Goal: Task Accomplishment & Management: Manage account settings

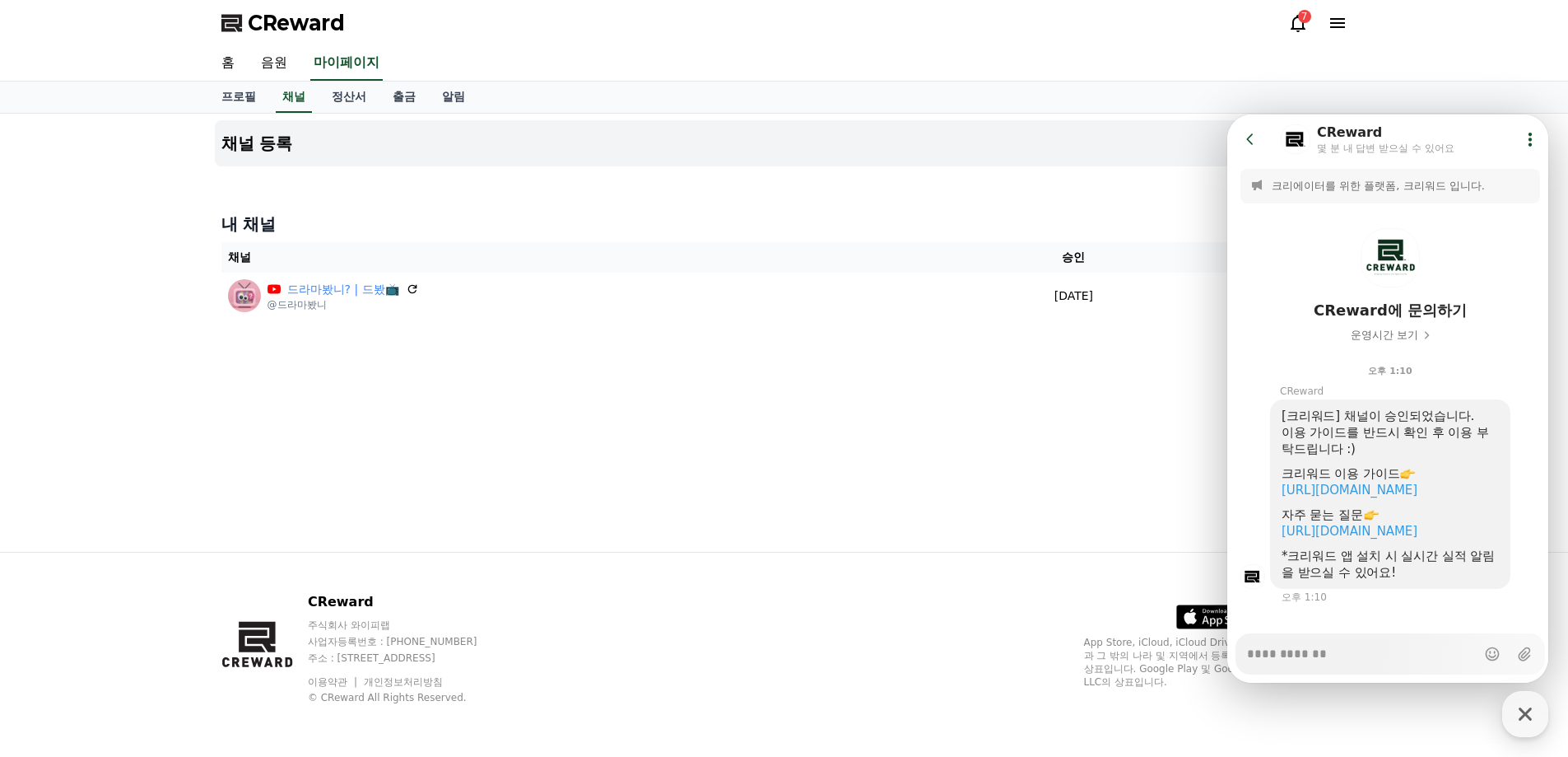
scroll to position [38, 0]
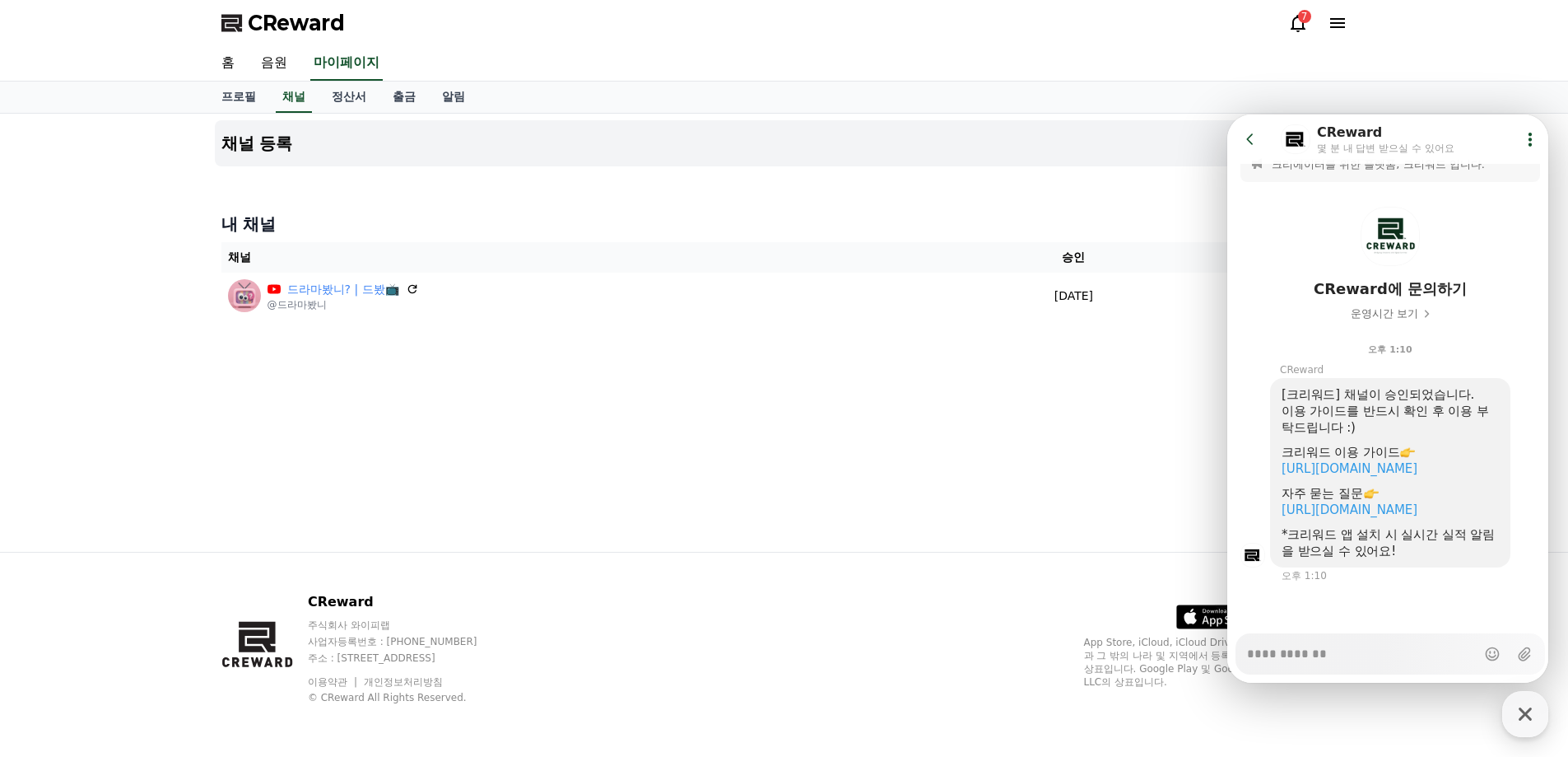
drag, startPoint x: 559, startPoint y: 187, endPoint x: 197, endPoint y: 101, distance: 372.1
click at [560, 187] on div "채널 등록 내 채널 채널 승인 상태 드라마봤니? | 드봤📺 @드라마봤니 2025-09-08 09-08 승인됨" at bounding box center [784, 332] width 1153 height 438
click at [278, 70] on link "음원" at bounding box center [274, 63] width 53 height 34
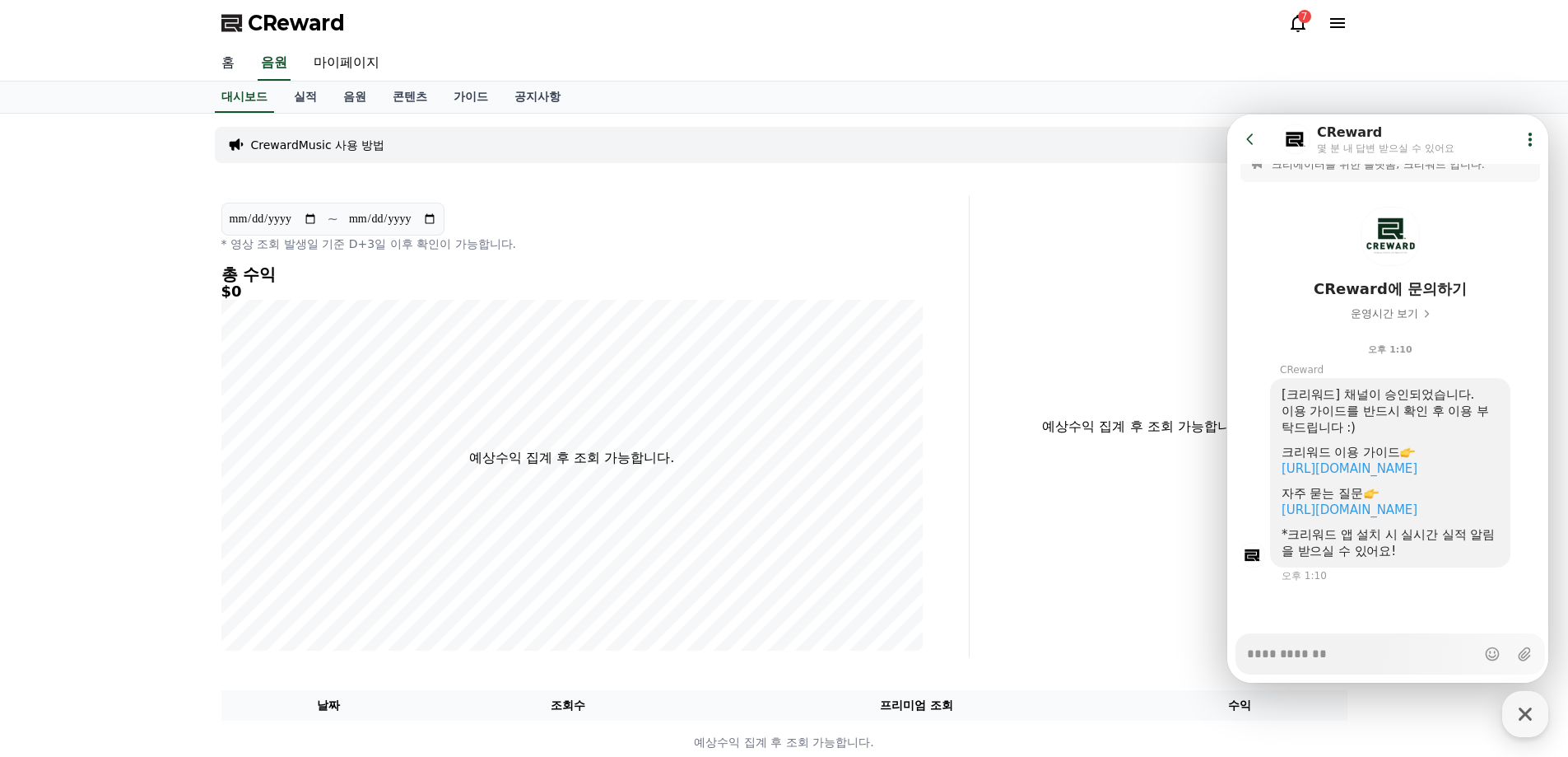
click at [237, 62] on link "홈" at bounding box center [228, 63] width 40 height 34
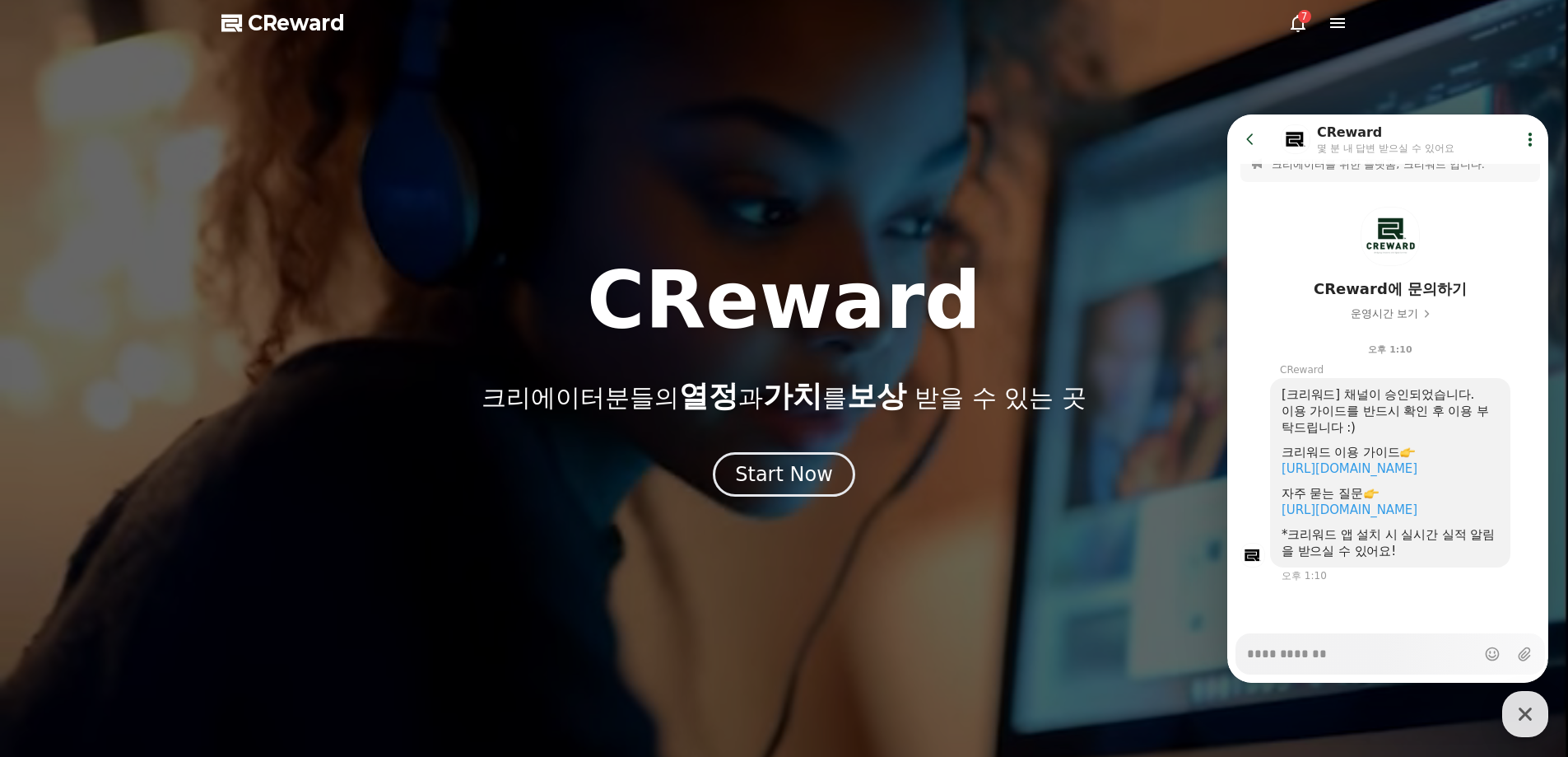
click at [287, 14] on span "CReward" at bounding box center [297, 22] width 97 height 26
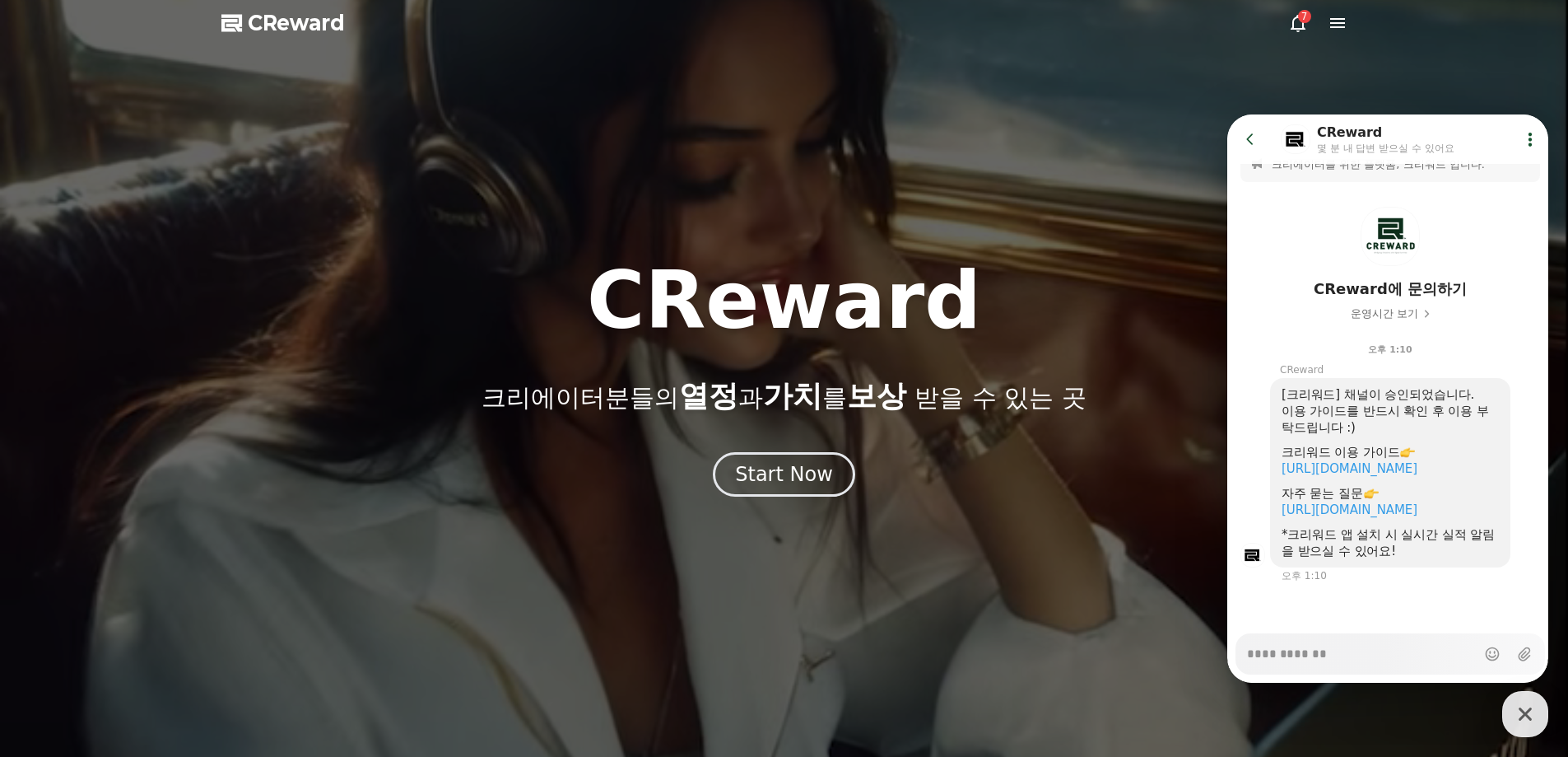
click at [1301, 24] on icon at bounding box center [1298, 23] width 20 height 20
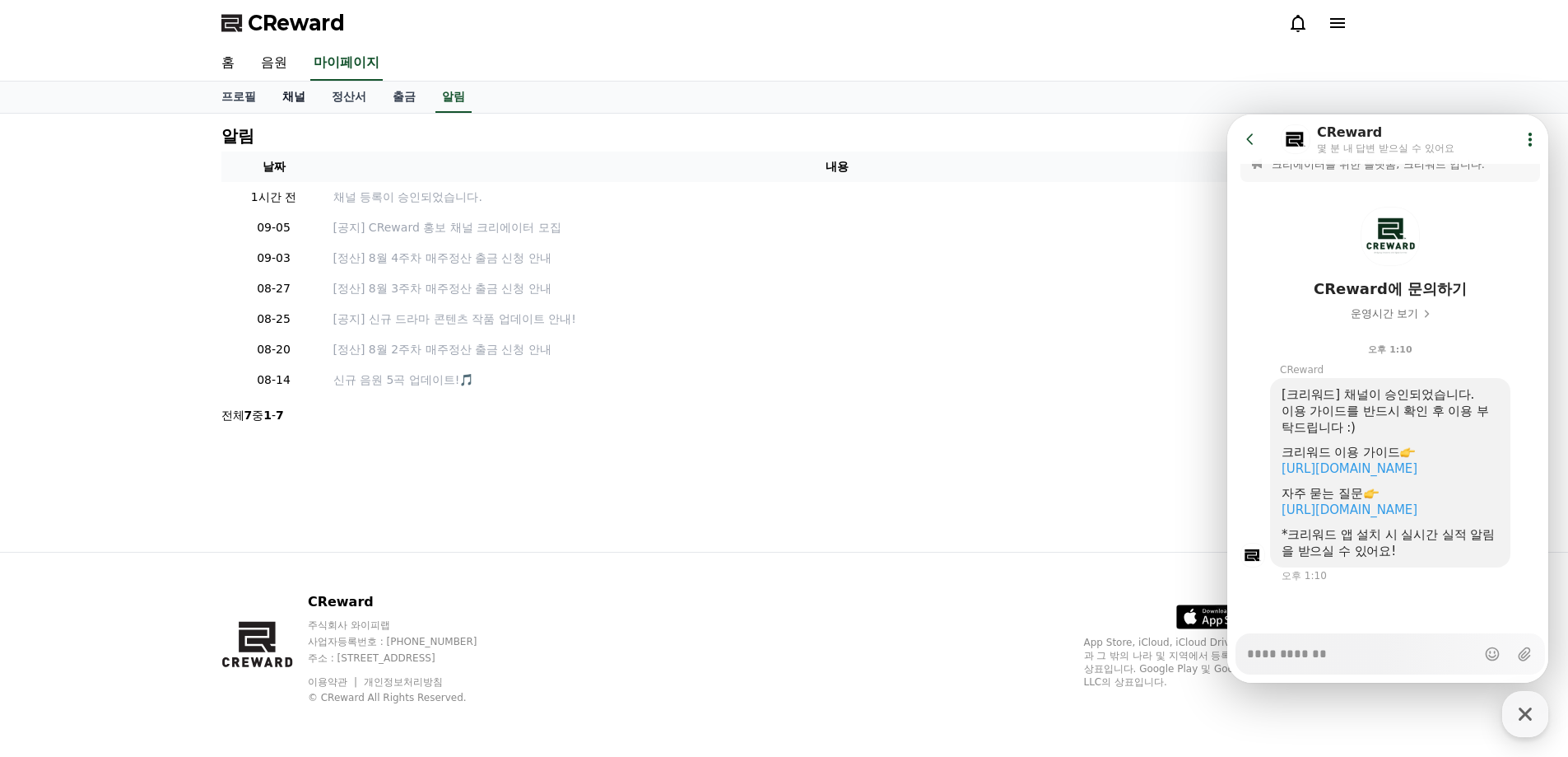
click at [300, 102] on link "채널" at bounding box center [294, 97] width 49 height 31
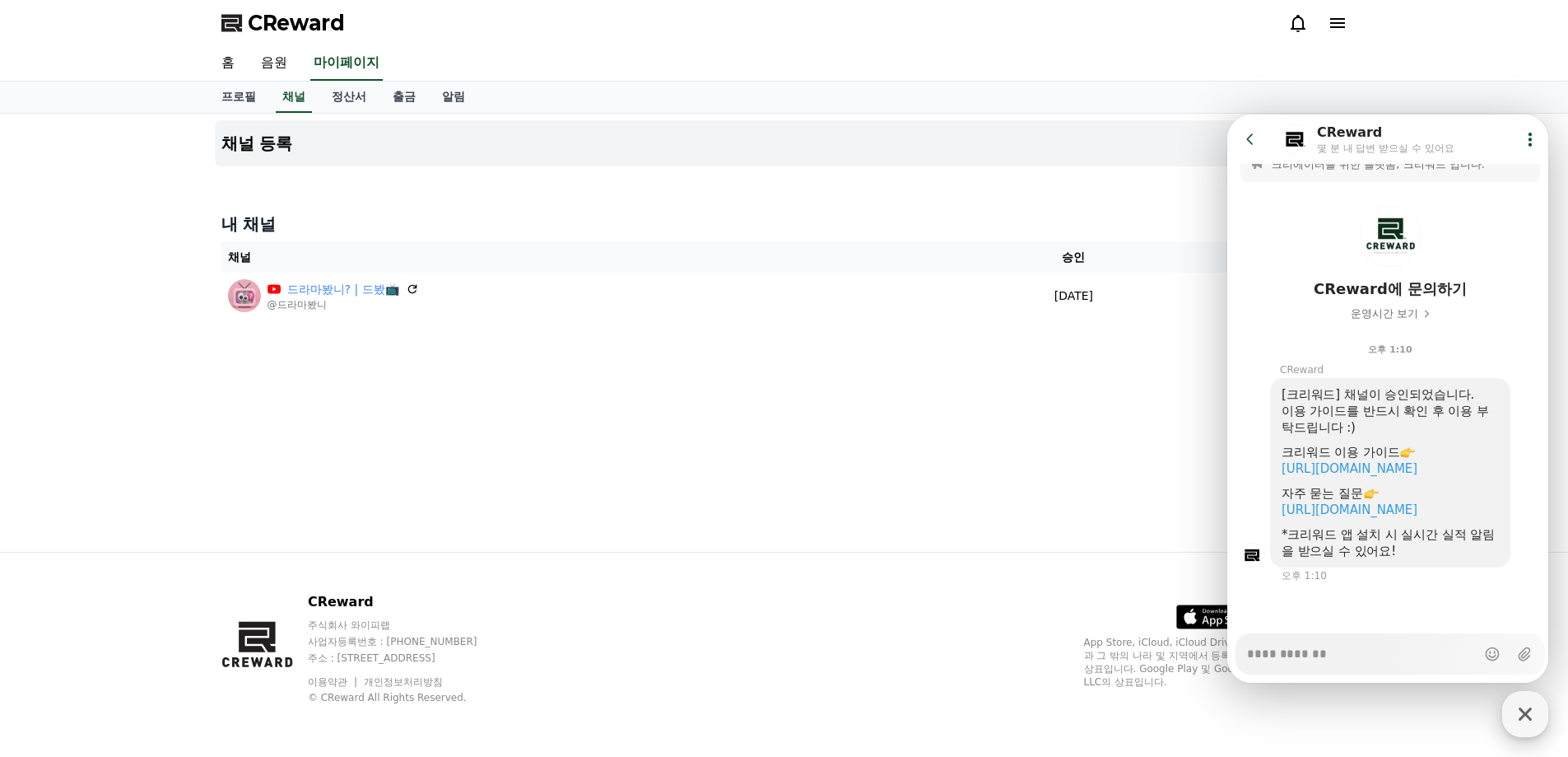
click at [1518, 720] on icon "button" at bounding box center [1525, 714] width 30 height 30
type textarea "*"
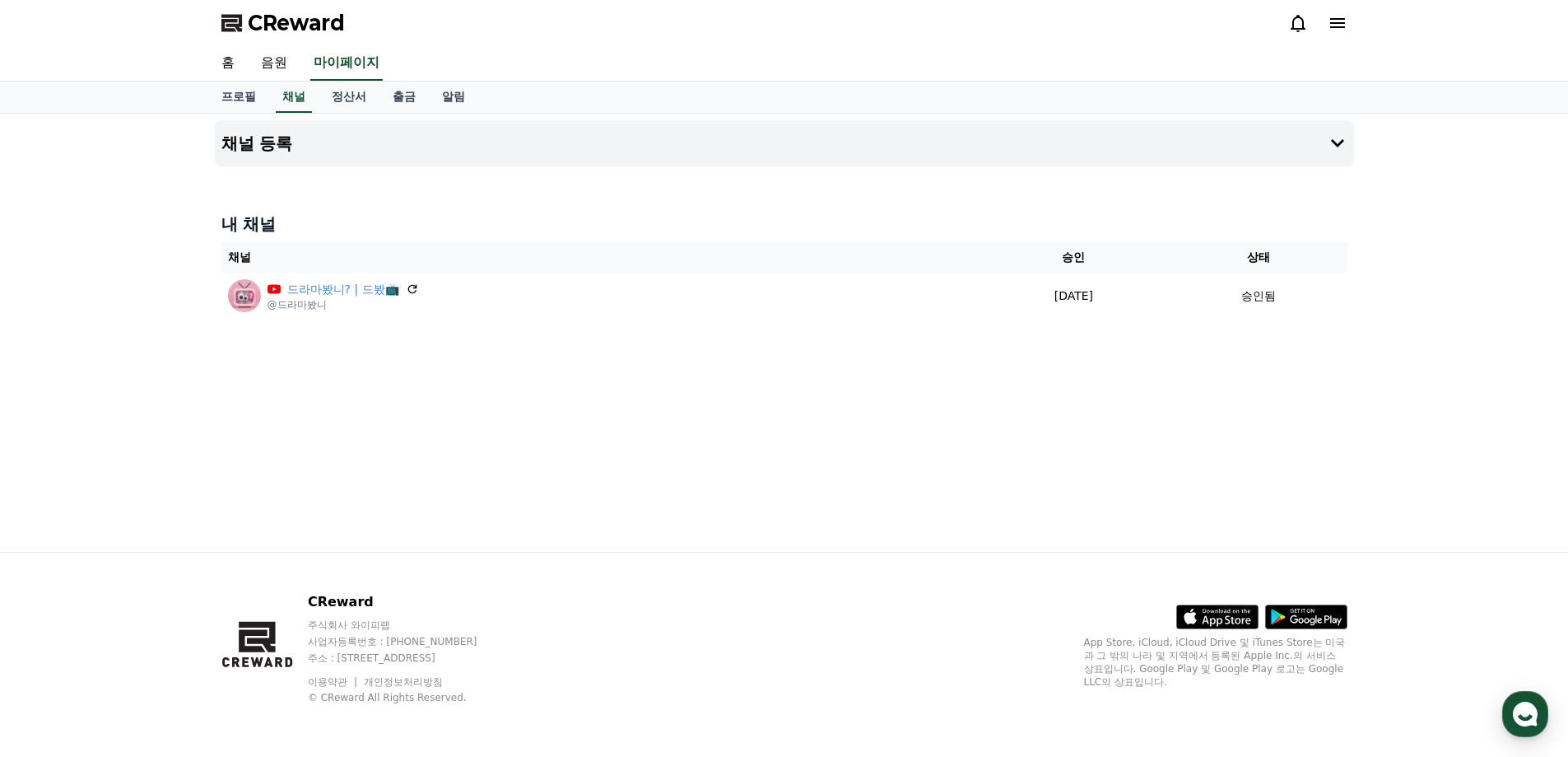
click at [1069, 374] on div "채널 등록 내 채널 채널 승인 상태 드라마봤니? | 드봤📺 @드라마봤니 2025-09-08 09-08 승인됨" at bounding box center [784, 332] width 1153 height 438
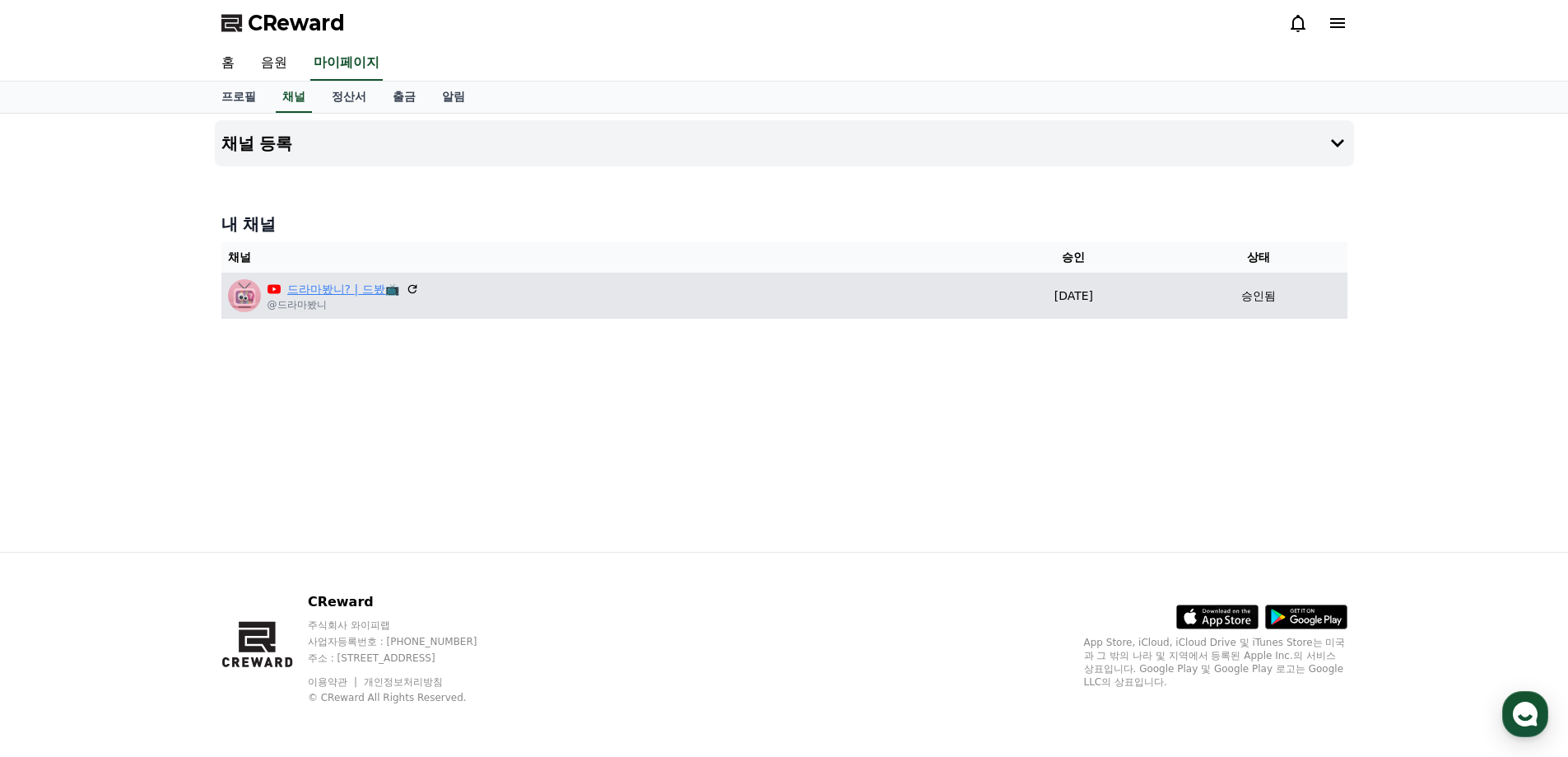
click at [299, 283] on link "드라마봤니? | 드봤📺" at bounding box center [343, 289] width 112 height 17
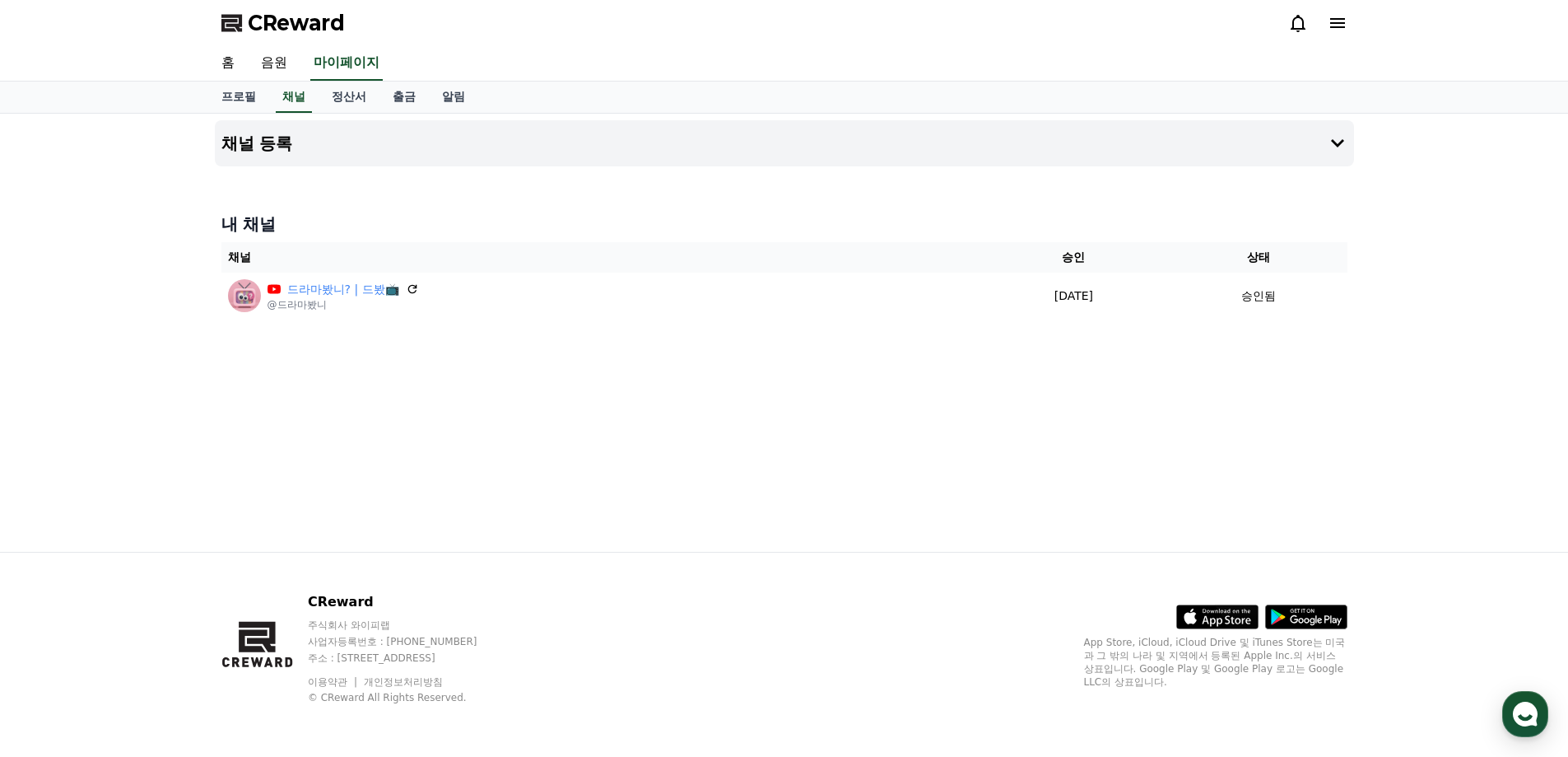
click at [297, 28] on span "CReward" at bounding box center [297, 22] width 97 height 26
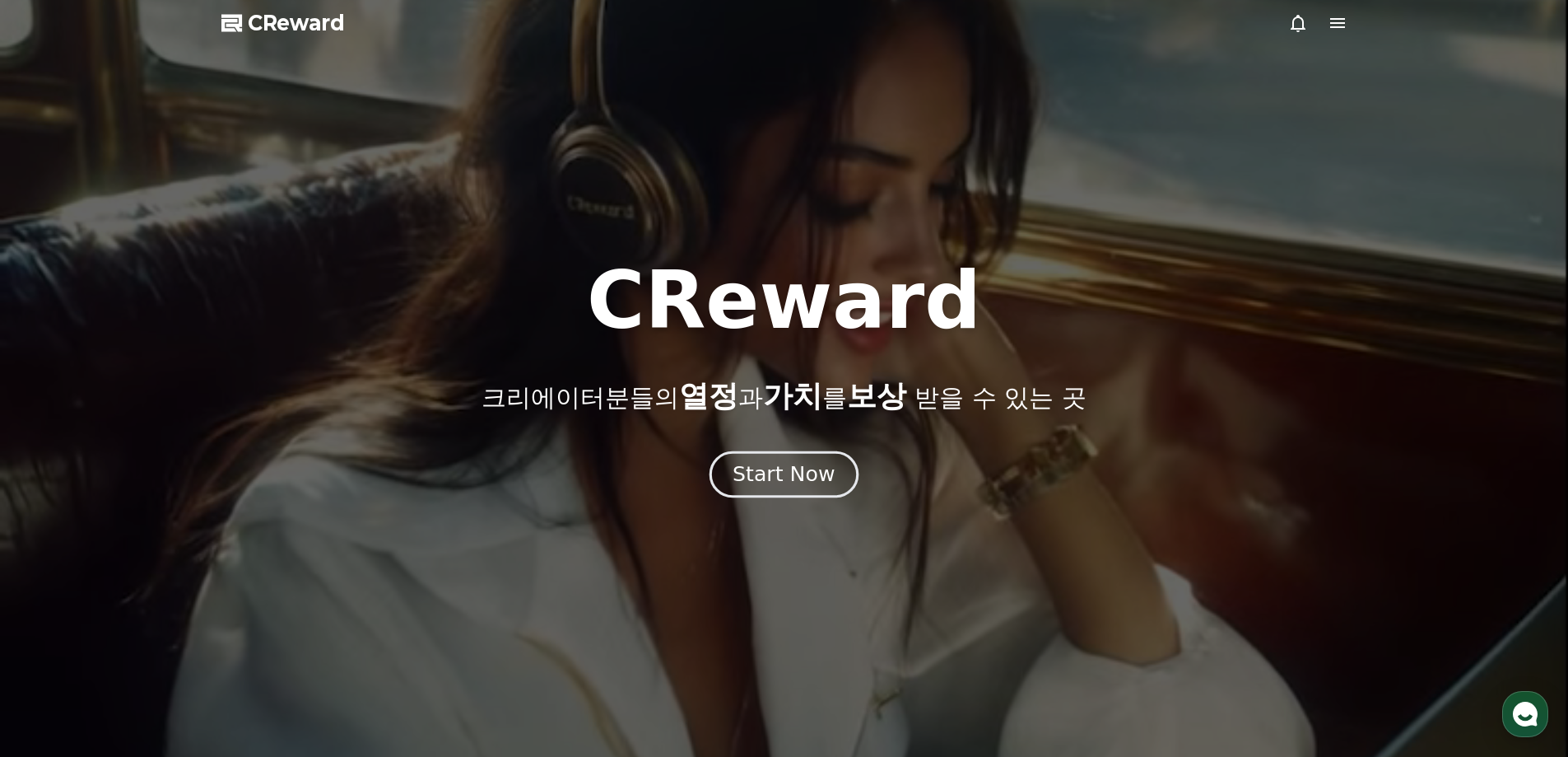
click at [779, 494] on button "Start Now" at bounding box center [784, 474] width 149 height 47
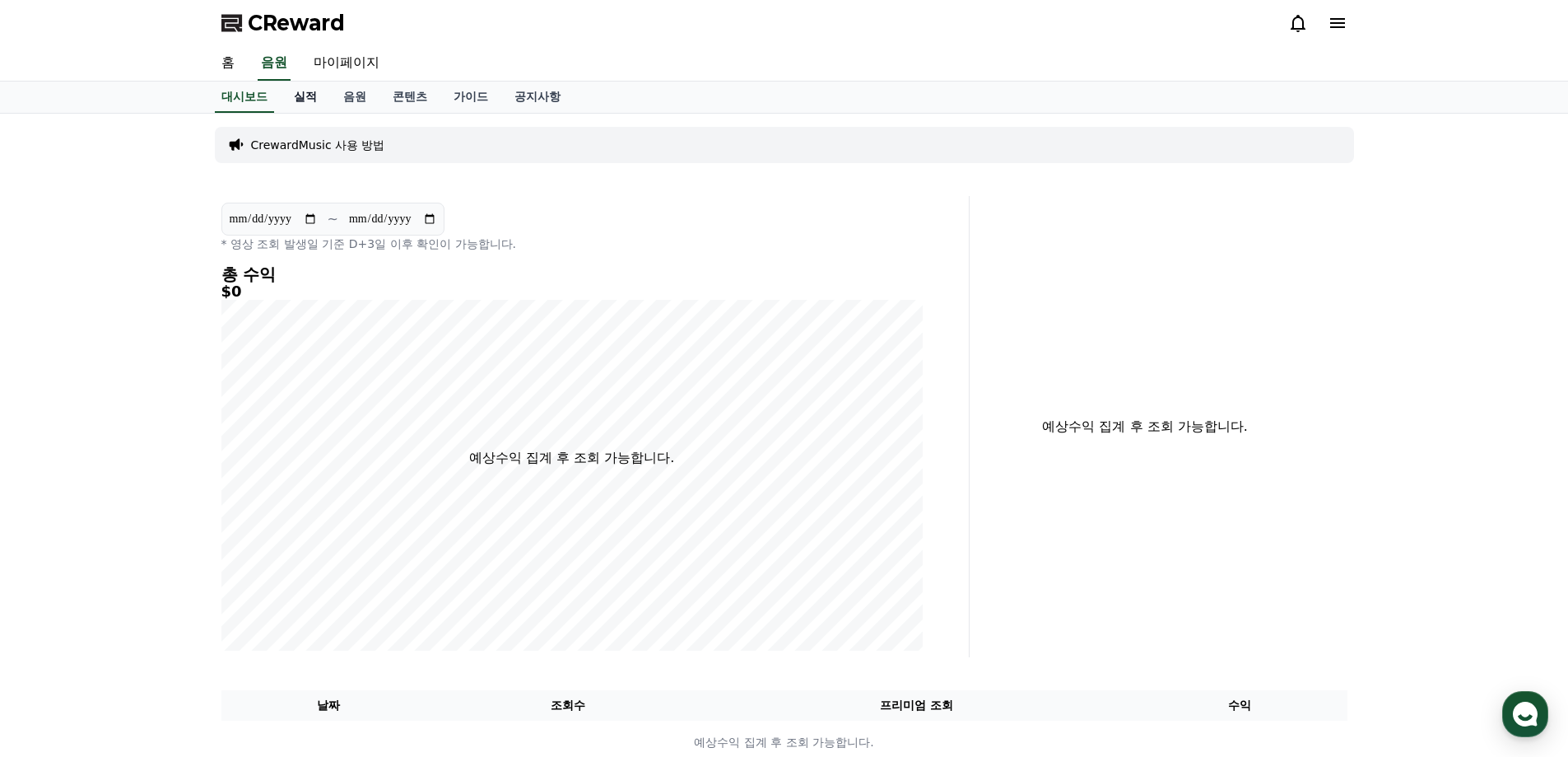
click at [303, 105] on link "실적" at bounding box center [305, 97] width 49 height 31
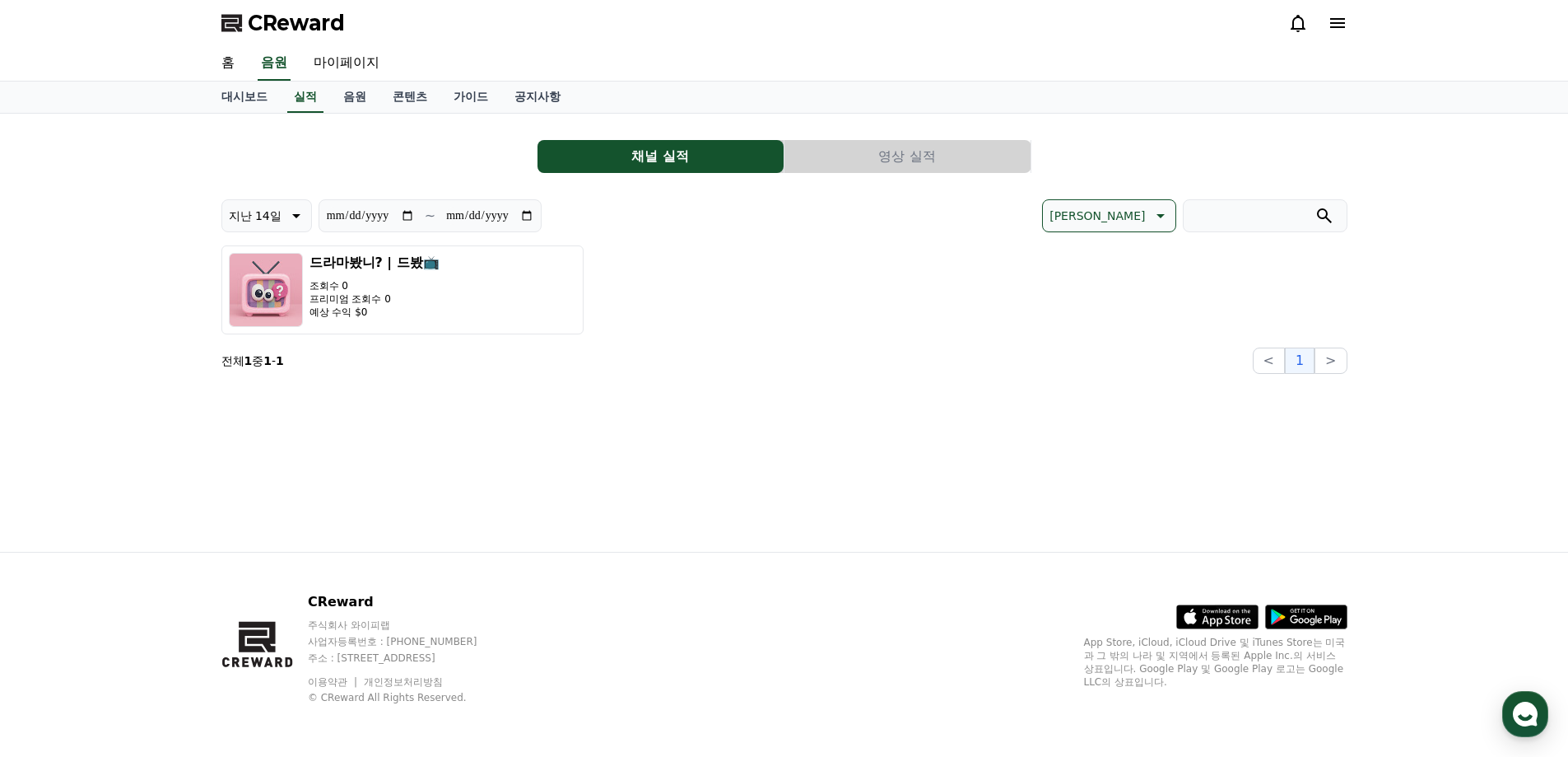
click at [714, 385] on div "**********" at bounding box center [784, 332] width 1153 height 438
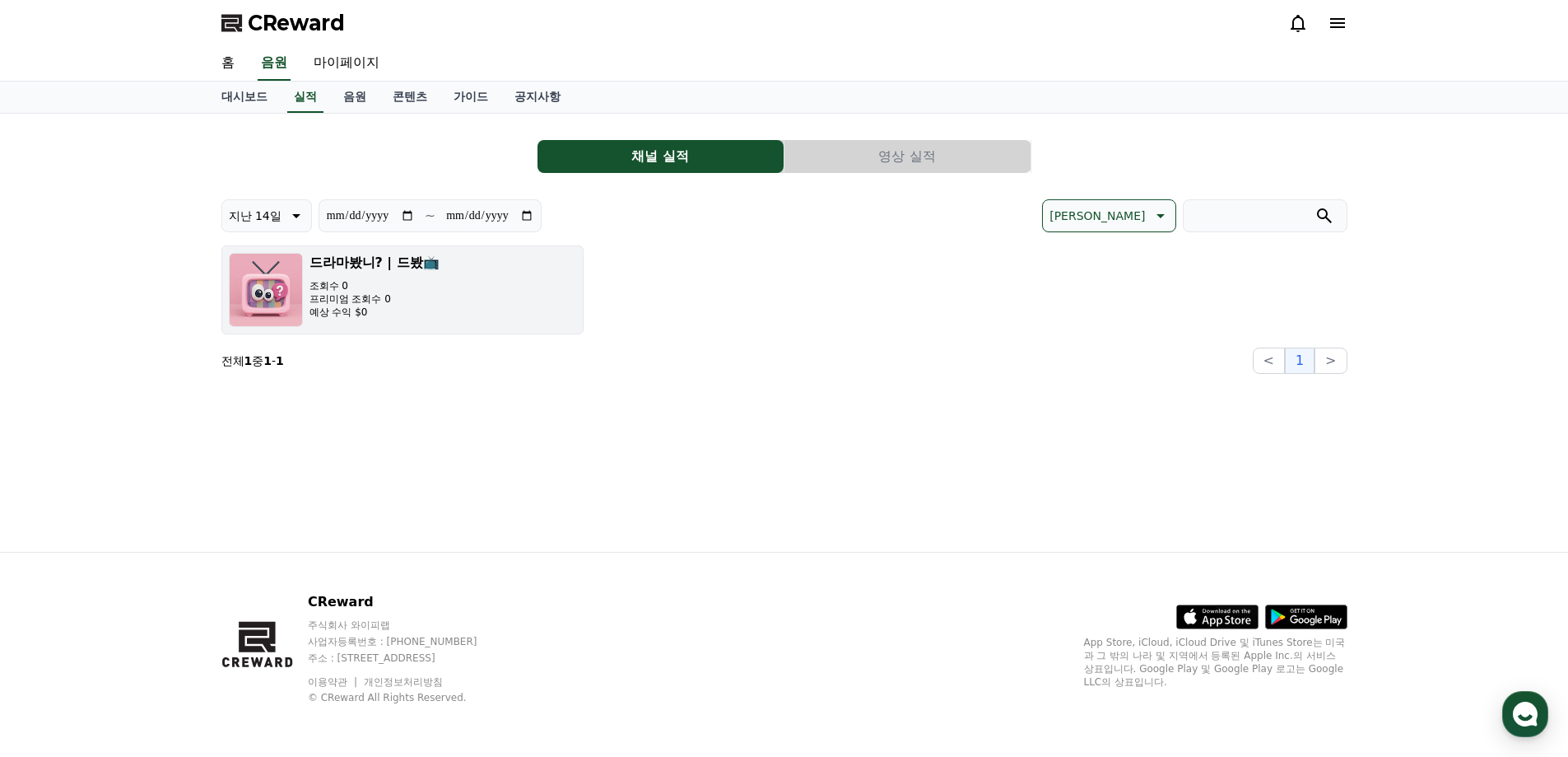
click at [391, 282] on p "조회수 0" at bounding box center [374, 286] width 130 height 13
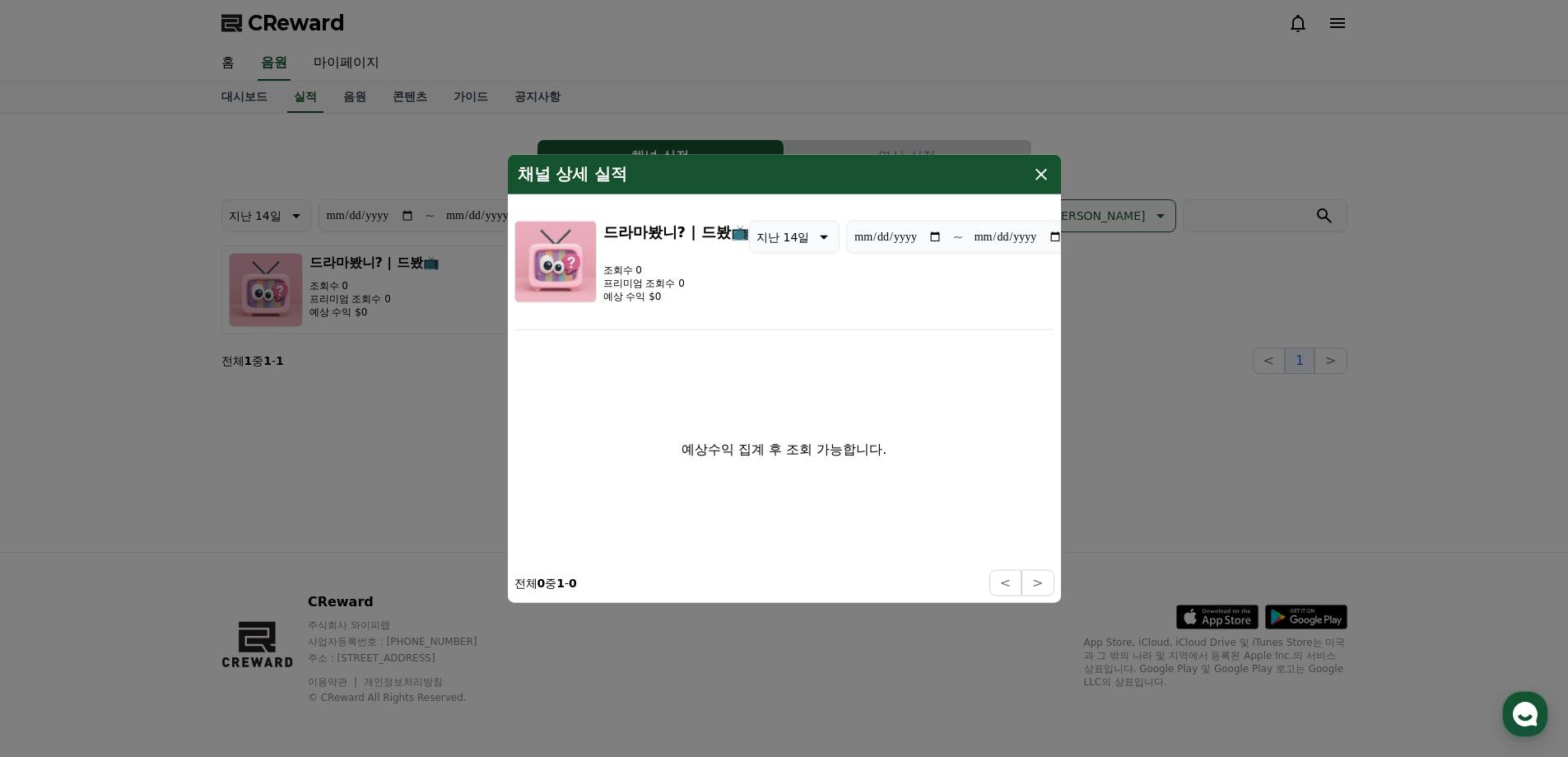
click at [1117, 191] on button "close modal" at bounding box center [784, 378] width 1568 height 757
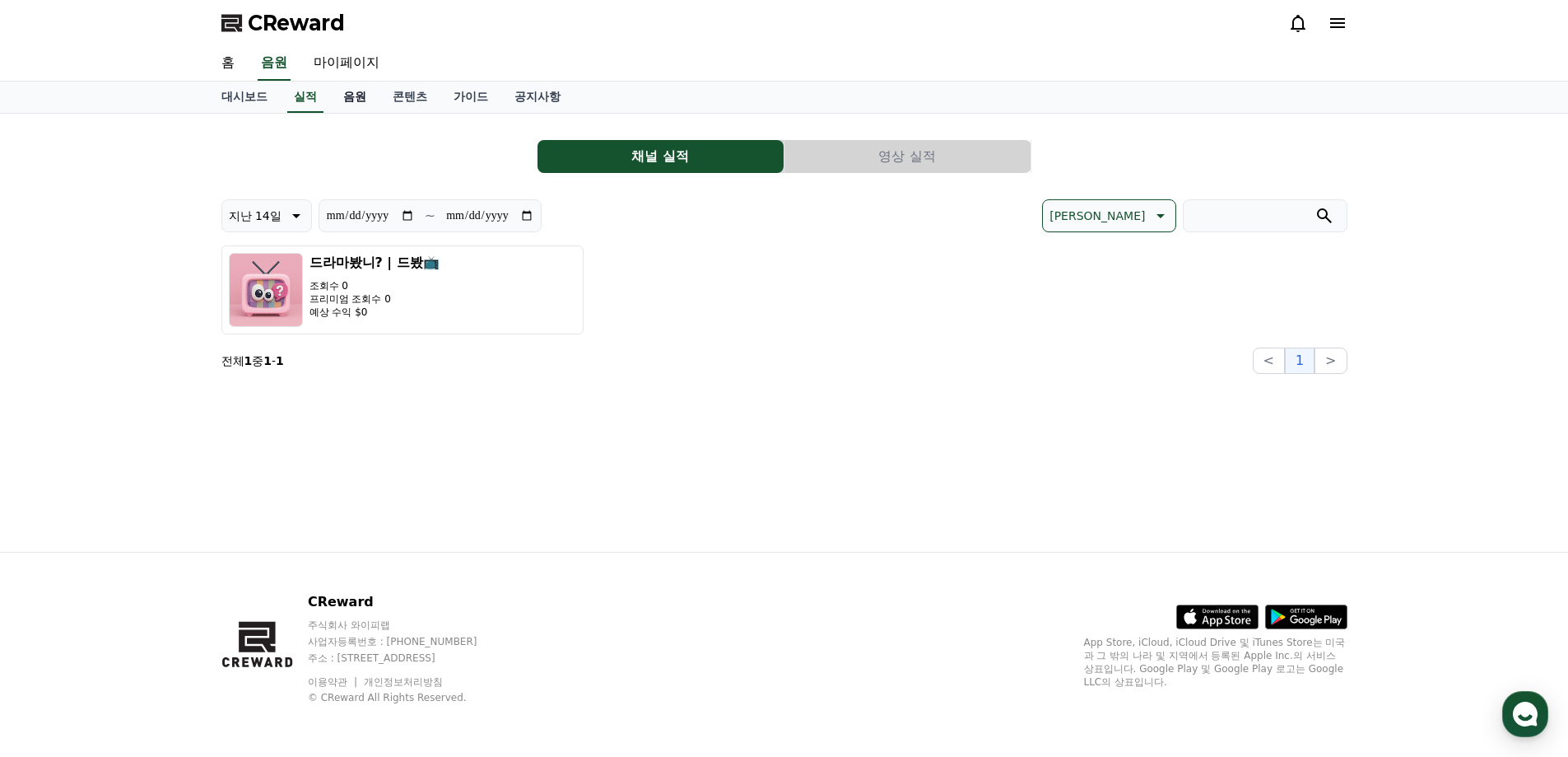
click at [358, 99] on link "음원" at bounding box center [354, 97] width 49 height 31
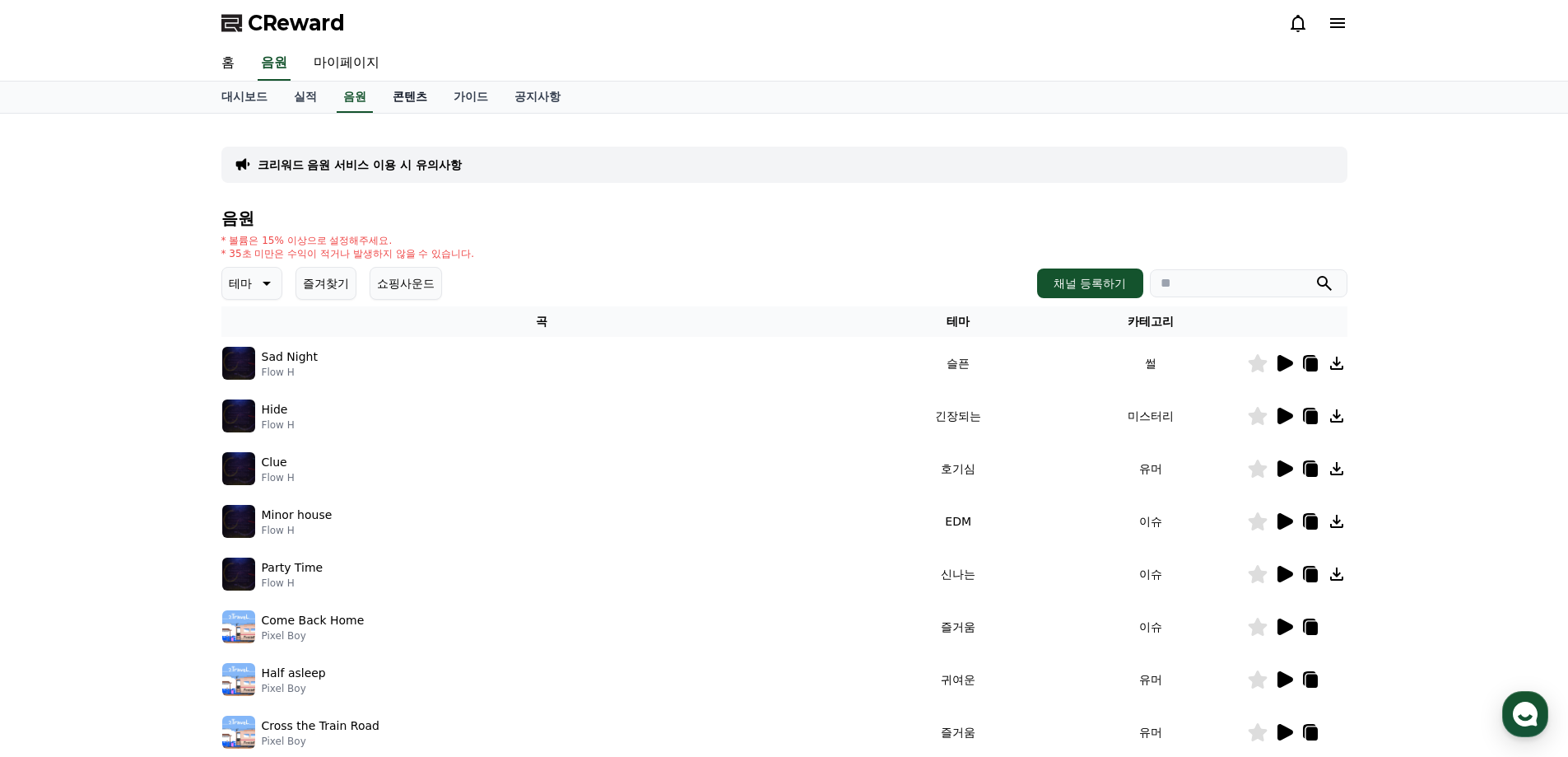
click at [417, 94] on link "콘텐츠" at bounding box center [410, 97] width 61 height 31
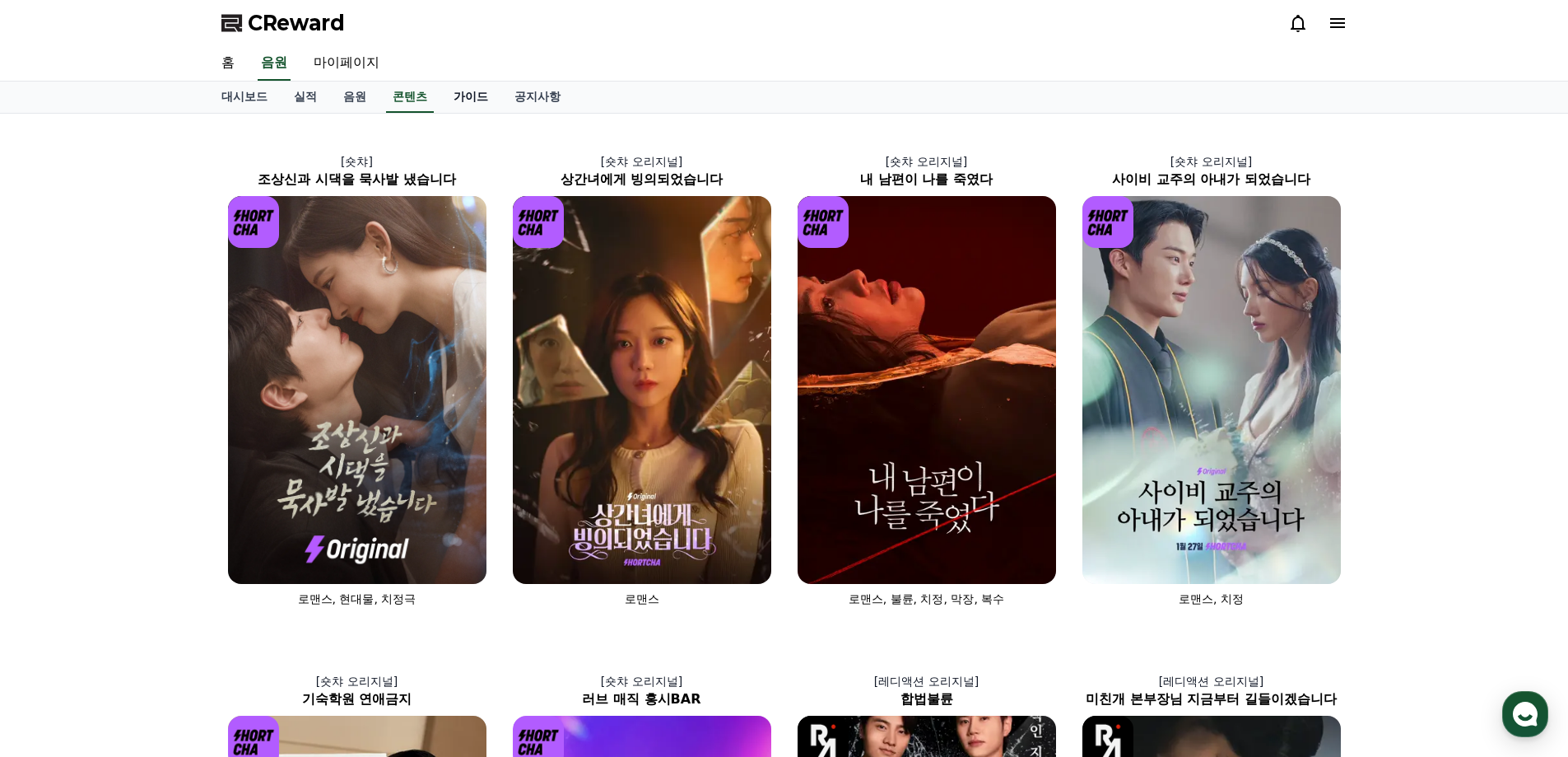
click at [474, 103] on link "가이드" at bounding box center [471, 97] width 61 height 31
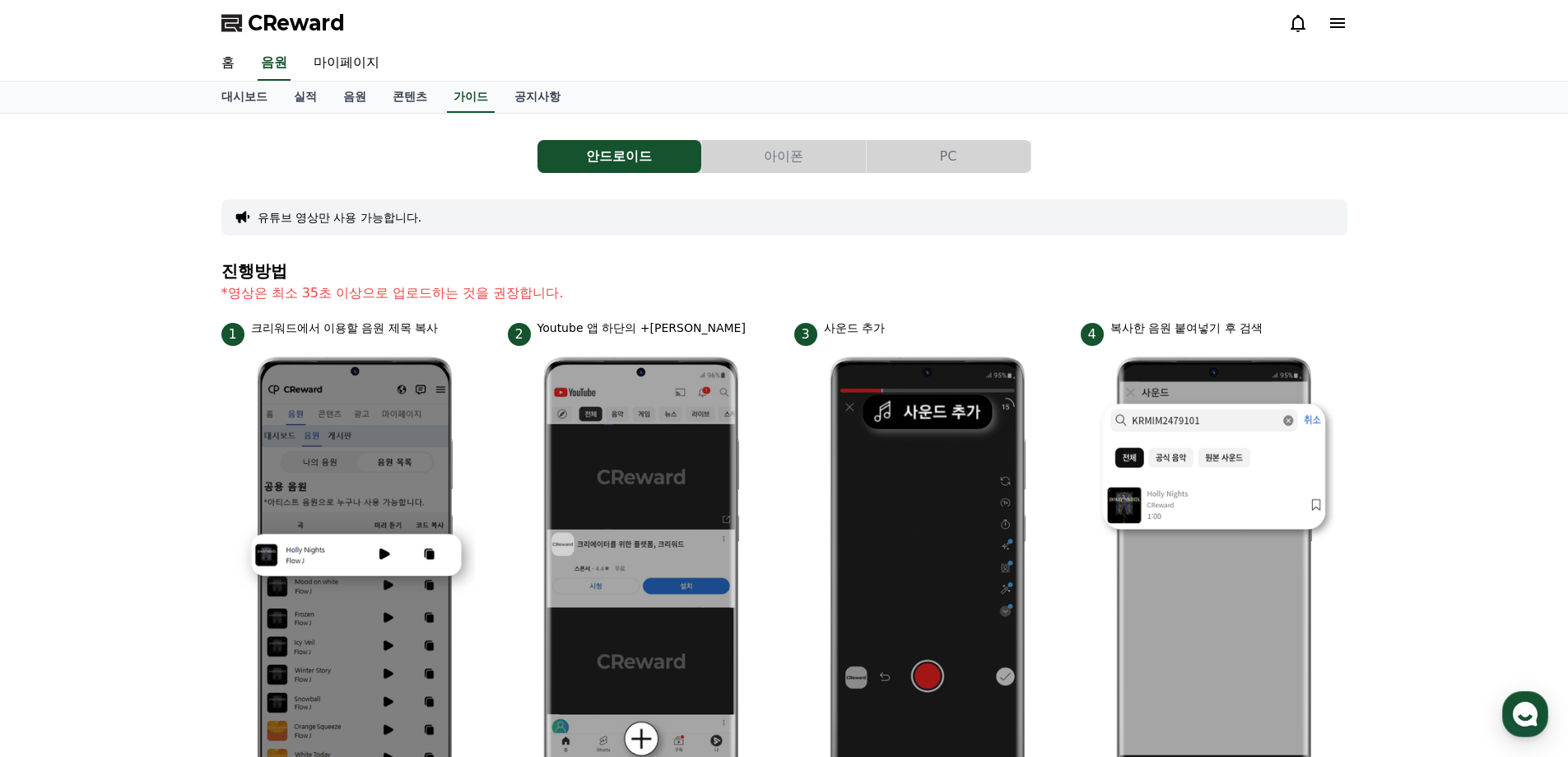
click at [827, 162] on button "아이폰" at bounding box center [784, 156] width 164 height 33
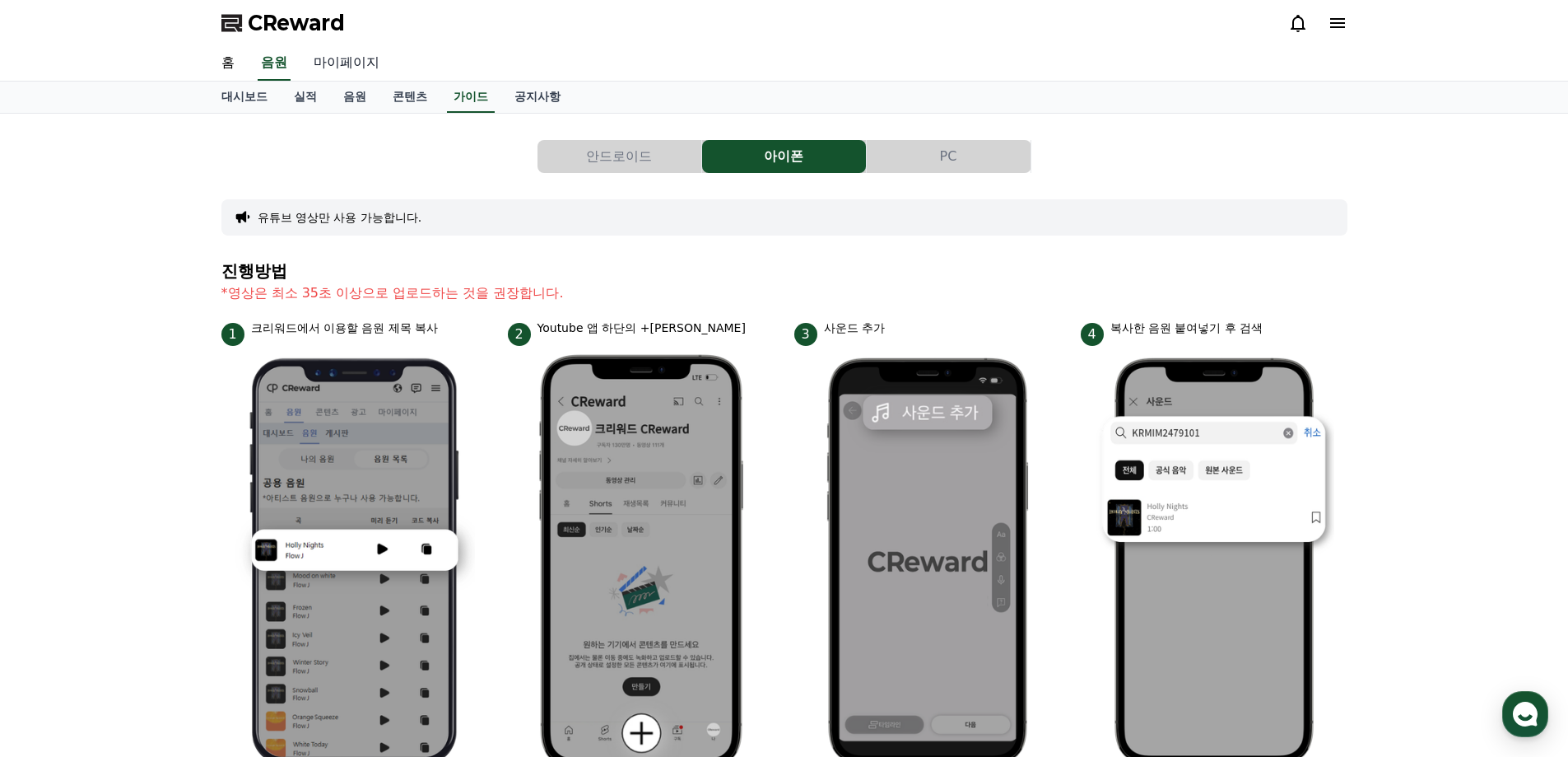
click at [365, 61] on link "마이페이지" at bounding box center [346, 63] width 93 height 34
select select "**********"
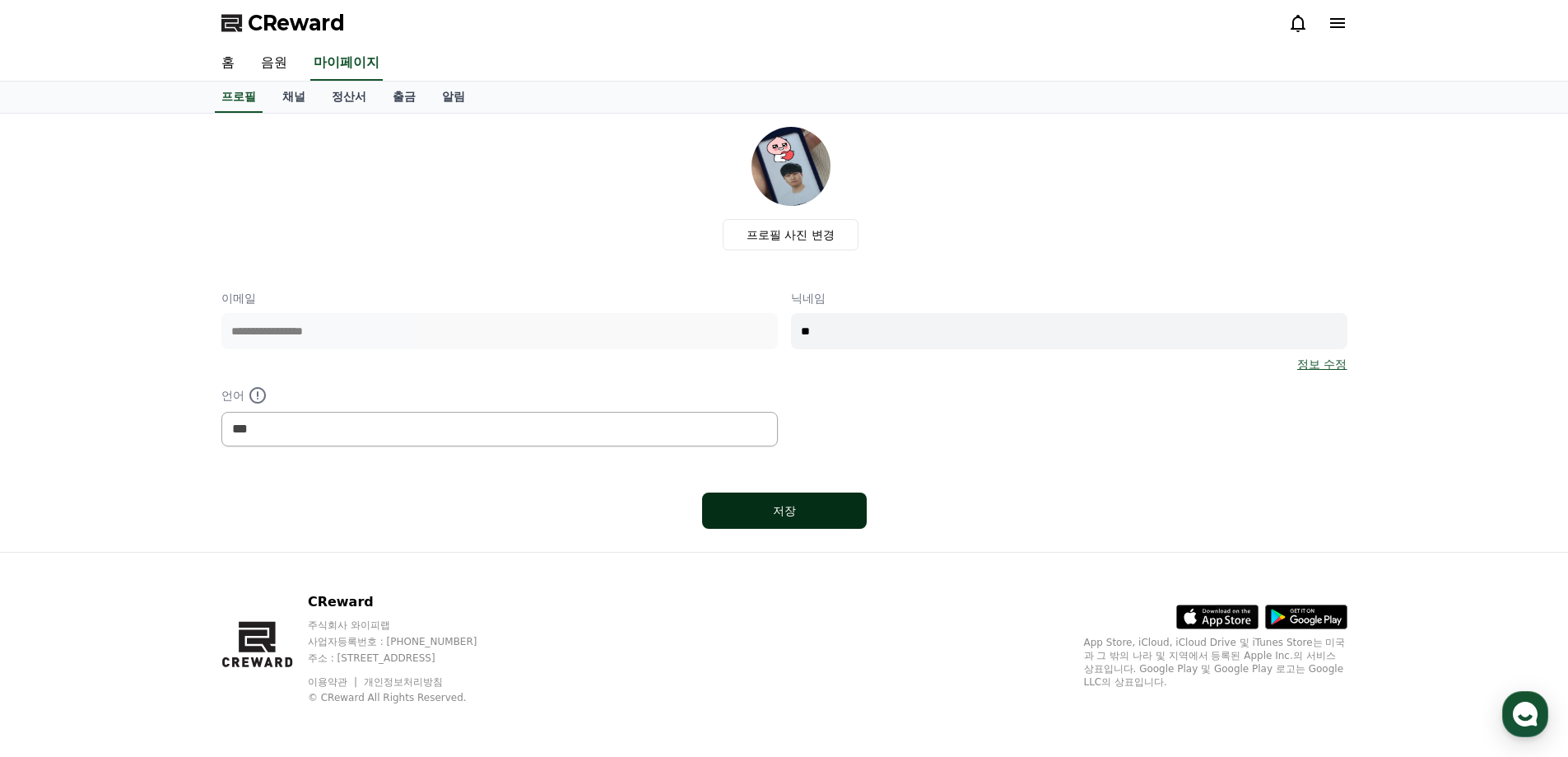
click at [780, 506] on div "저장" at bounding box center [784, 511] width 99 height 16
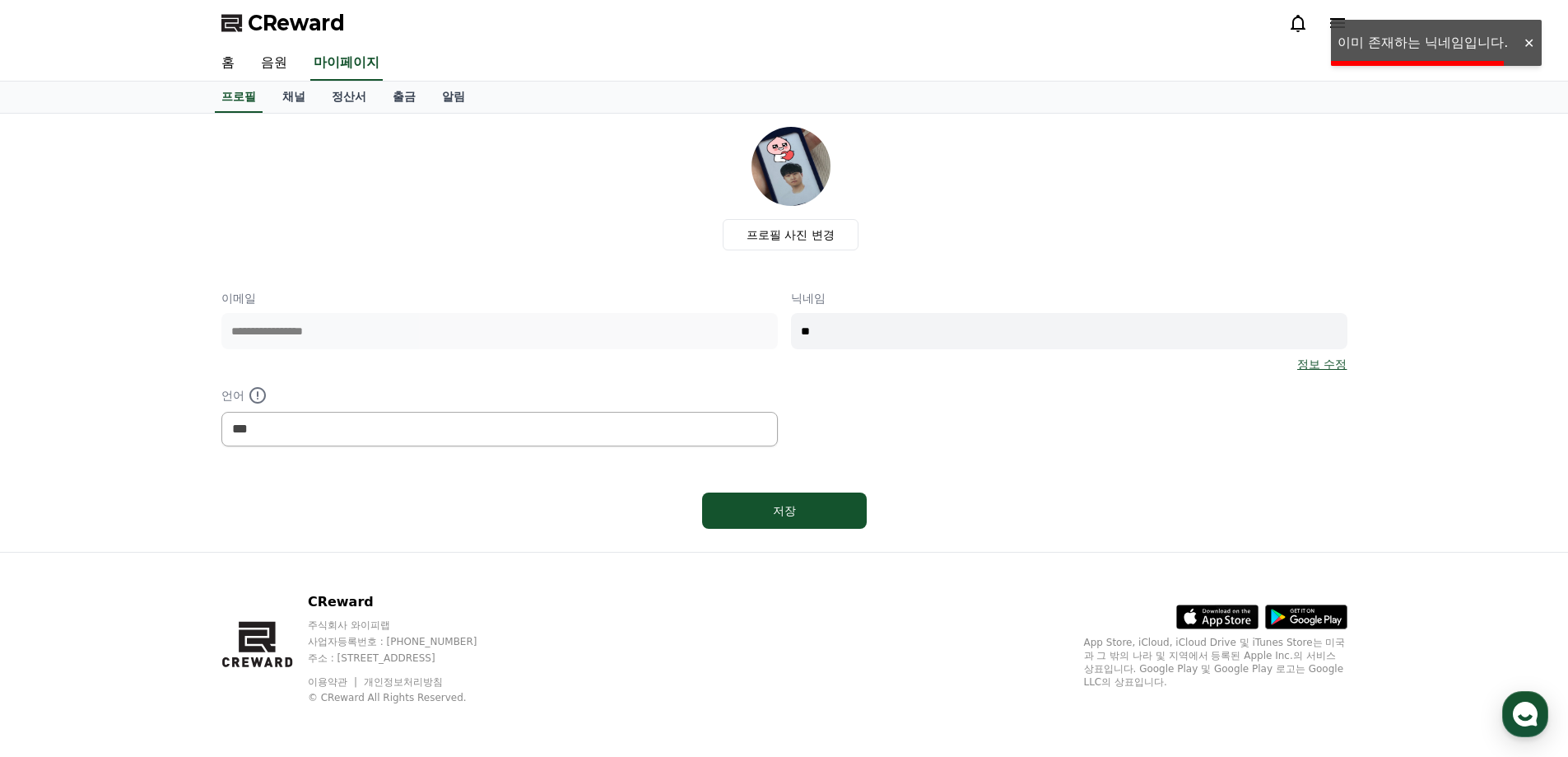
click at [954, 407] on div "**********" at bounding box center [784, 368] width 1126 height 156
click at [1534, 35] on div at bounding box center [1528, 42] width 26 height 15
click at [1210, 425] on div "**********" at bounding box center [784, 368] width 1126 height 156
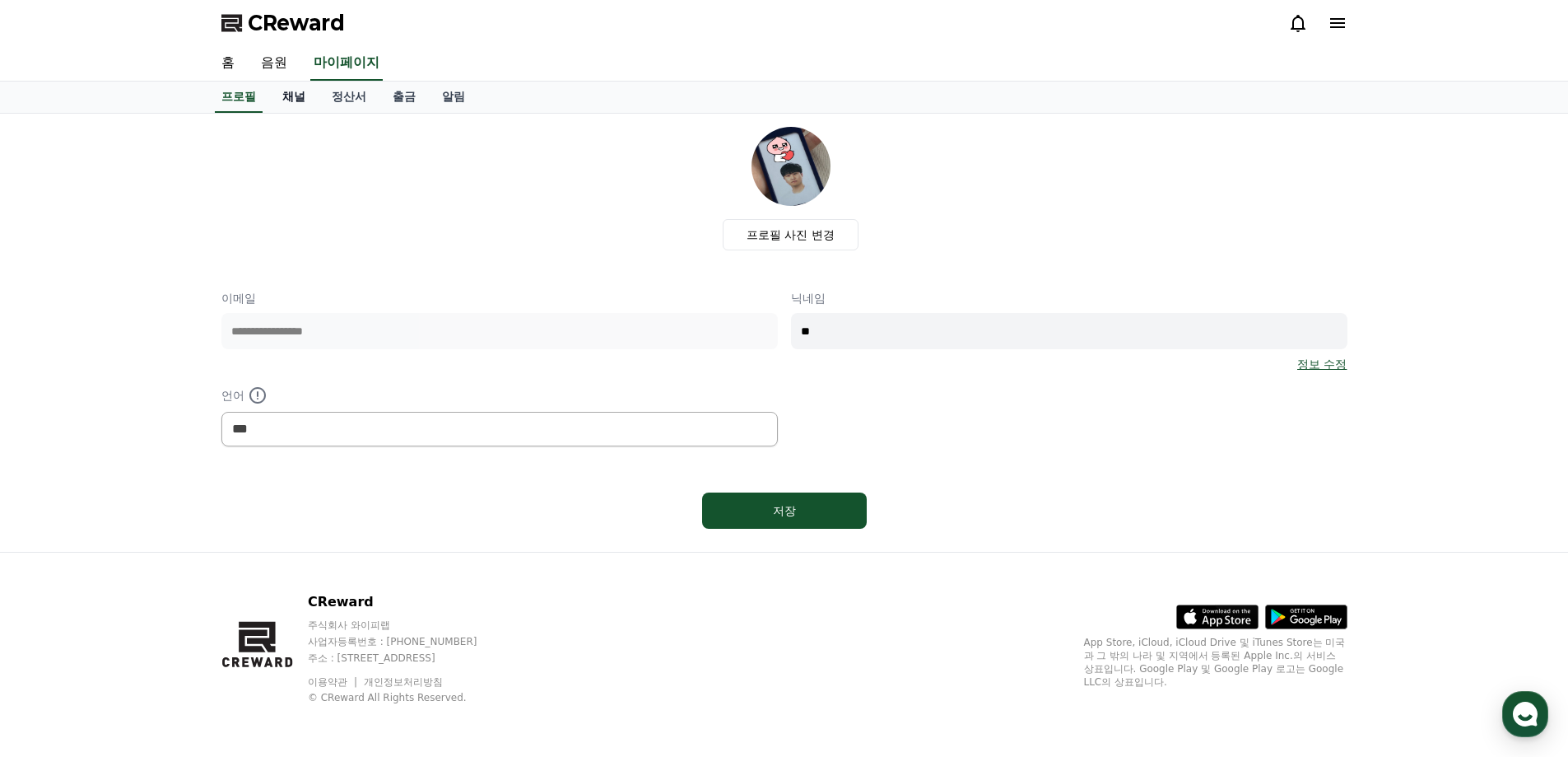
click at [294, 89] on link "채널" at bounding box center [294, 97] width 49 height 31
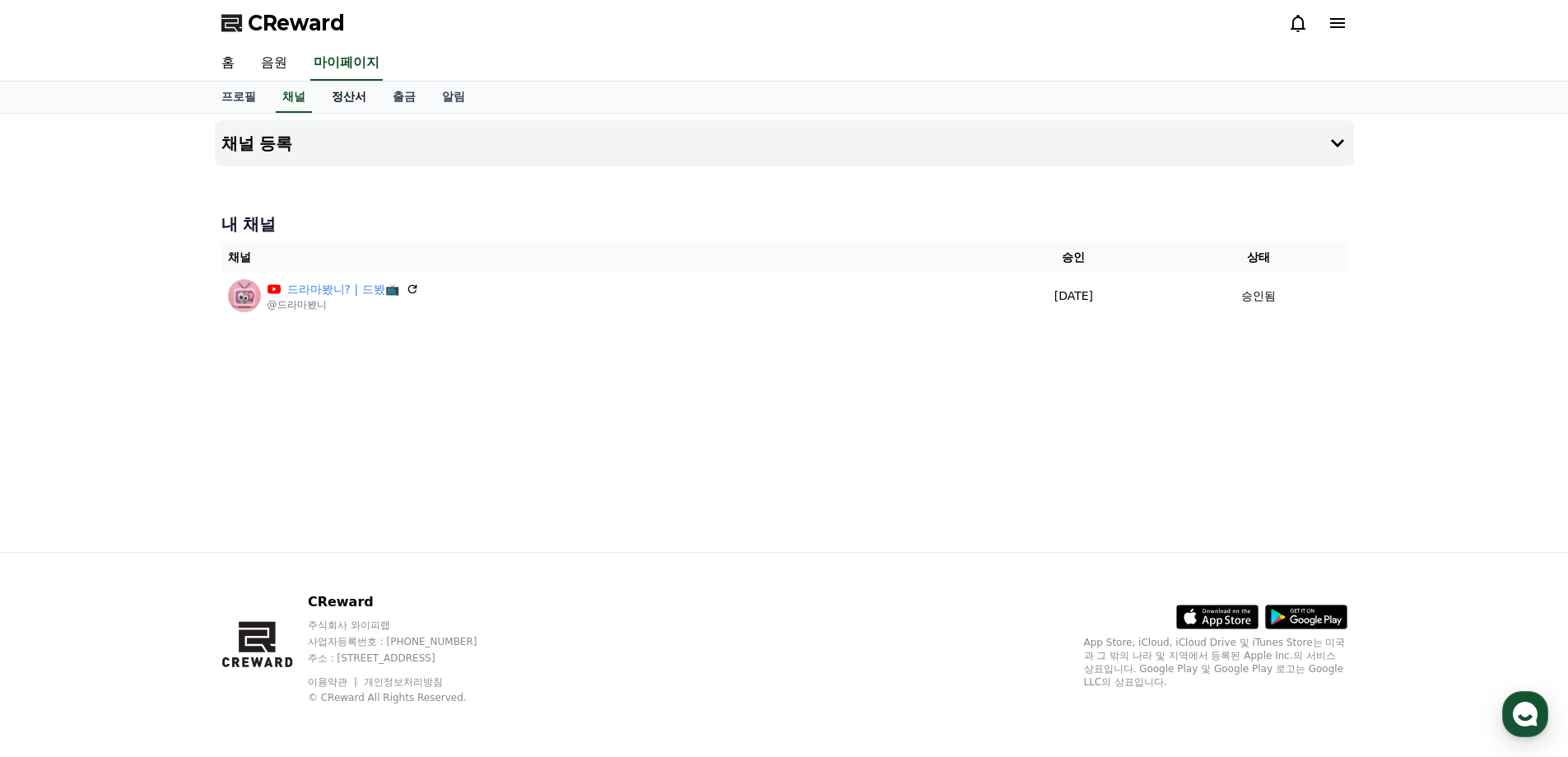
click at [349, 102] on link "정산서" at bounding box center [350, 97] width 61 height 31
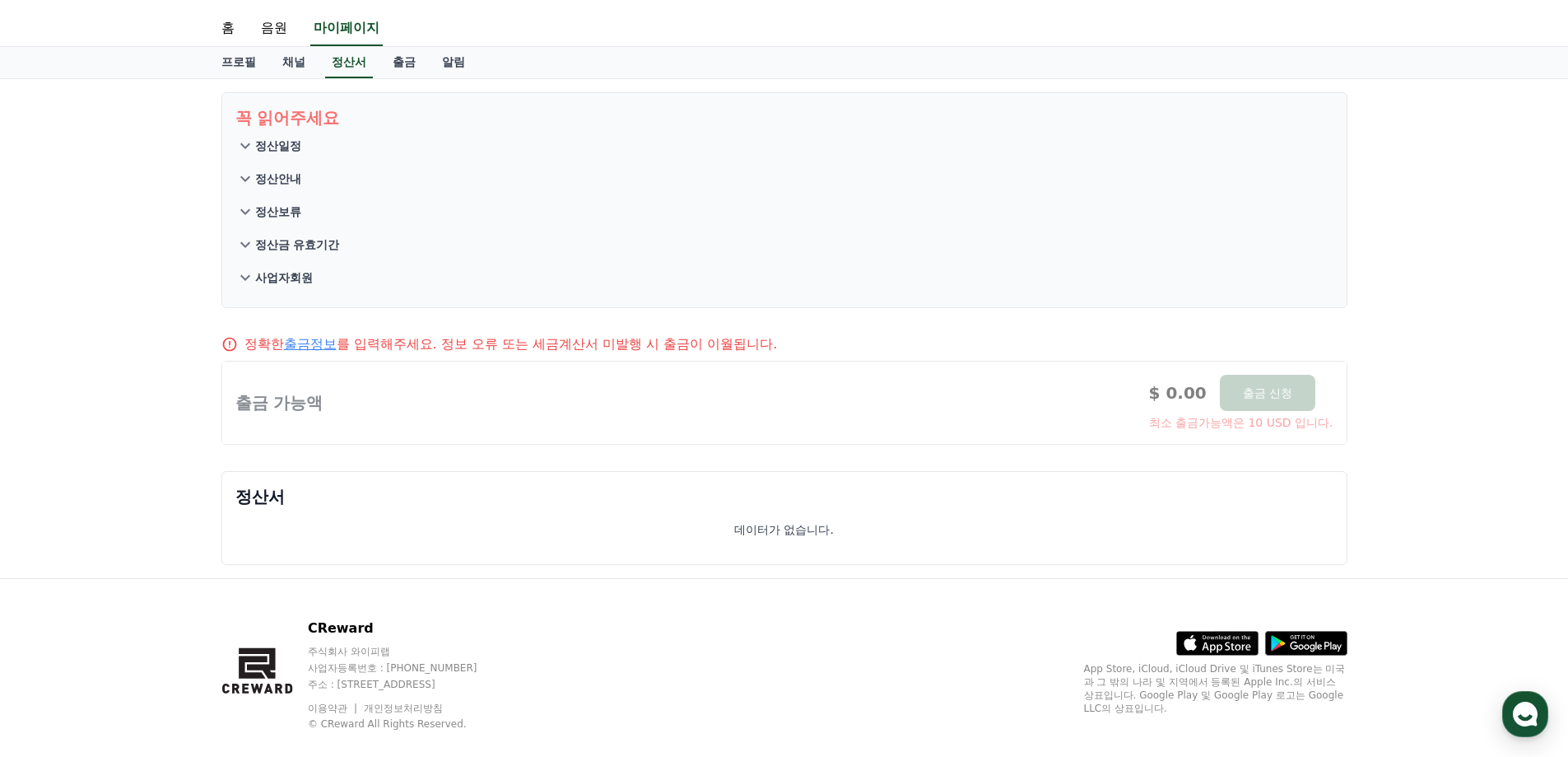
scroll to position [61, 0]
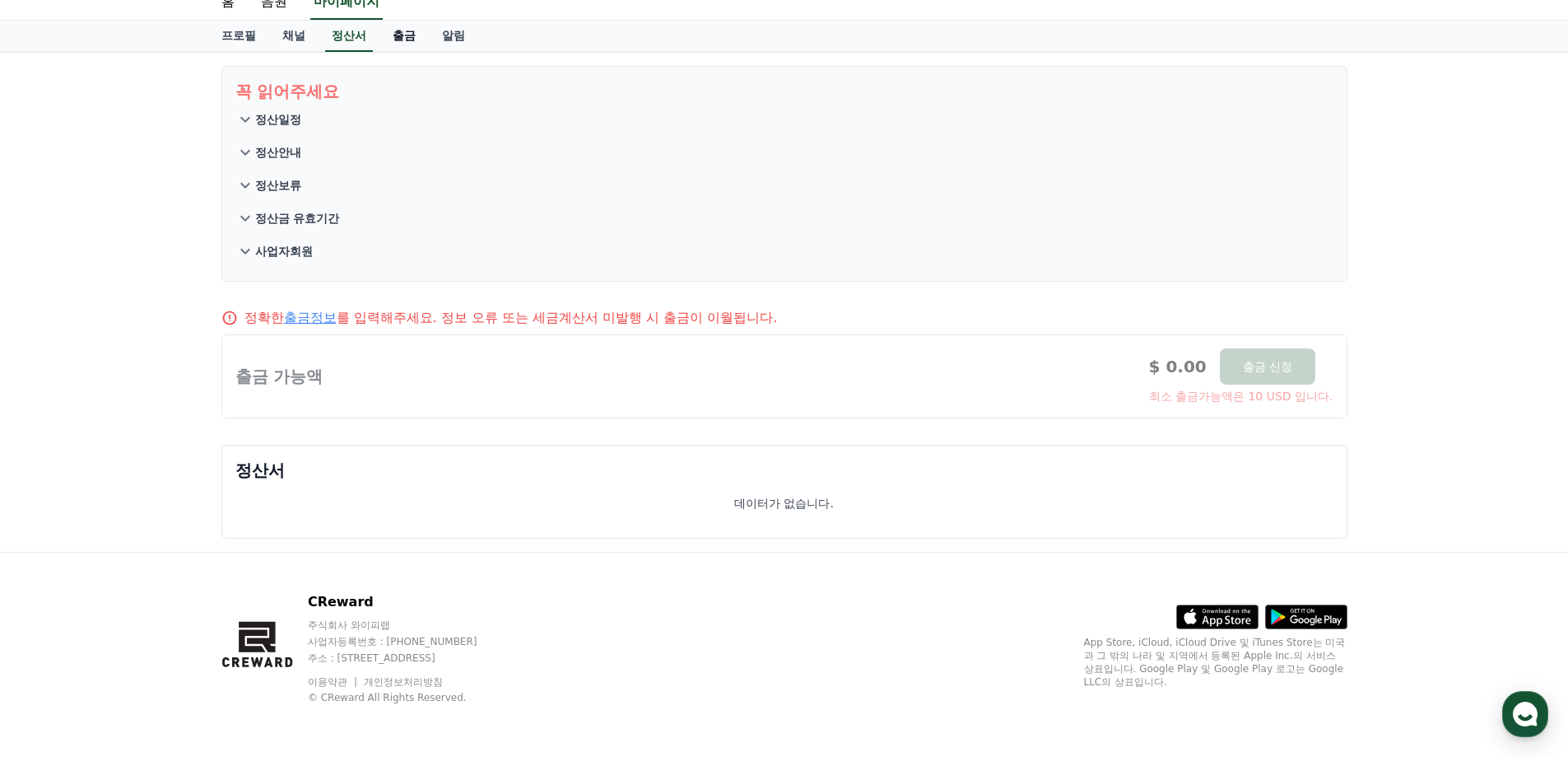
click at [397, 34] on link "출금" at bounding box center [403, 36] width 49 height 31
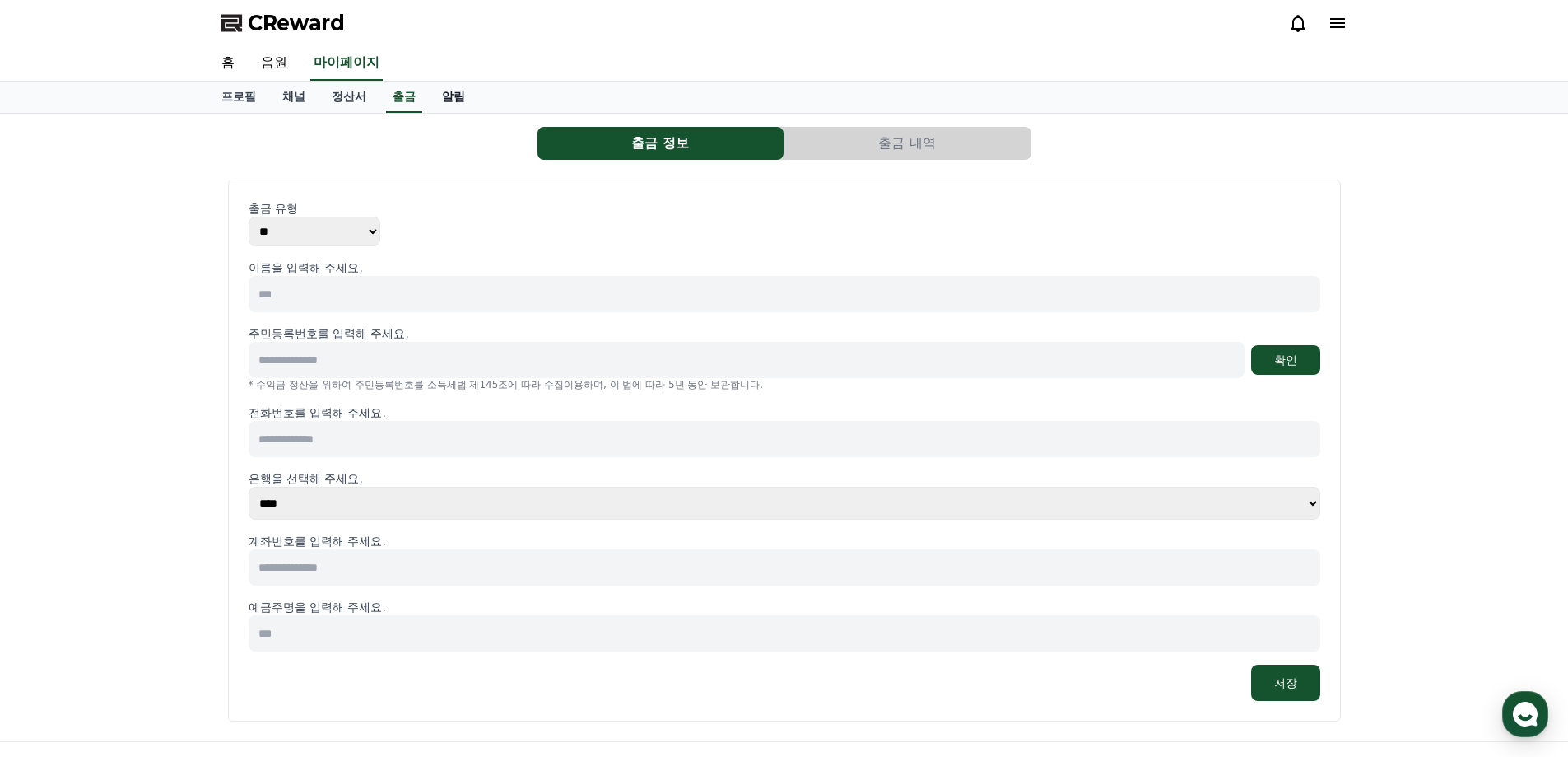
click at [458, 103] on link "알림" at bounding box center [453, 97] width 49 height 31
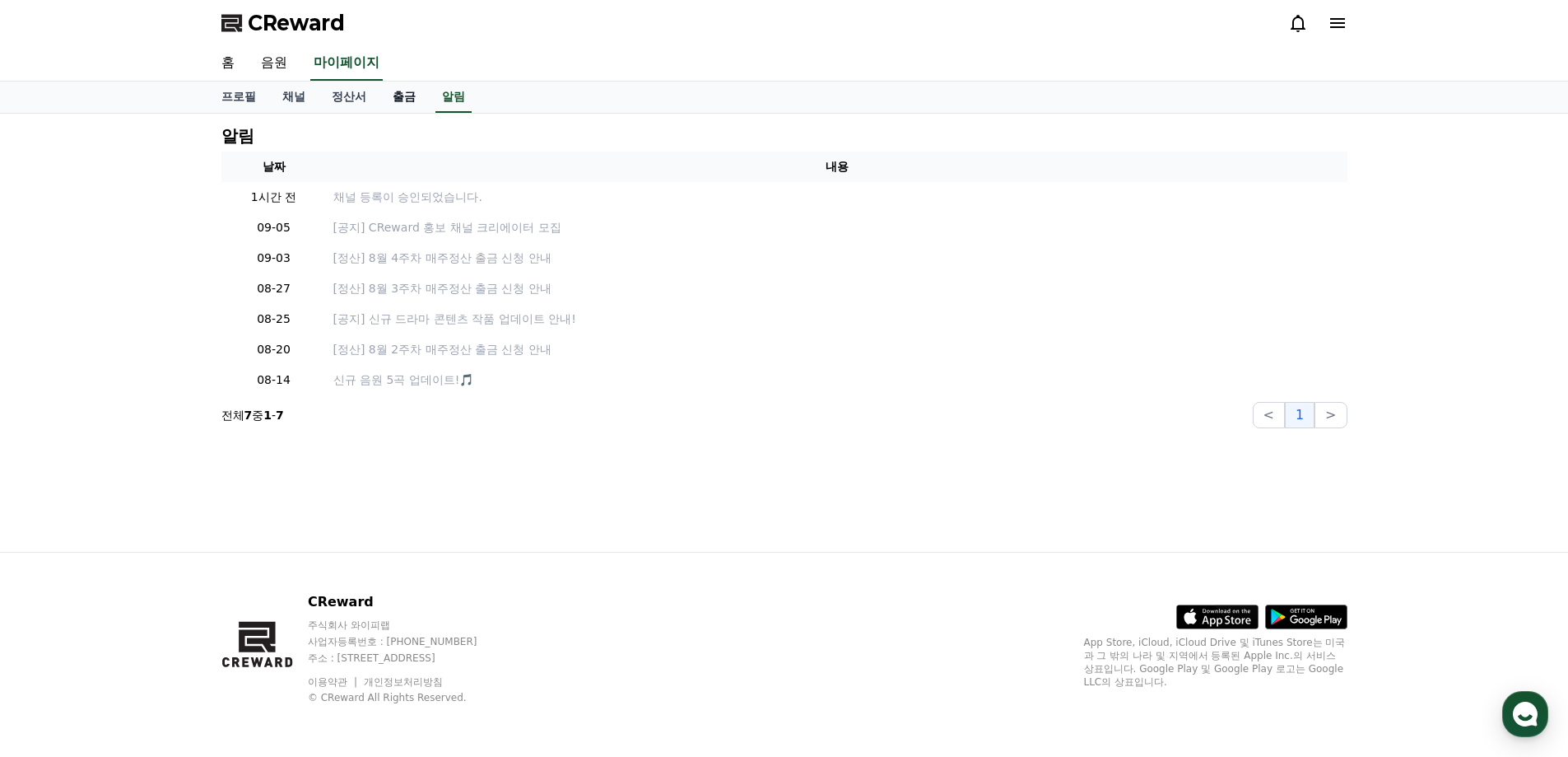
click at [404, 103] on link "출금" at bounding box center [403, 97] width 49 height 31
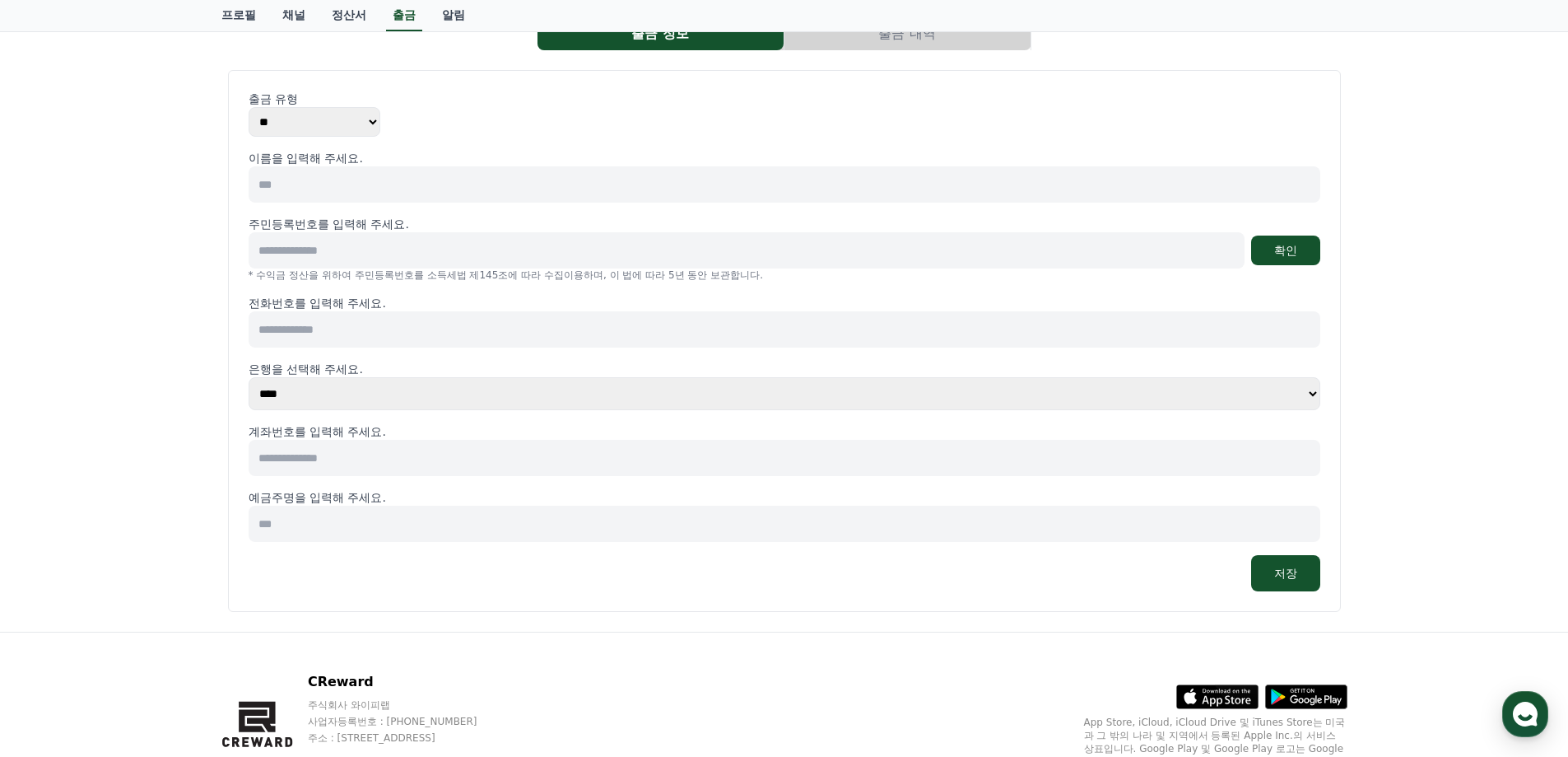
scroll to position [190, 0]
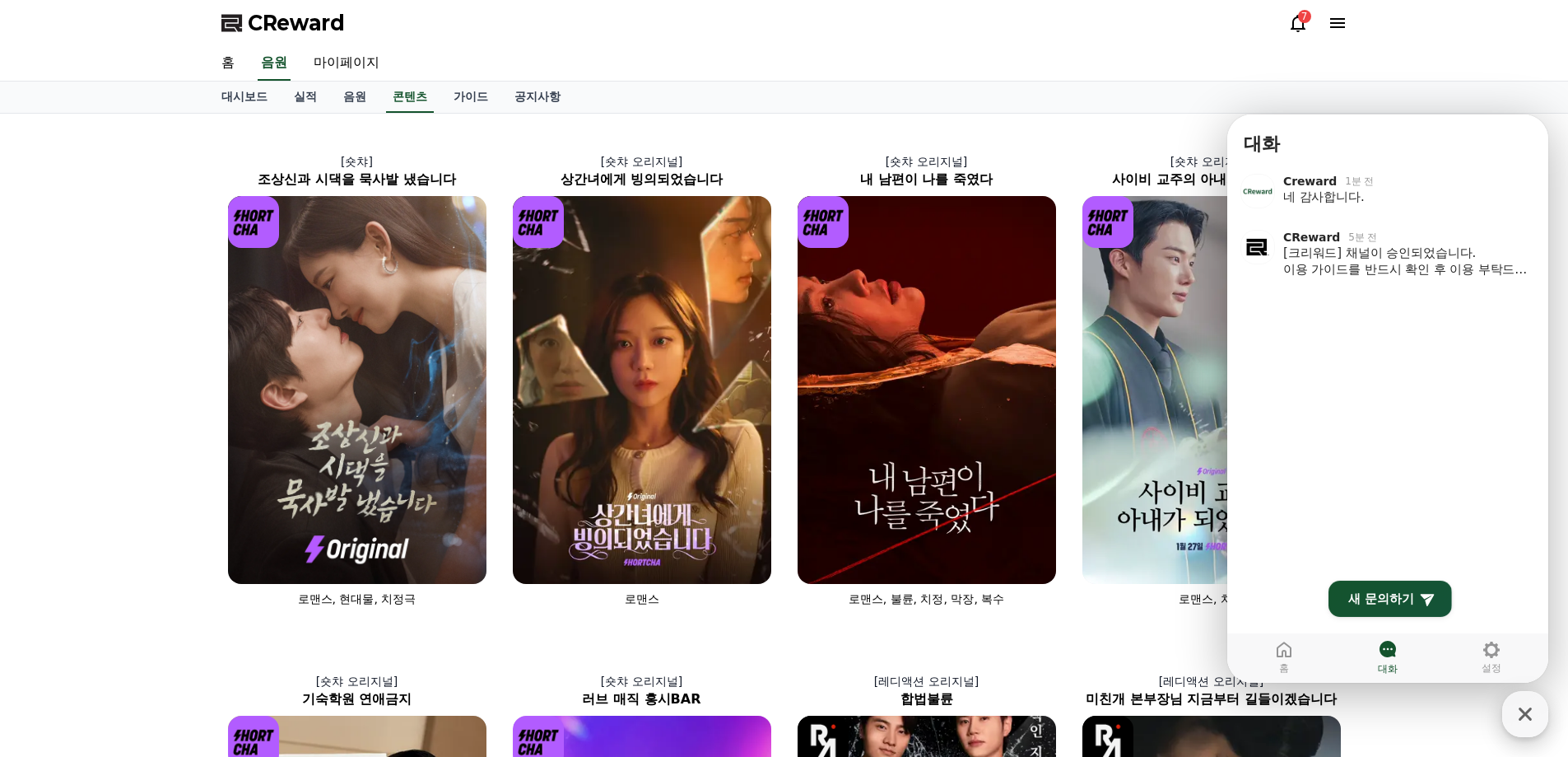
click at [1521, 718] on icon "button" at bounding box center [1525, 714] width 13 height 13
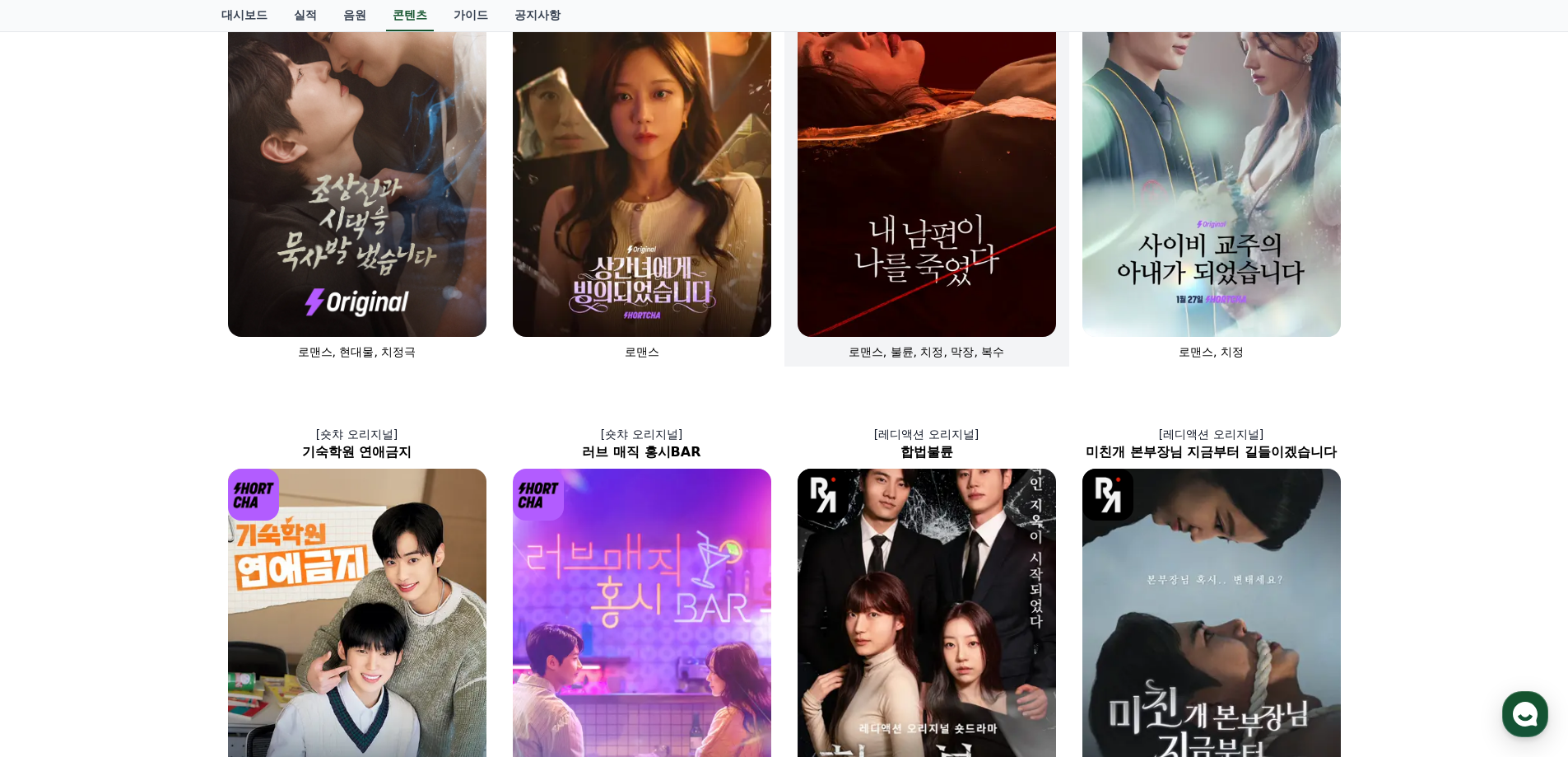
scroll to position [576, 0]
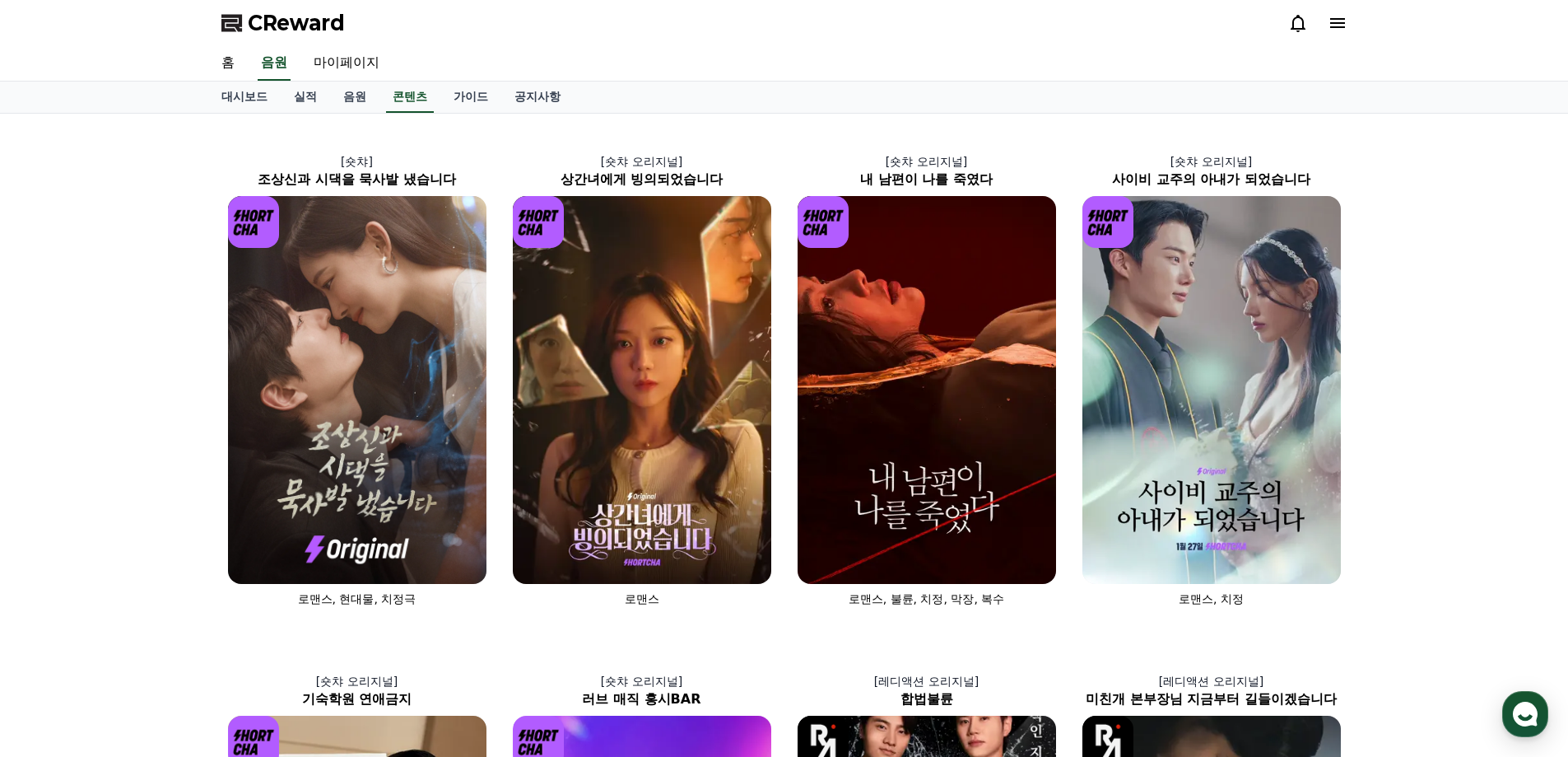
click at [650, 65] on div "홈 음원 마이페이지" at bounding box center [784, 63] width 1153 height 34
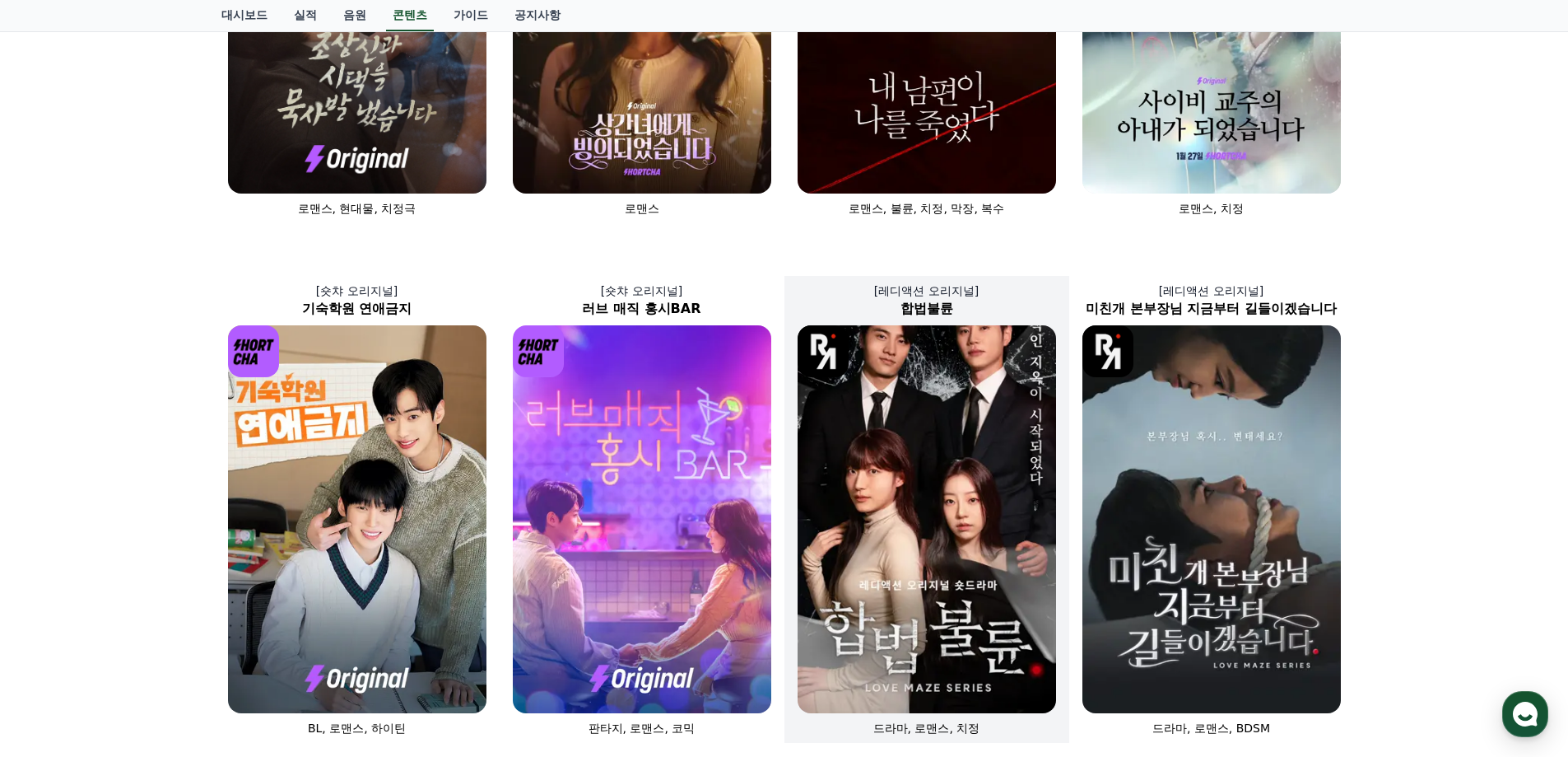
scroll to position [576, 0]
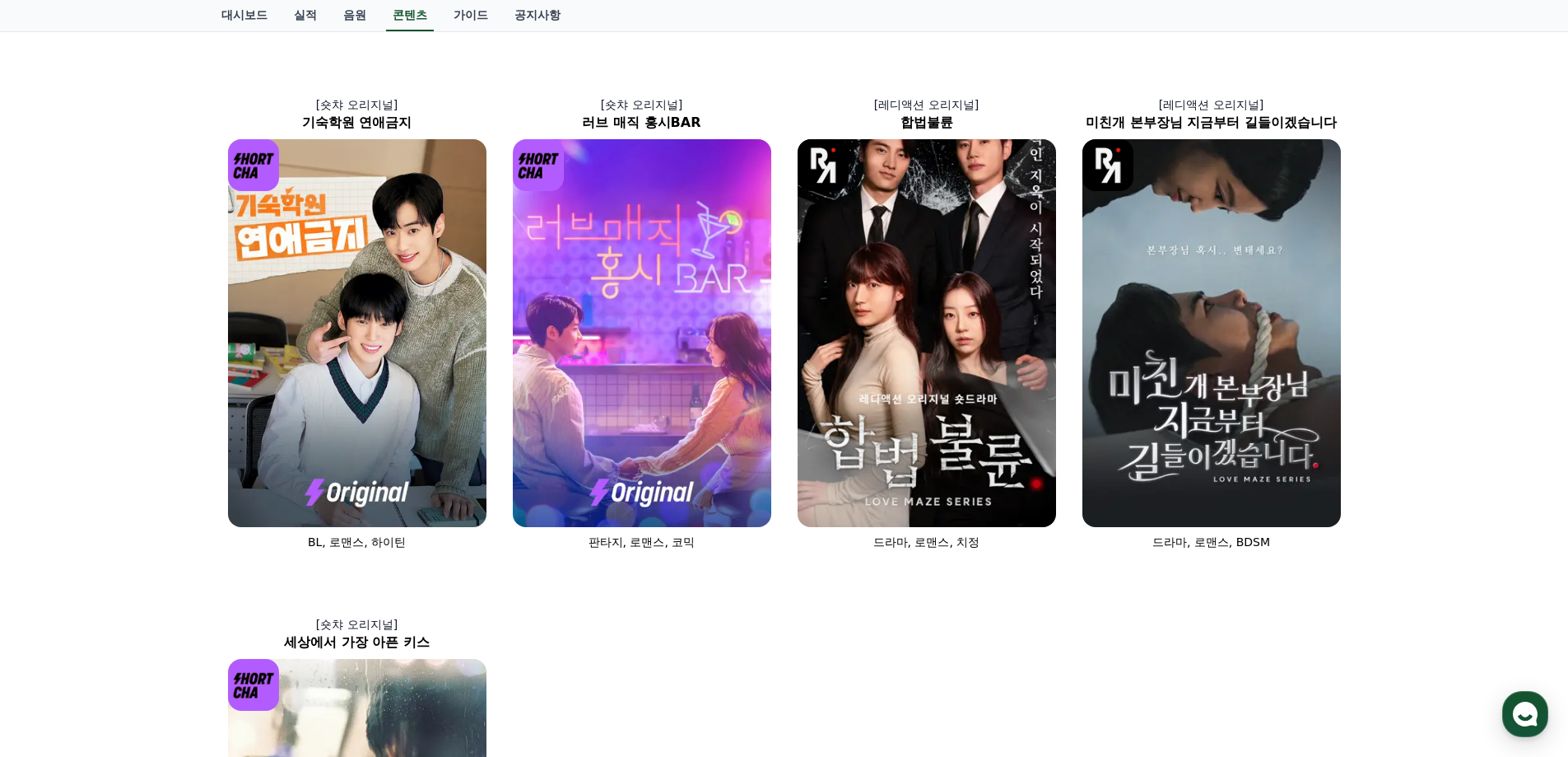
click at [913, 604] on div "[숏챠] 조상신과 시댁을 묵사발 냈습니다 로맨스, 현대물, 치정극 [숏챠 오리지널] 상간녀에게 빙의되었습니다 로맨스 [숏챠 오리지널] 내 남편…" at bounding box center [784, 313] width 1139 height 1539
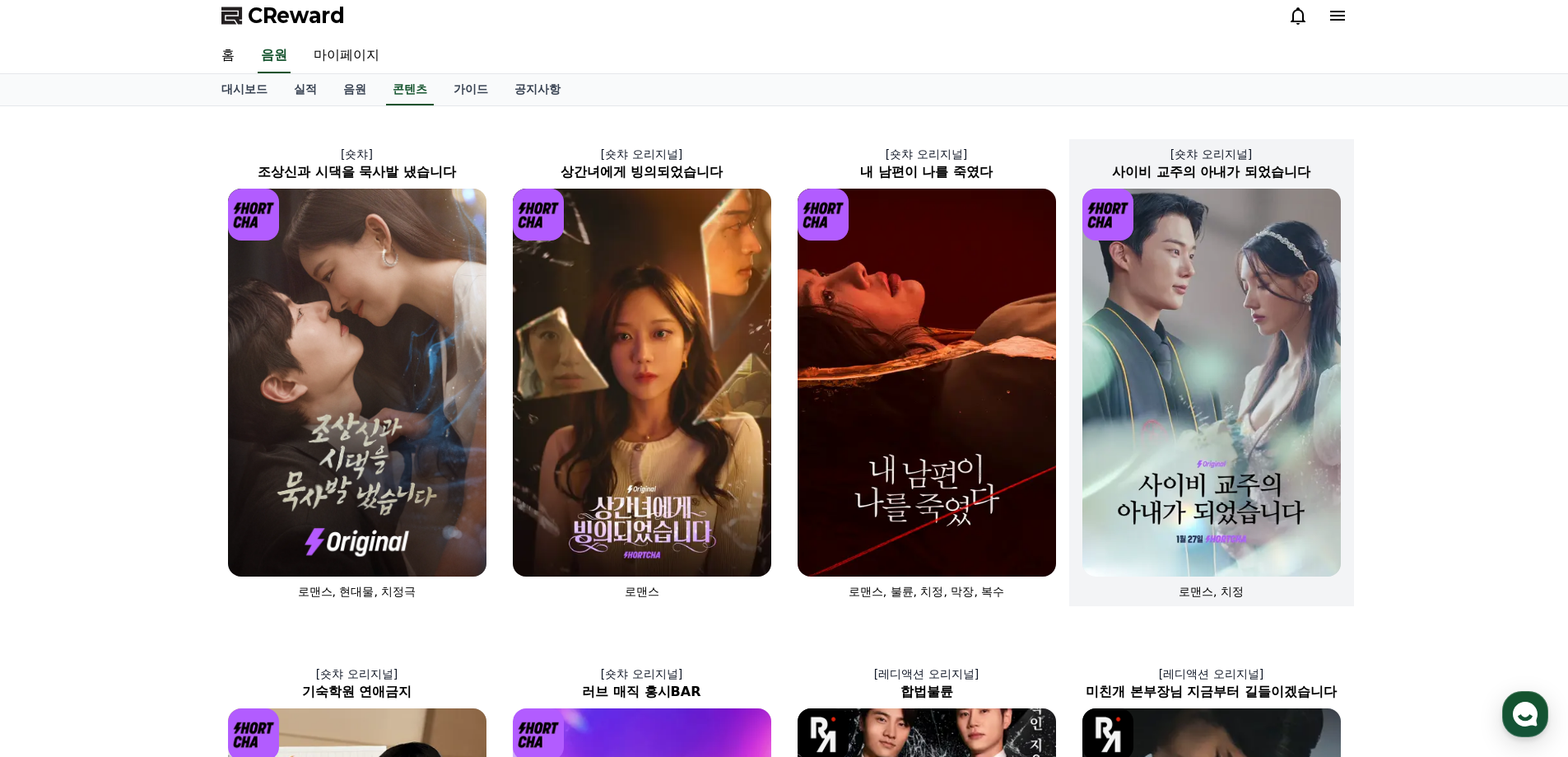
scroll to position [0, 0]
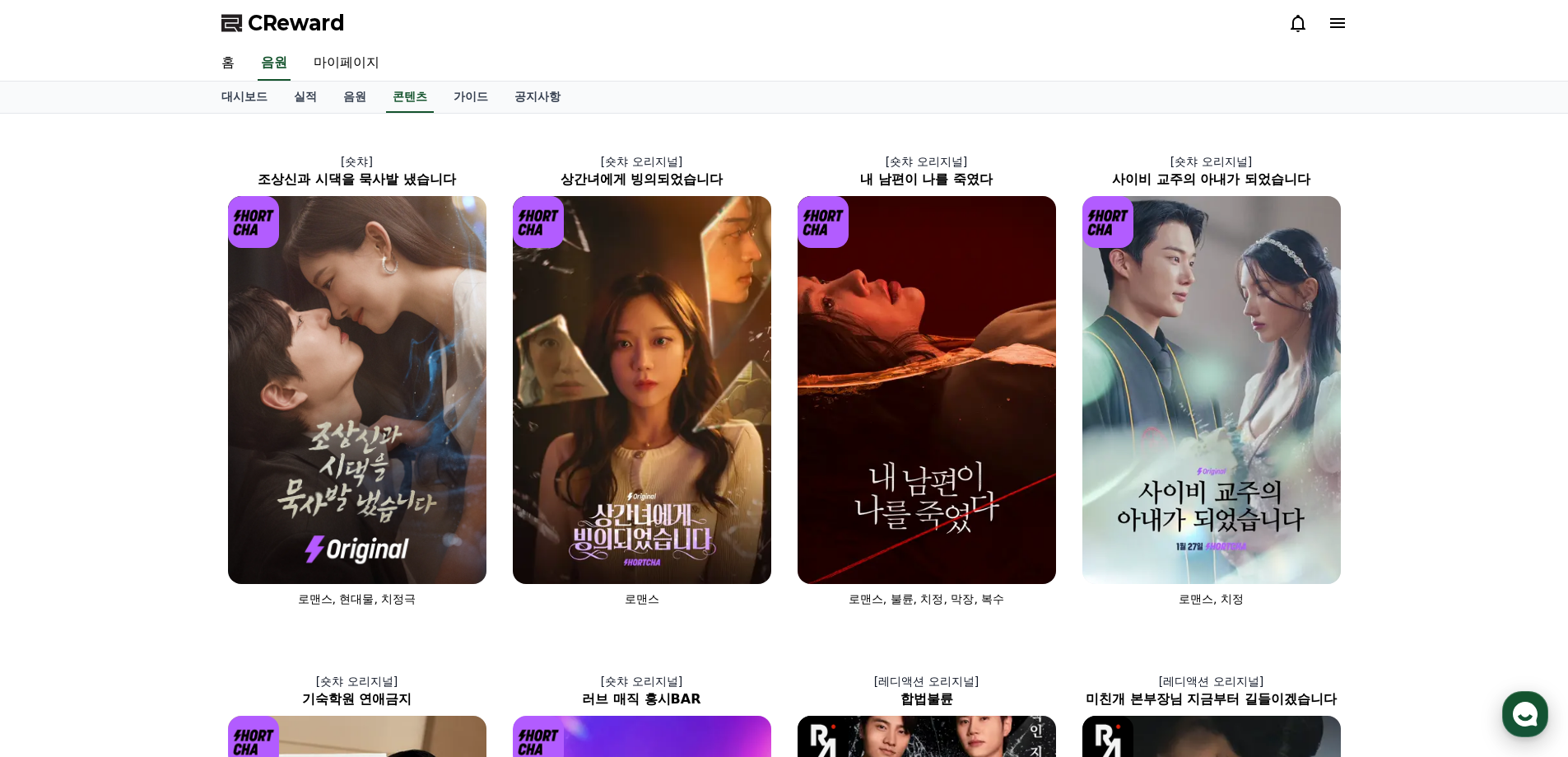
click at [1527, 711] on use "button" at bounding box center [1525, 713] width 24 height 24
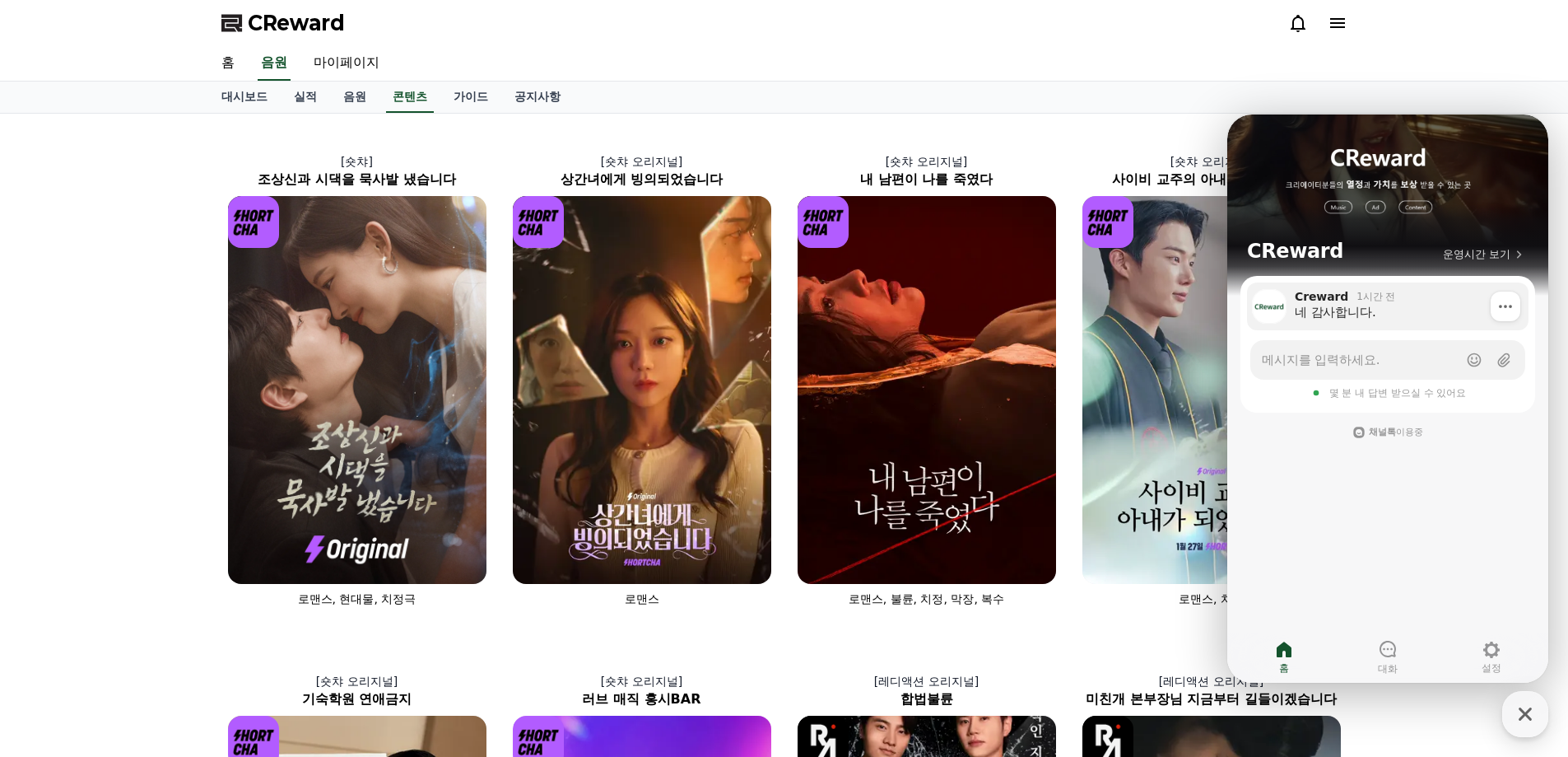
click at [1364, 319] on div "네 감사합니다." at bounding box center [1405, 312] width 222 height 16
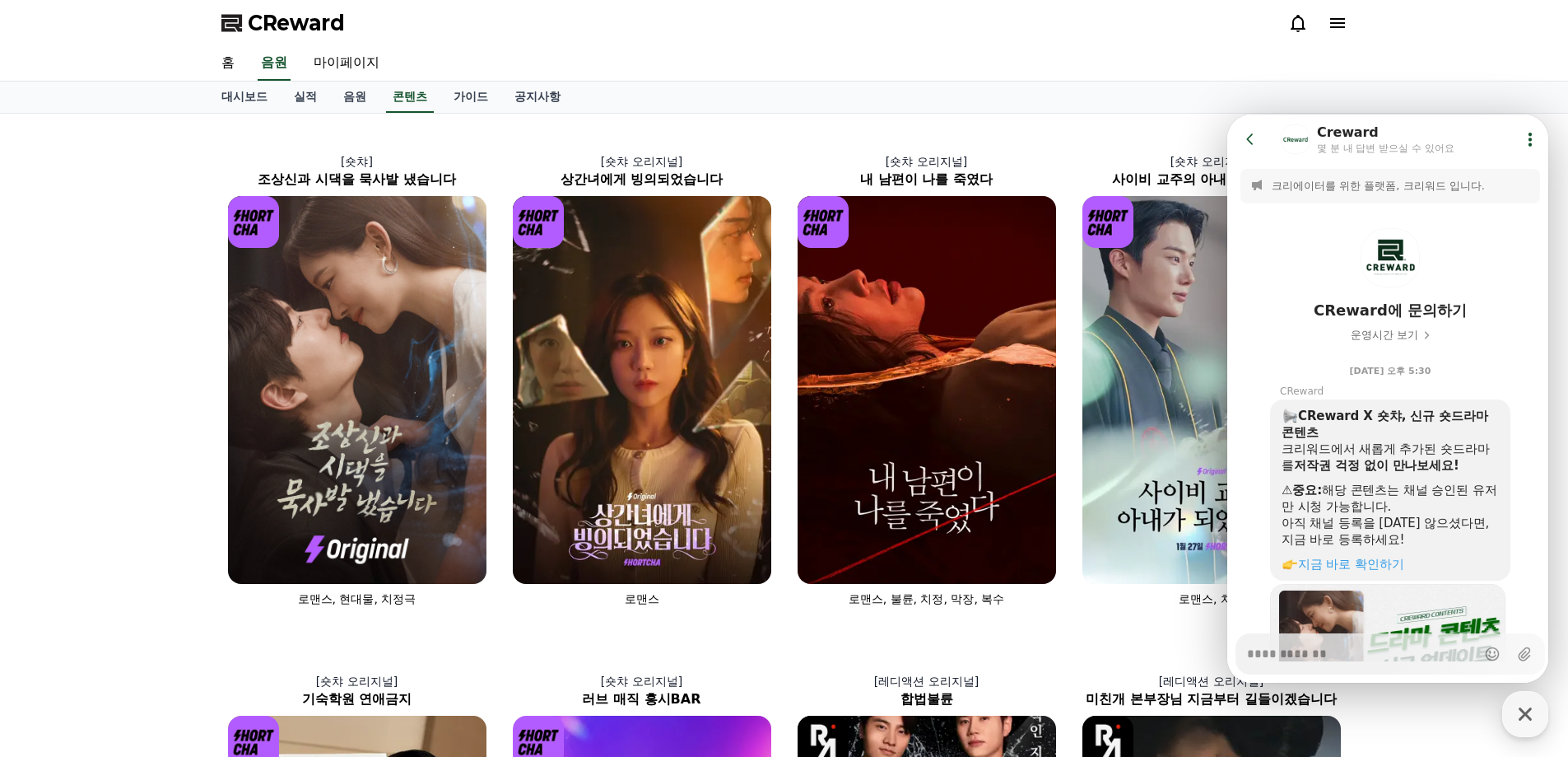
scroll to position [728, 0]
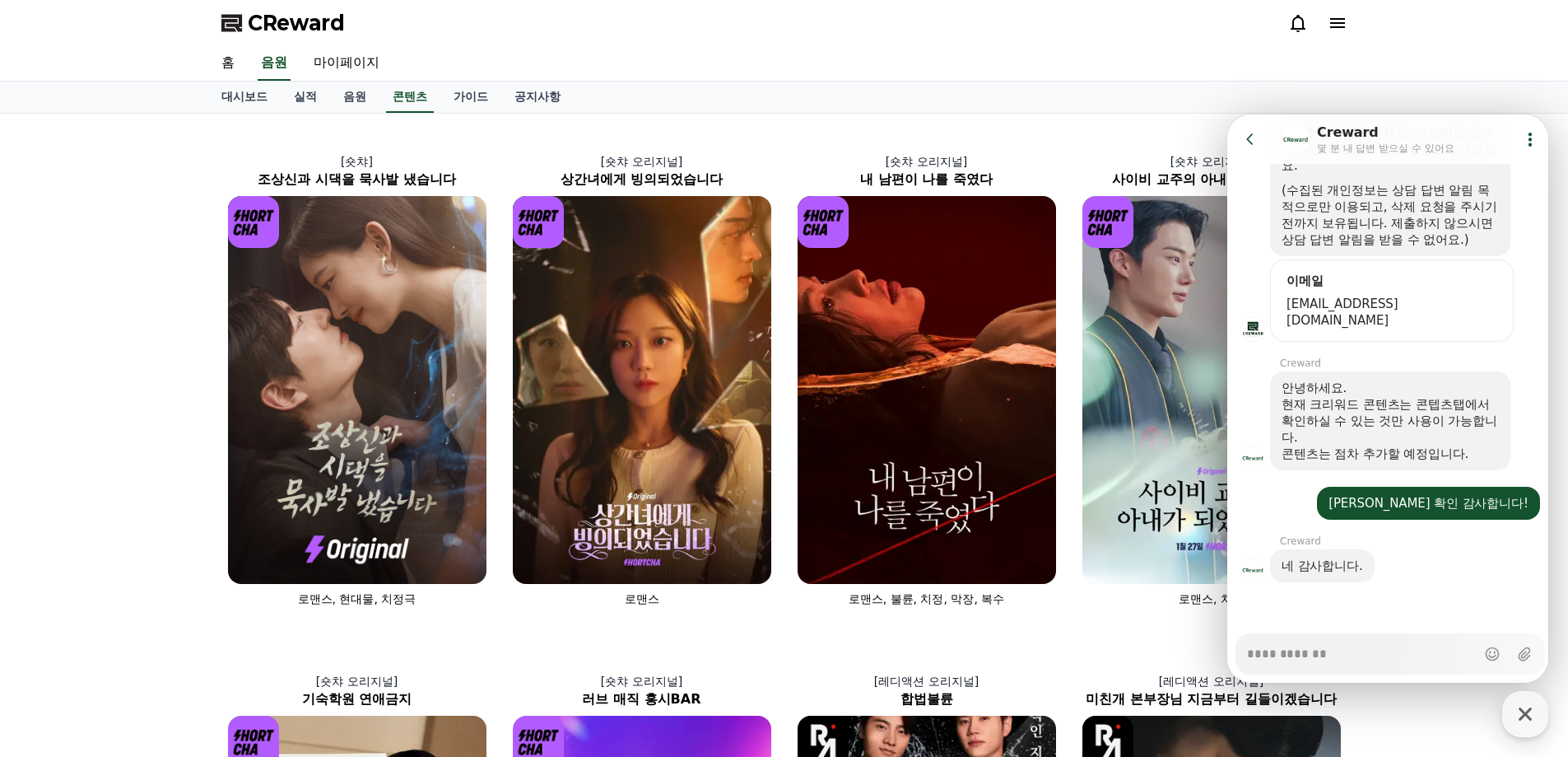
click at [1333, 476] on div at bounding box center [1390, 477] width 326 height 14
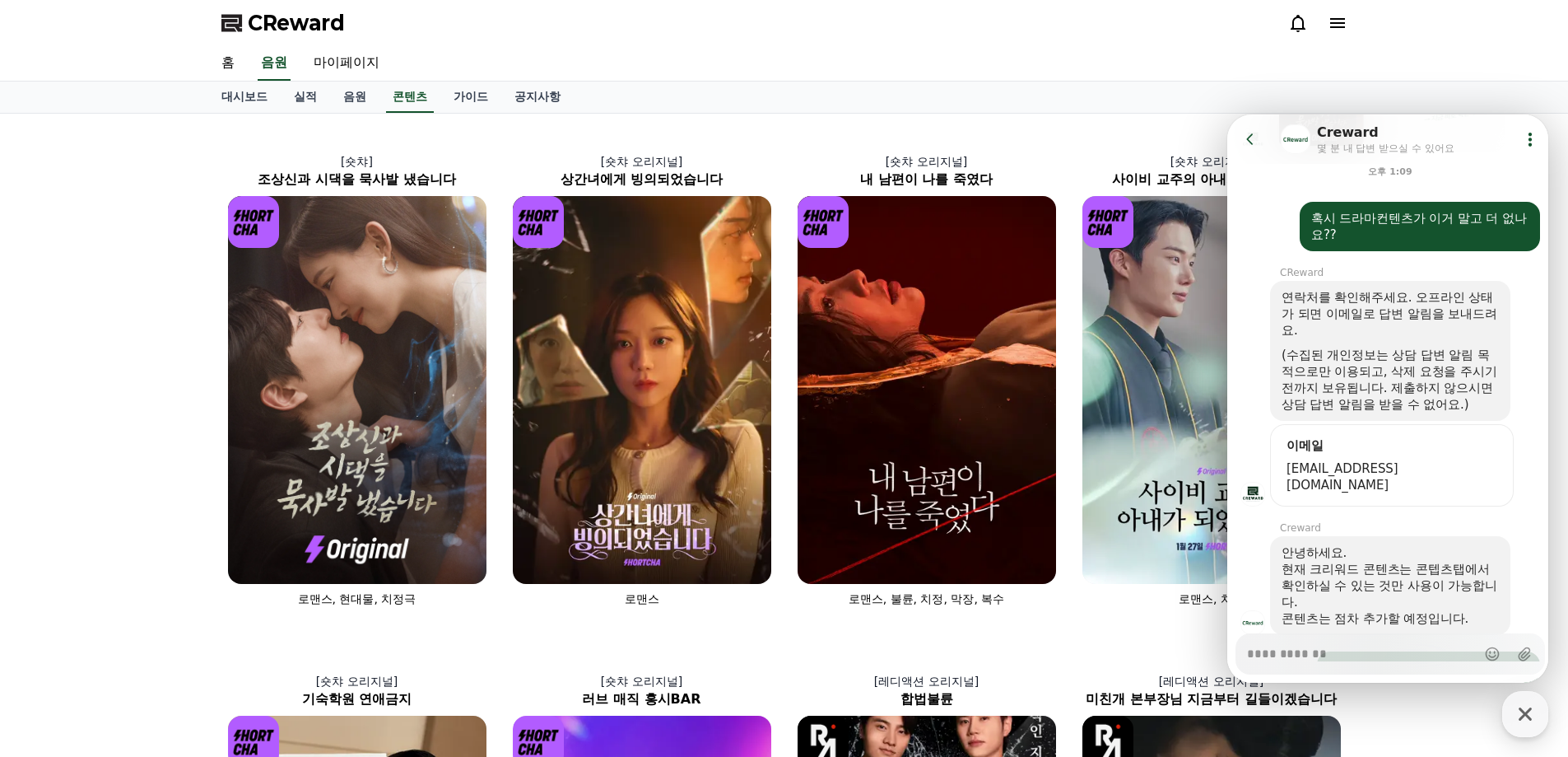
scroll to position [398, 0]
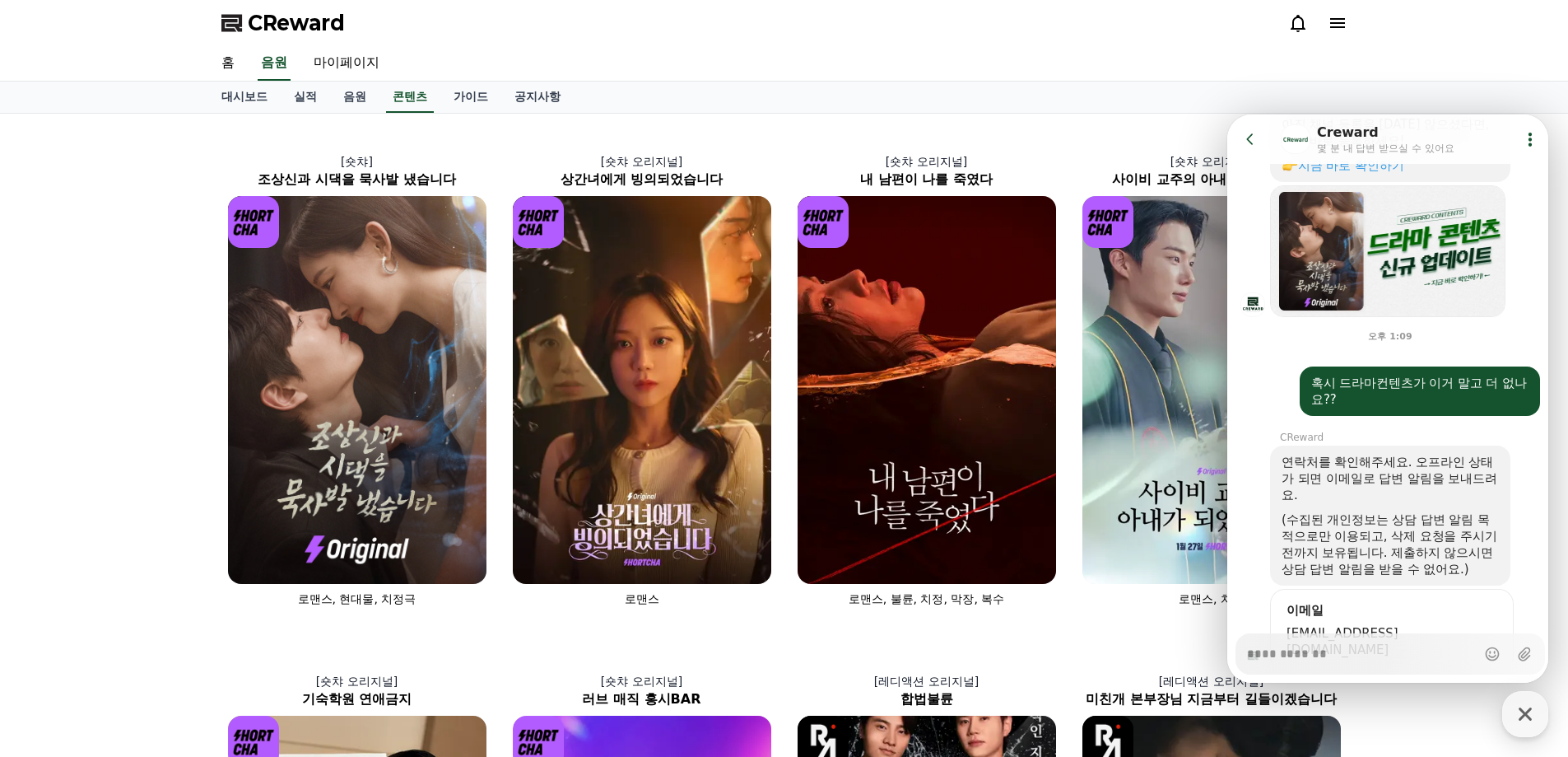
click at [1390, 416] on div at bounding box center [1390, 423] width 326 height 14
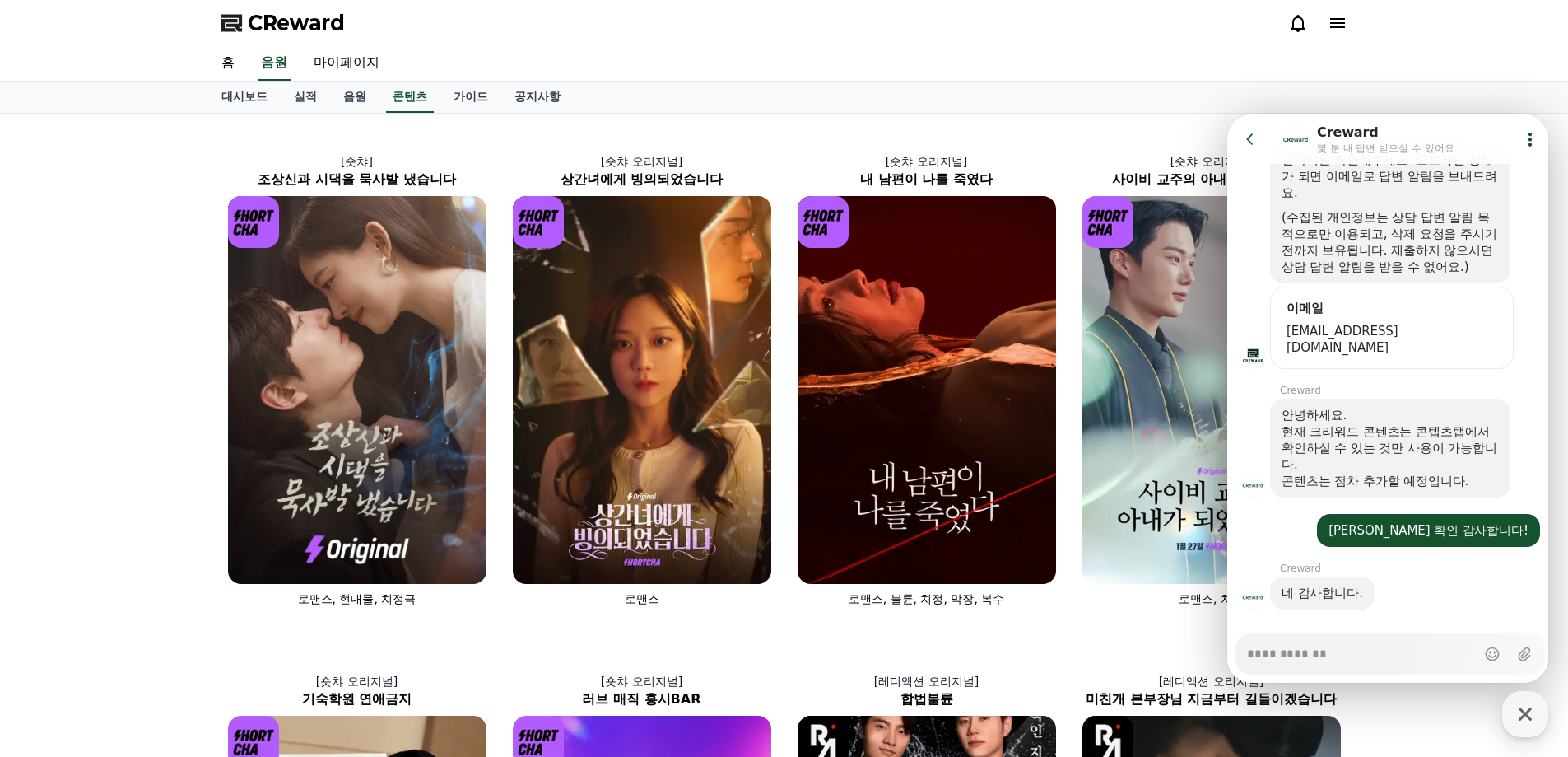
scroll to position [728, 0]
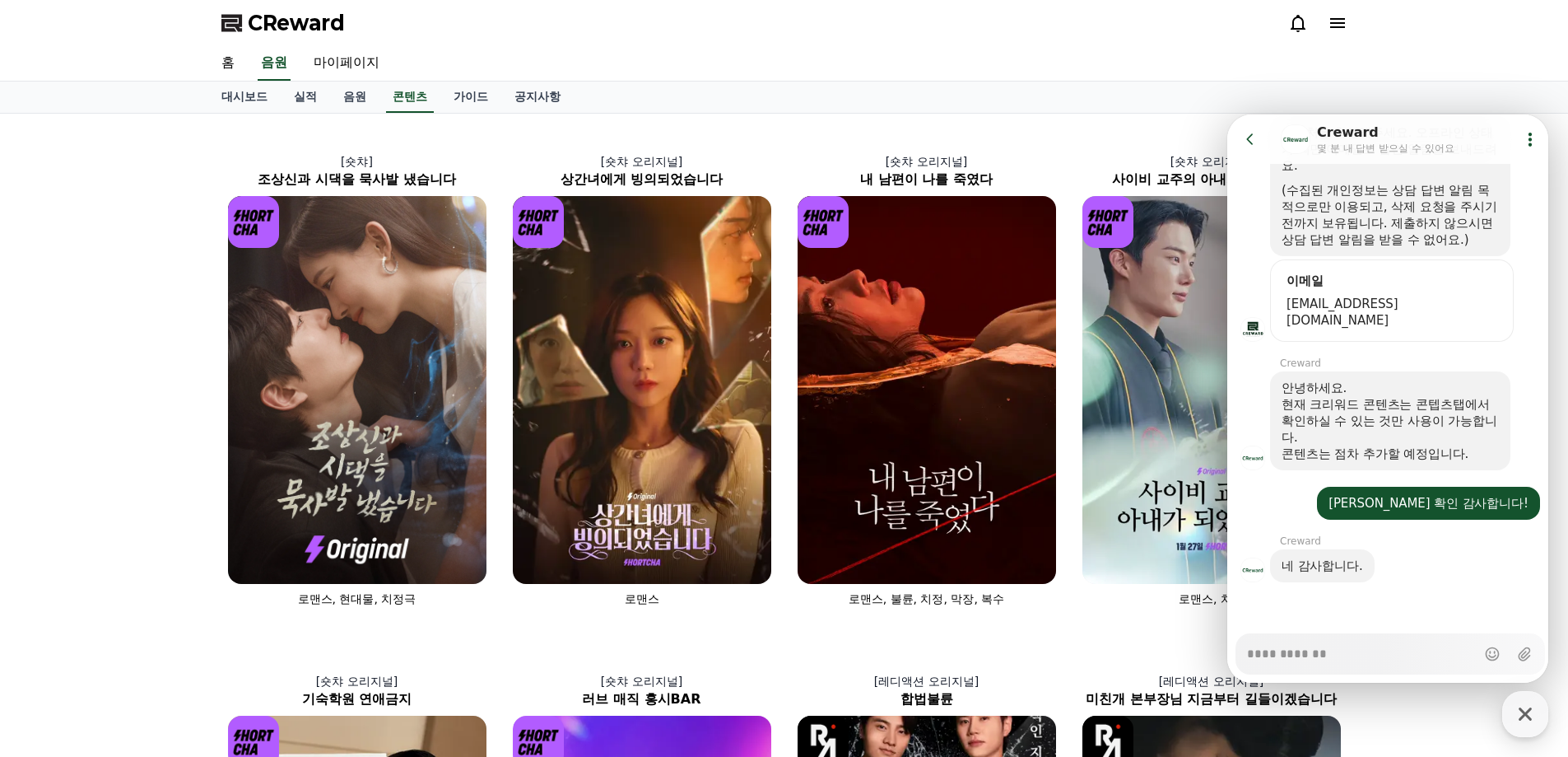
click at [1083, 111] on div "대시보드 실적 음원 콘텐츠 가이드 공지사항" at bounding box center [784, 97] width 1153 height 31
click at [1509, 84] on div "대시보드 실적 음원 콘텐츠 가이드 공지사항" at bounding box center [784, 98] width 1568 height 32
click at [1536, 717] on icon "button" at bounding box center [1525, 714] width 30 height 30
type textarea "*"
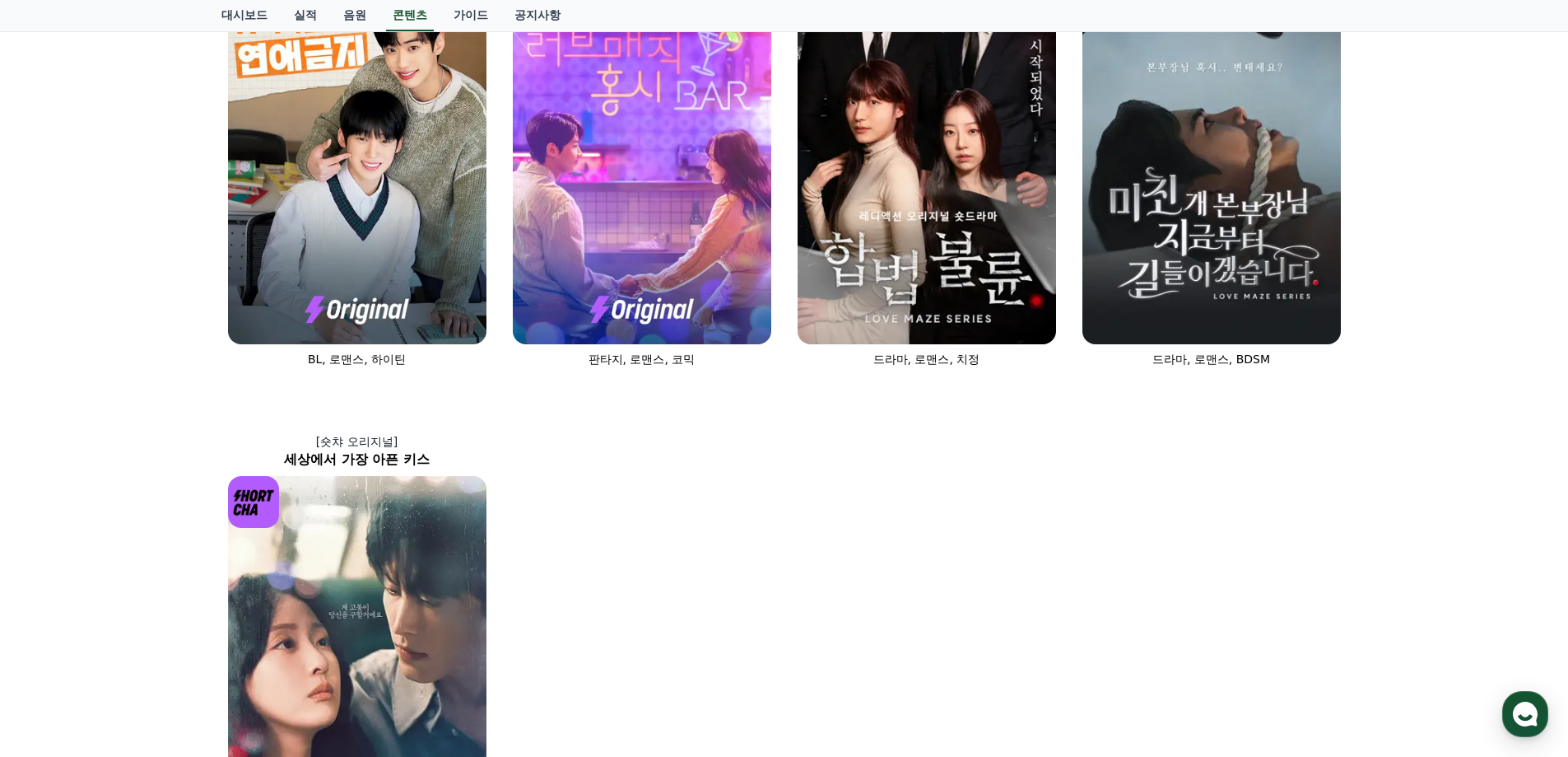
scroll to position [906, 0]
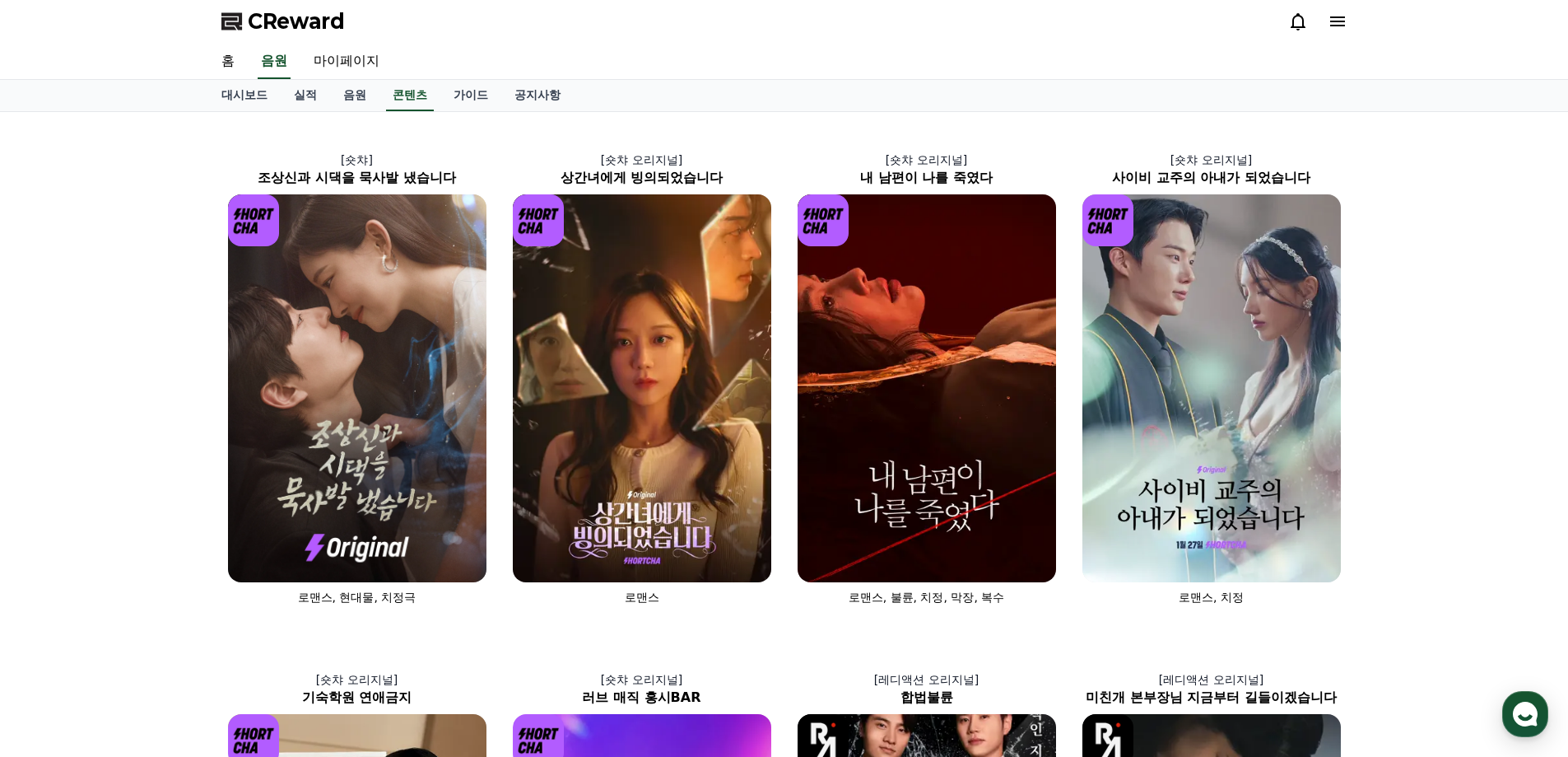
scroll to position [0, 0]
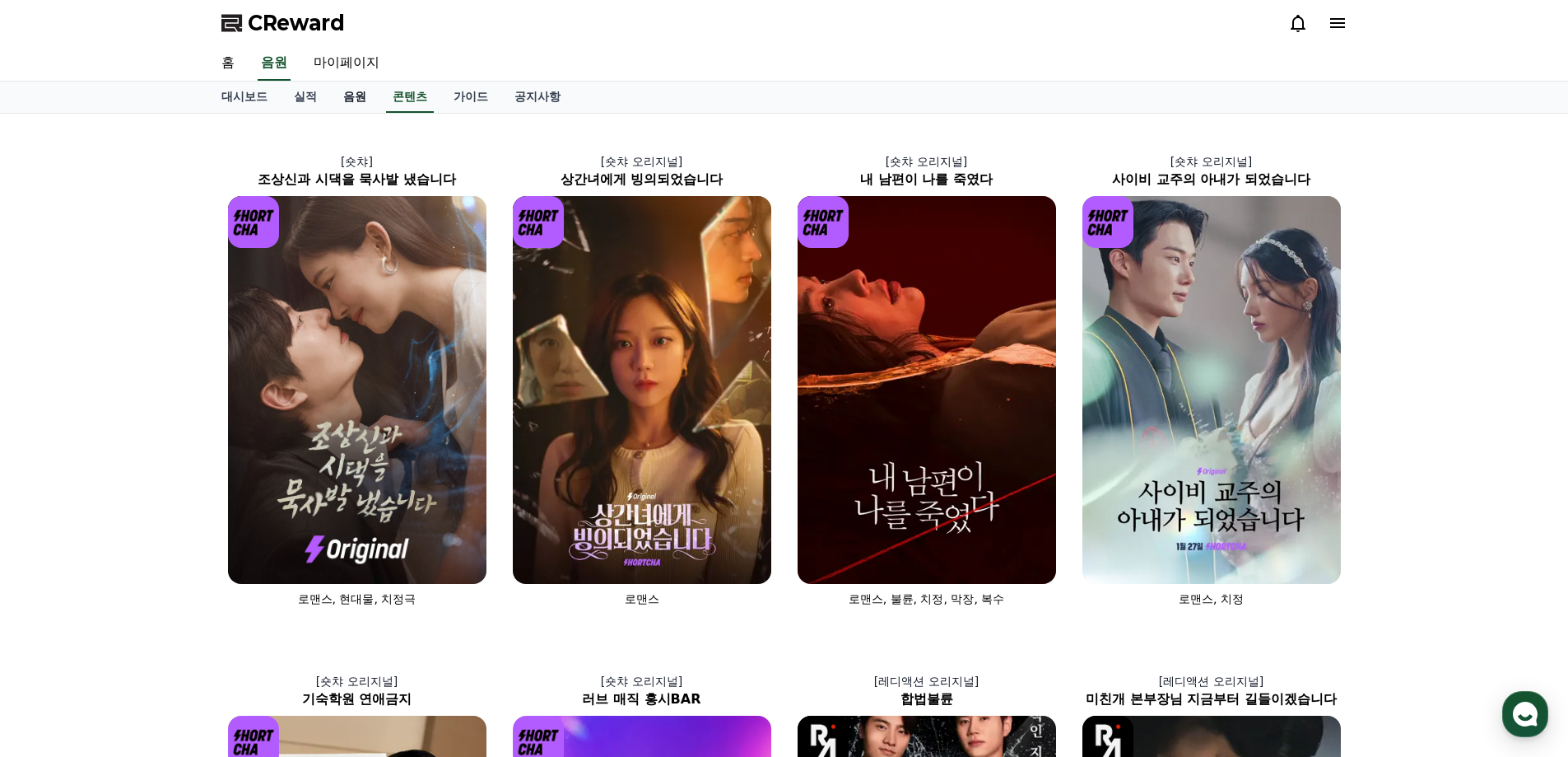
click at [356, 95] on link "음원" at bounding box center [354, 97] width 49 height 31
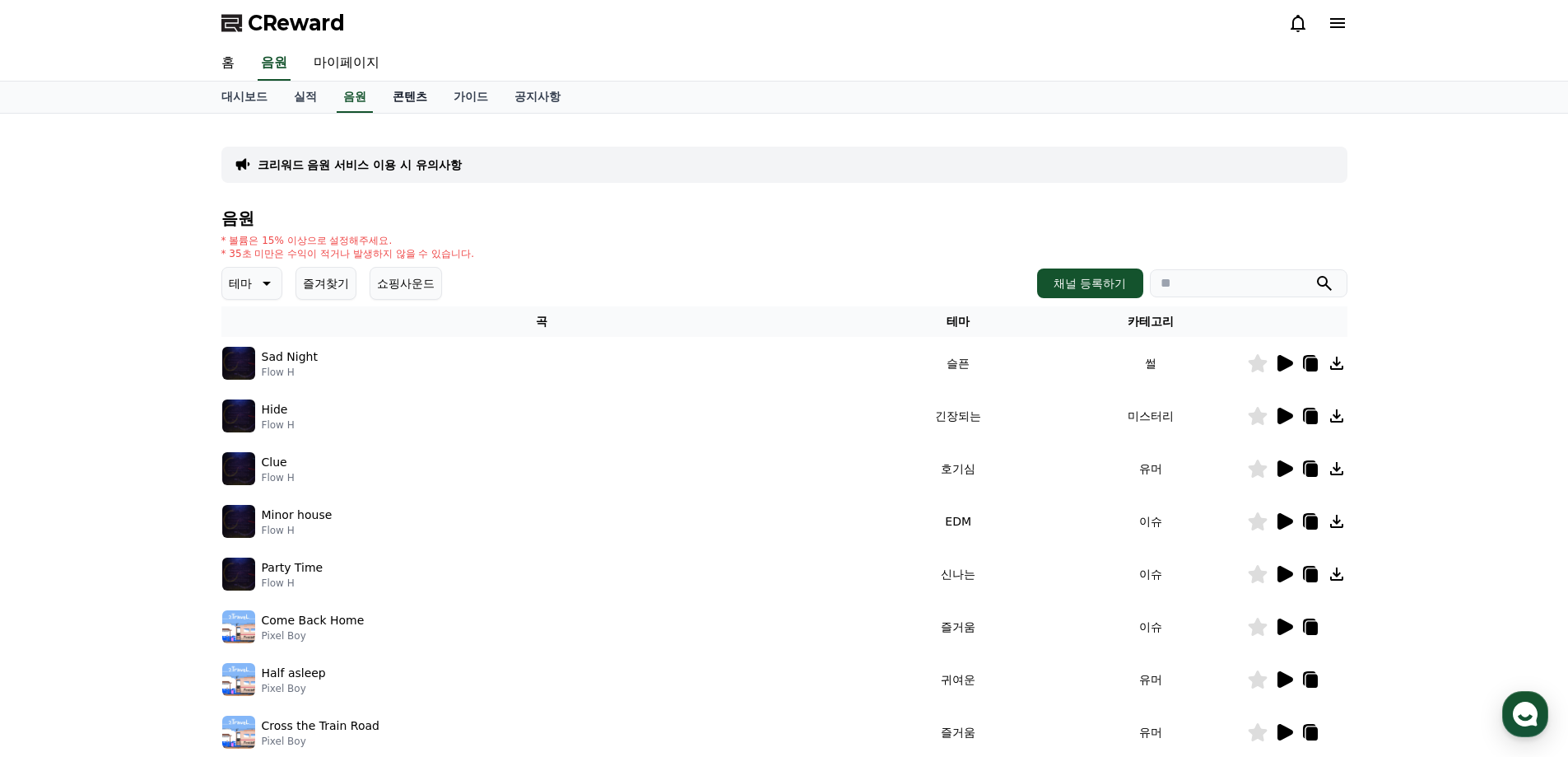
click at [424, 98] on link "콘텐츠" at bounding box center [410, 97] width 61 height 31
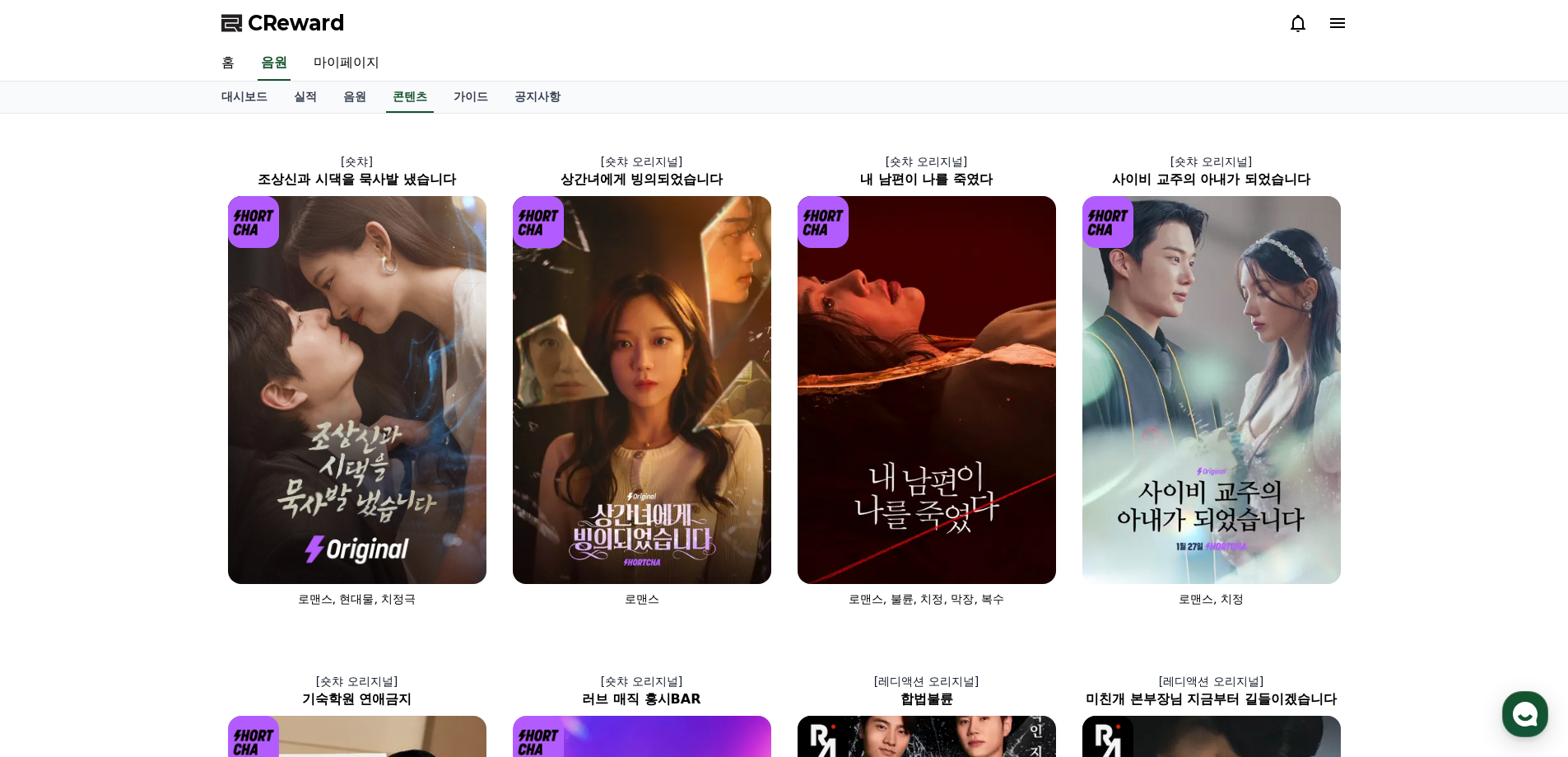
click at [1165, 109] on div "대시보드 실적 음원 콘텐츠 가이드 공지사항" at bounding box center [784, 97] width 1153 height 31
click at [1120, 52] on div "홈 음원 마이페이지" at bounding box center [784, 63] width 1153 height 34
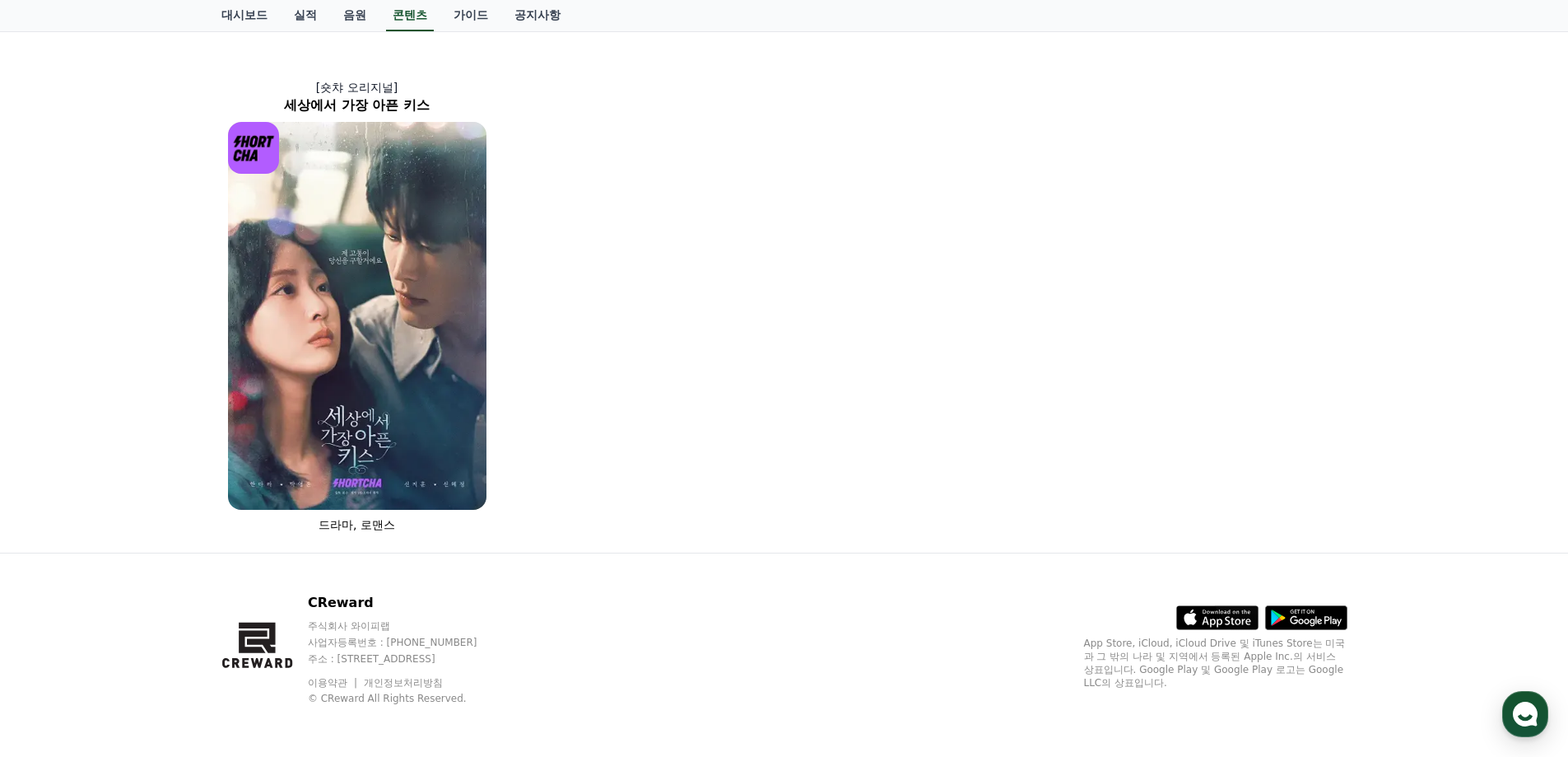
scroll to position [1114, 0]
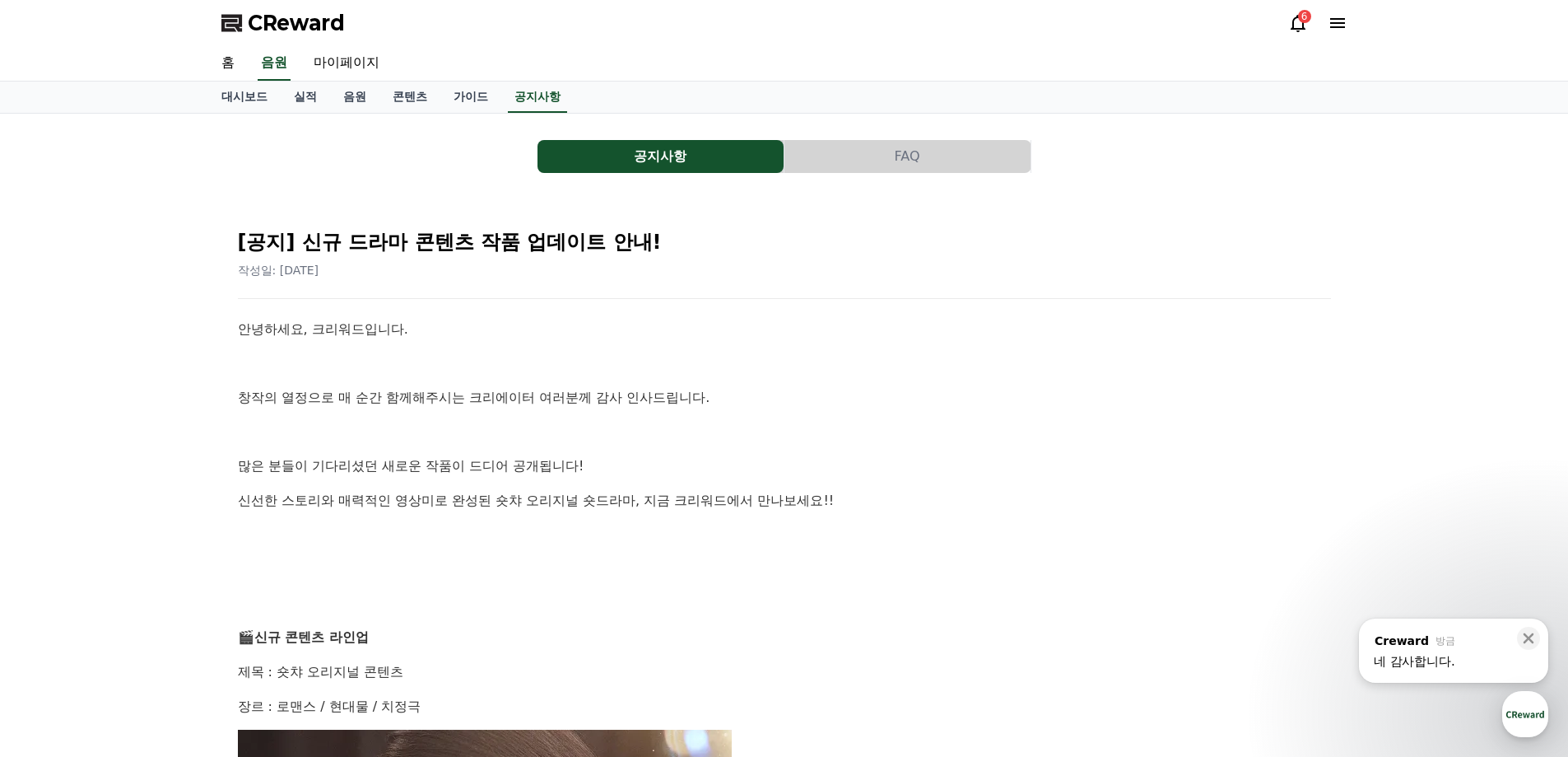
click at [287, 18] on span "CReward" at bounding box center [297, 22] width 97 height 26
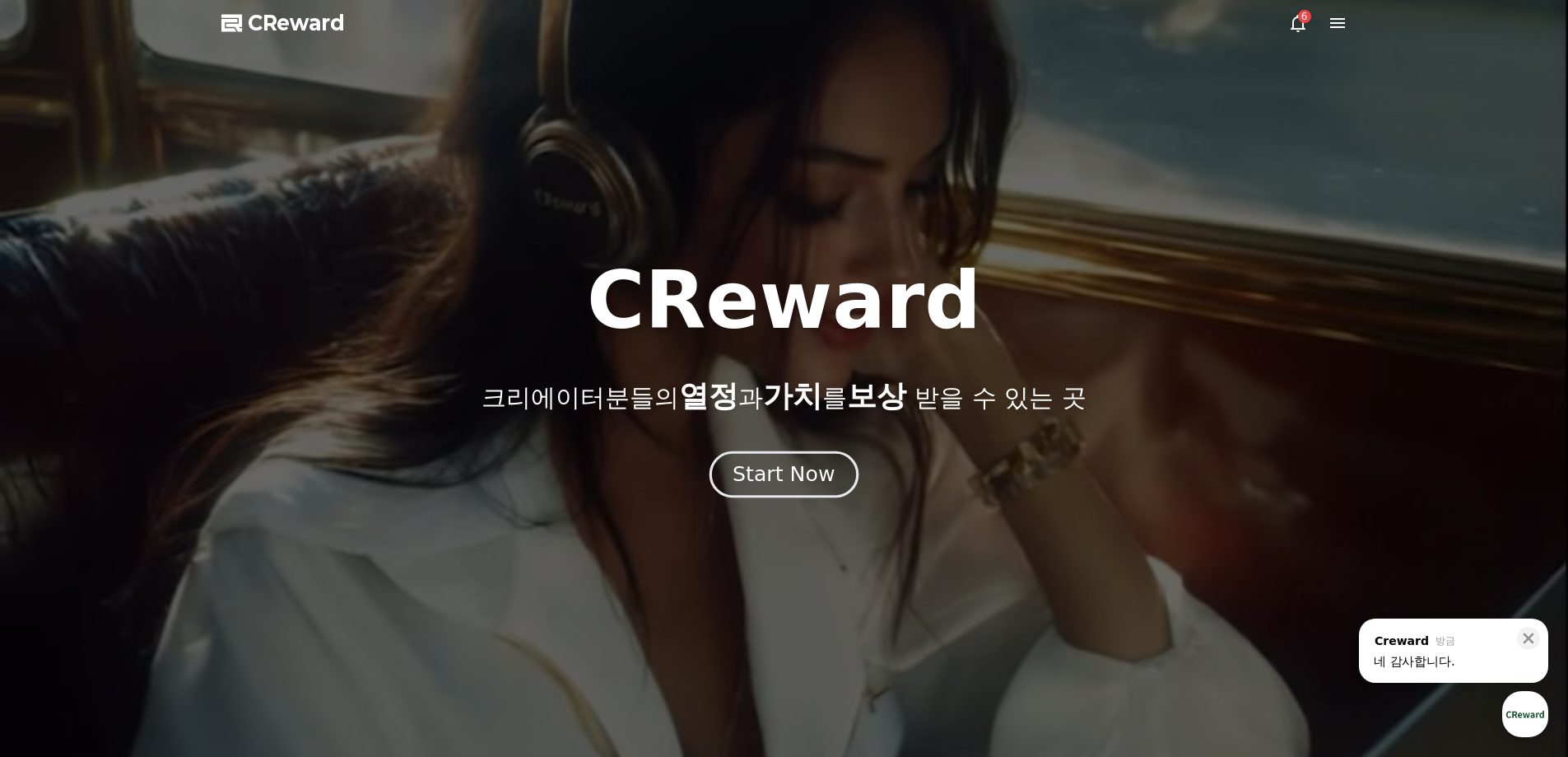
click at [766, 469] on div "Start Now" at bounding box center [784, 474] width 102 height 28
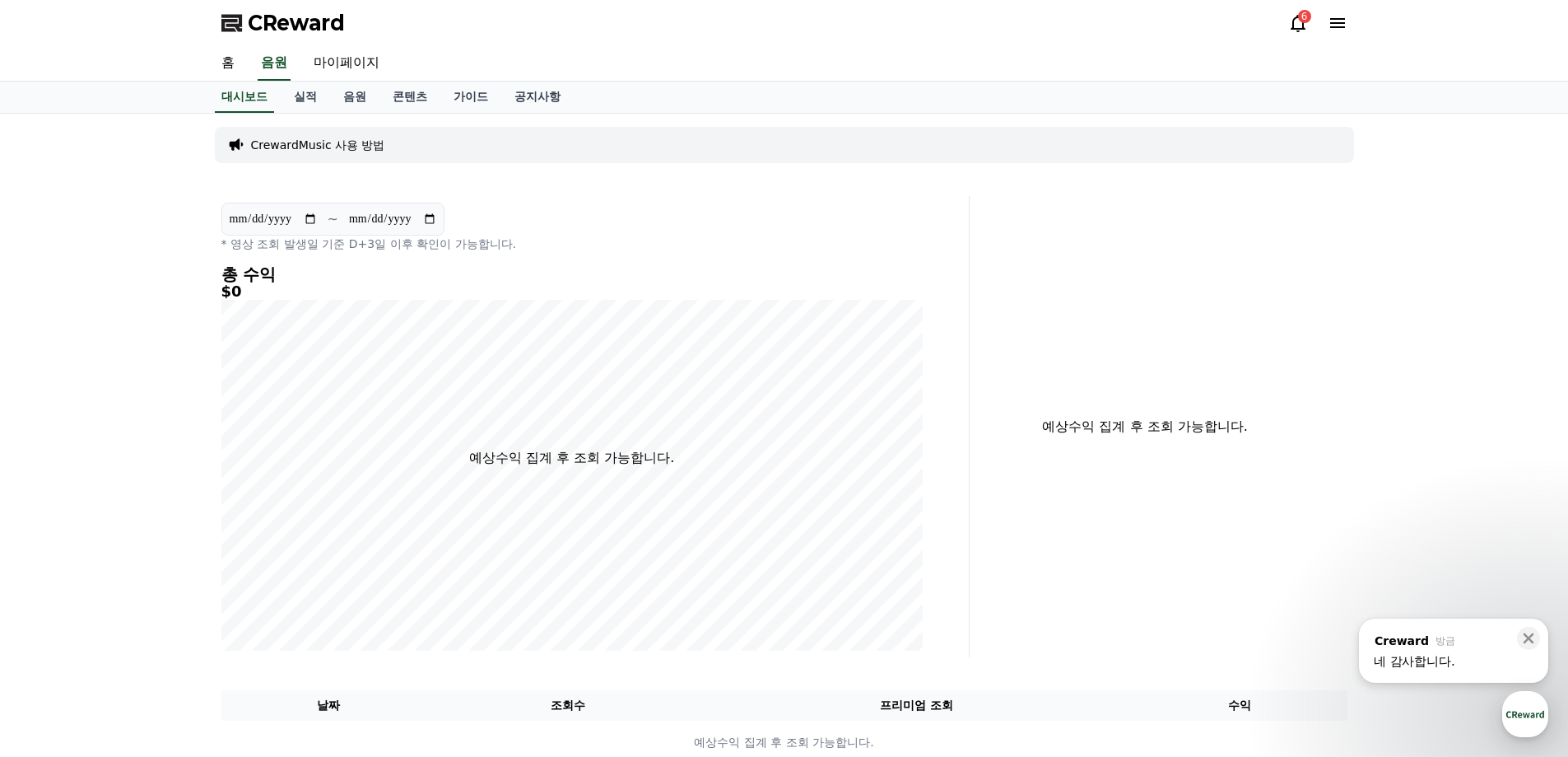
click at [1289, 27] on icon at bounding box center [1298, 23] width 20 height 20
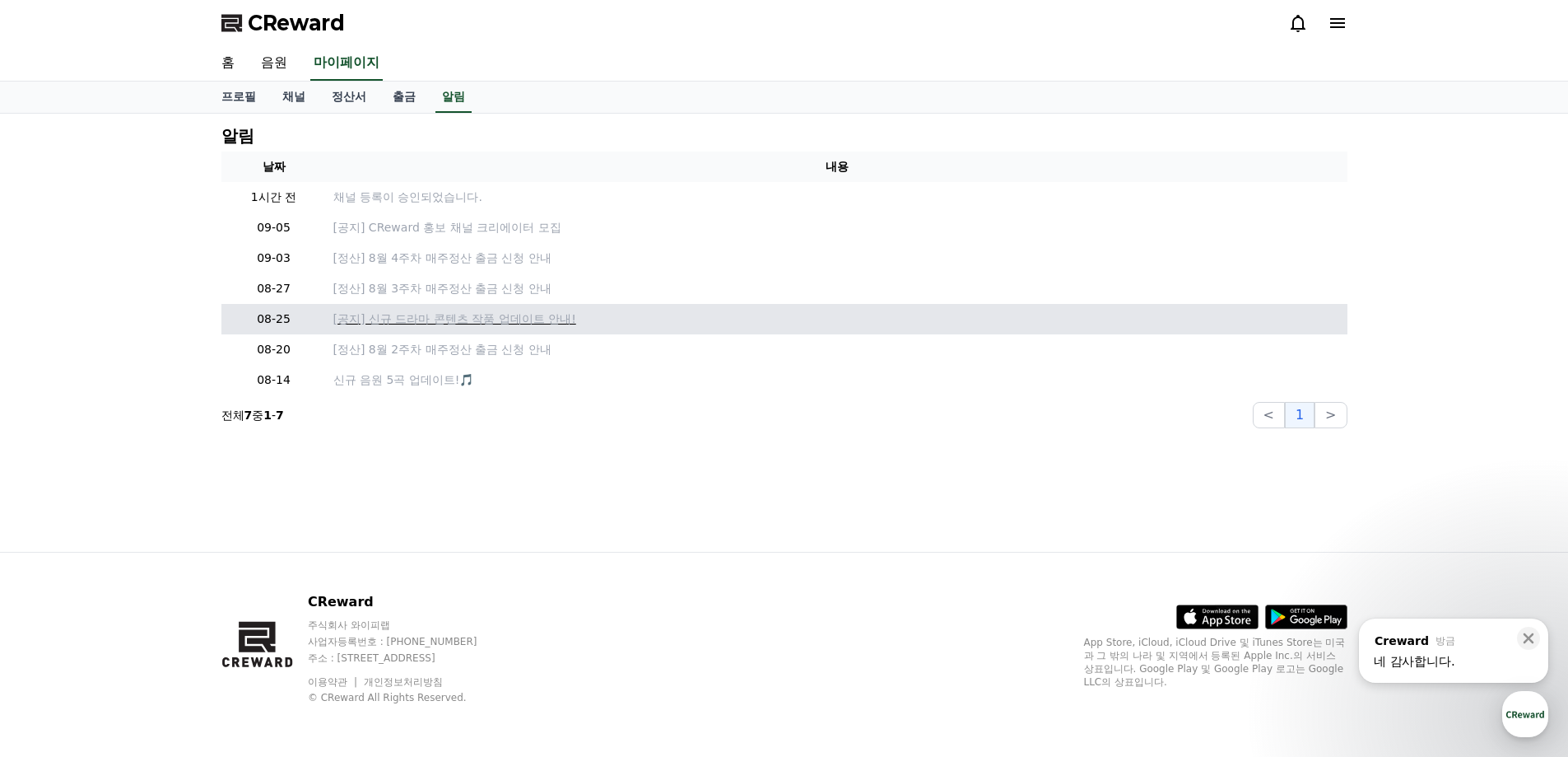
click at [461, 315] on p "[공지] 신규 드라마 콘텐츠 작품 업데이트 안내!" at bounding box center [837, 318] width 1007 height 17
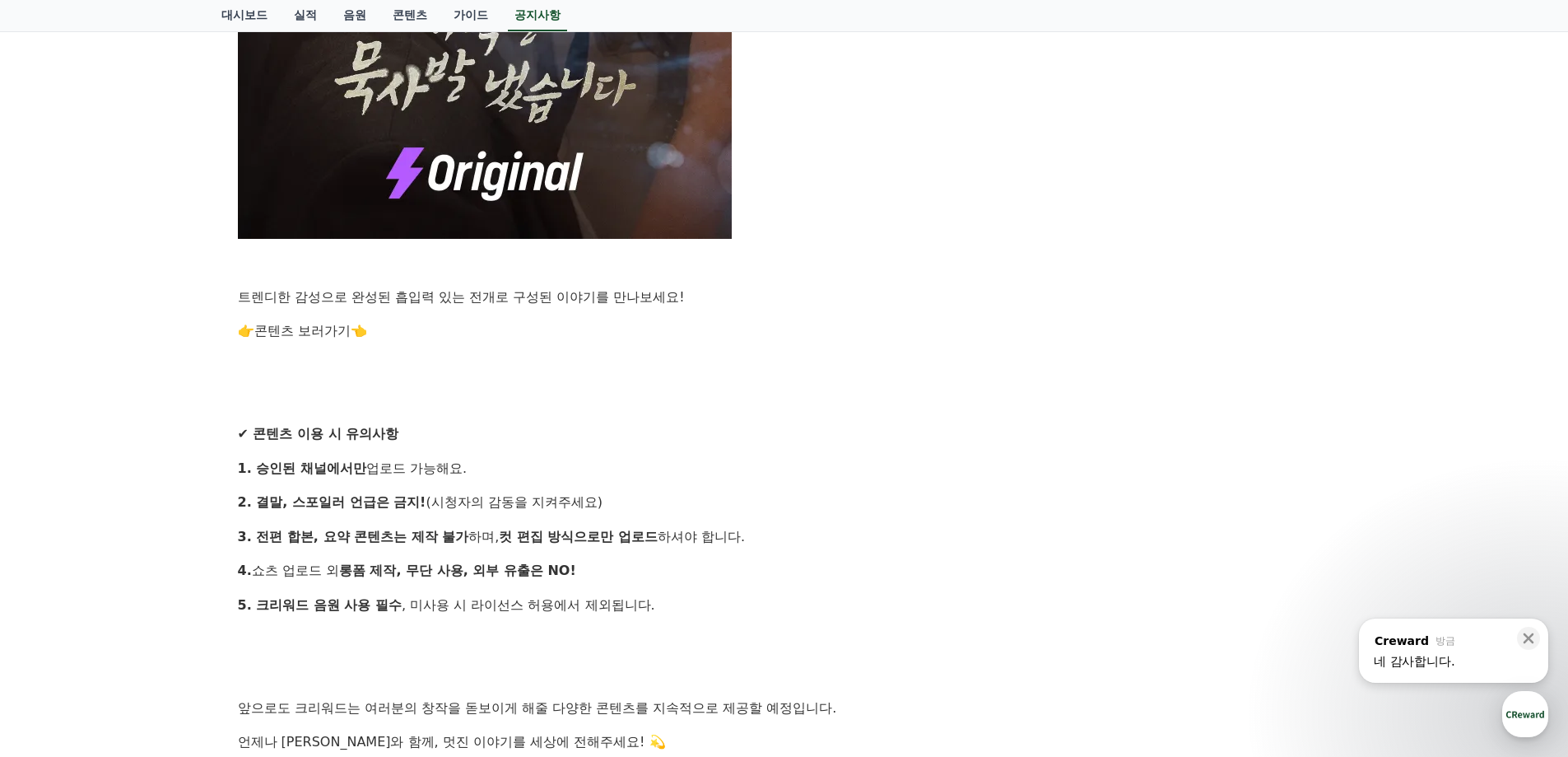
scroll to position [1483, 0]
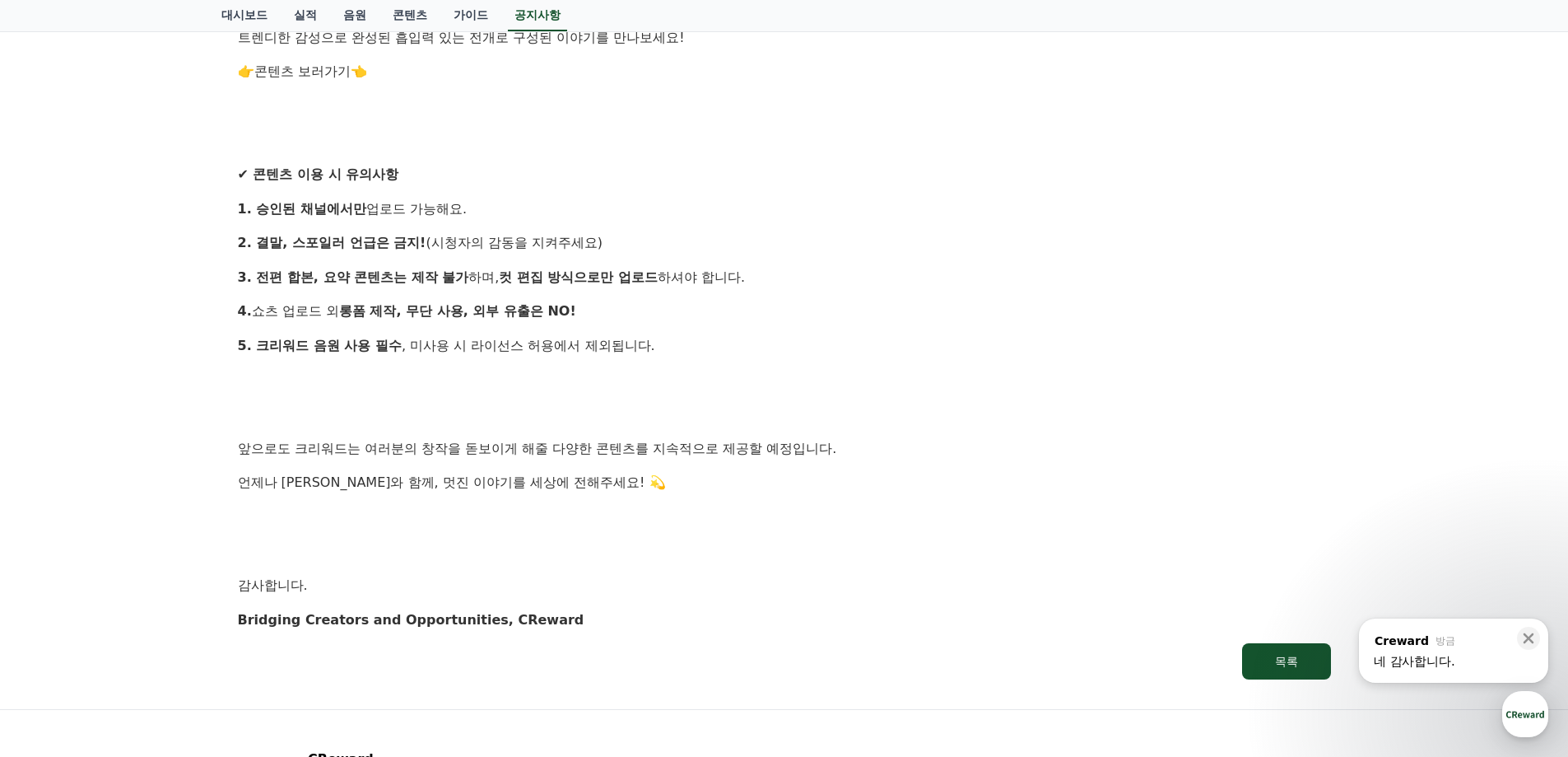
drag, startPoint x: 1430, startPoint y: 657, endPoint x: 1430, endPoint y: 670, distance: 13.0
click at [1430, 664] on div "네 감사합니다." at bounding box center [1454, 661] width 160 height 16
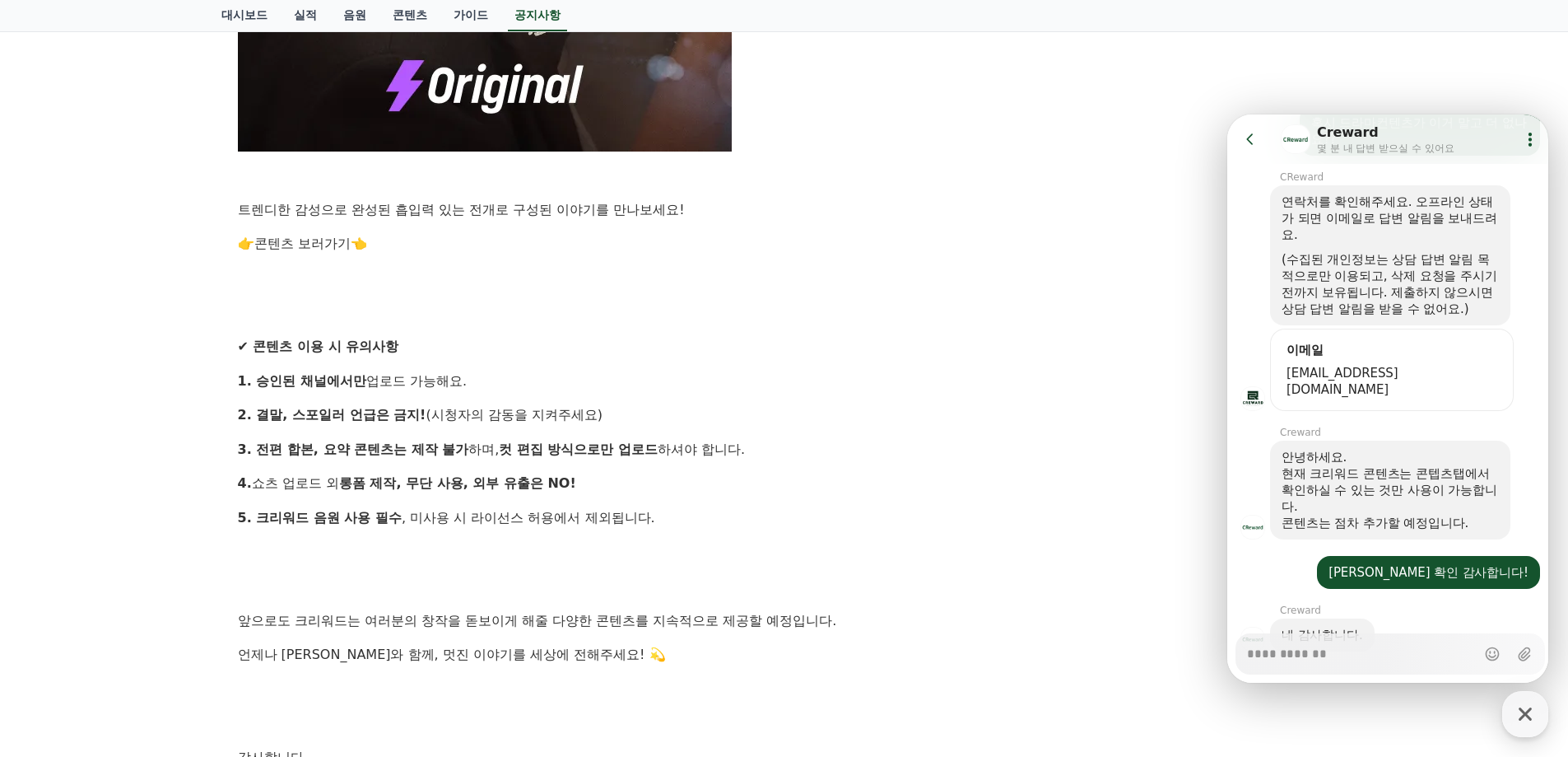
scroll to position [728, 0]
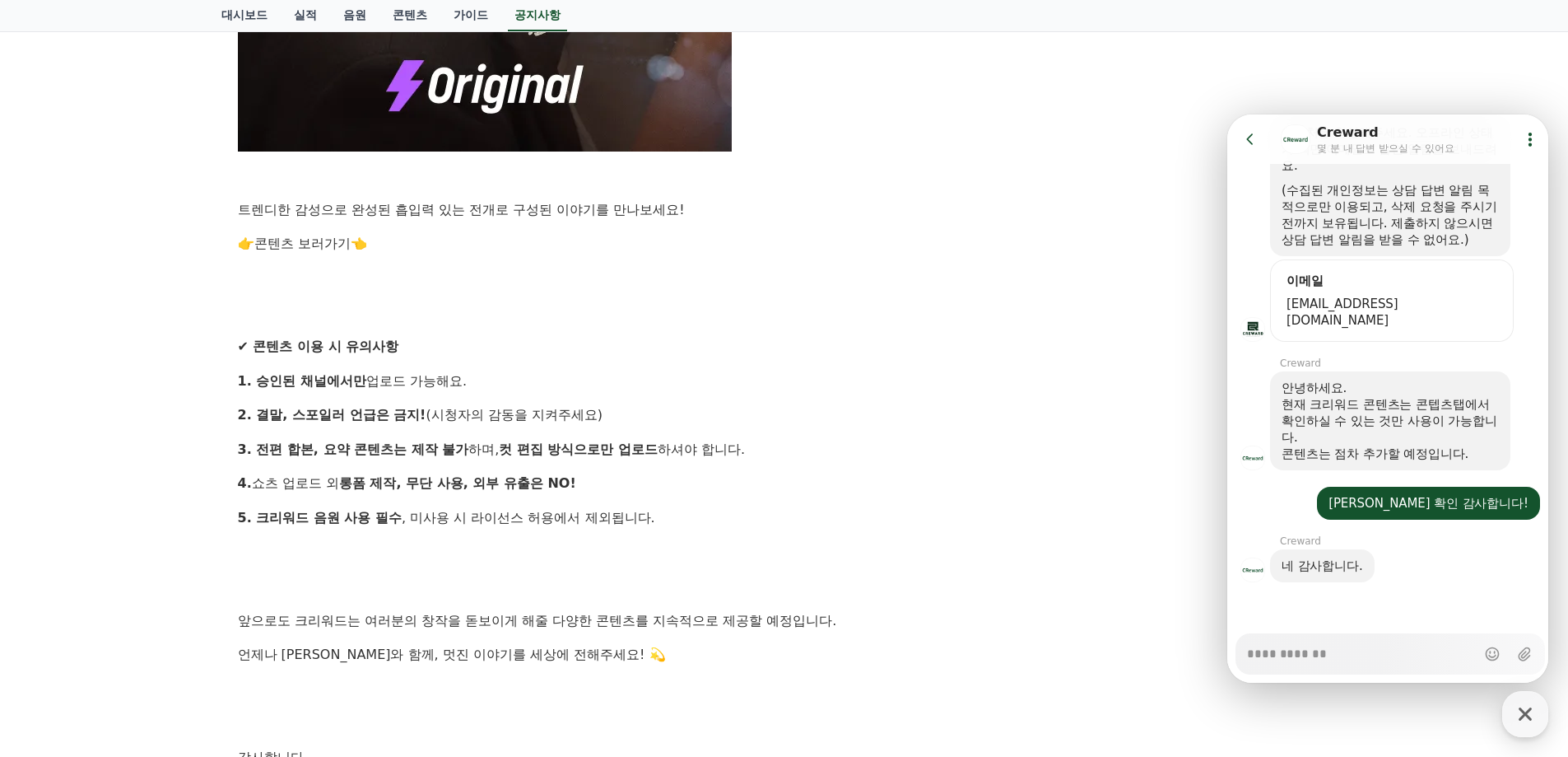
click at [921, 203] on p "트렌디한 감성으로 완성된 흡입력 있는 전개로 구성된 이야기를 만나보세요!" at bounding box center [784, 210] width 1094 height 22
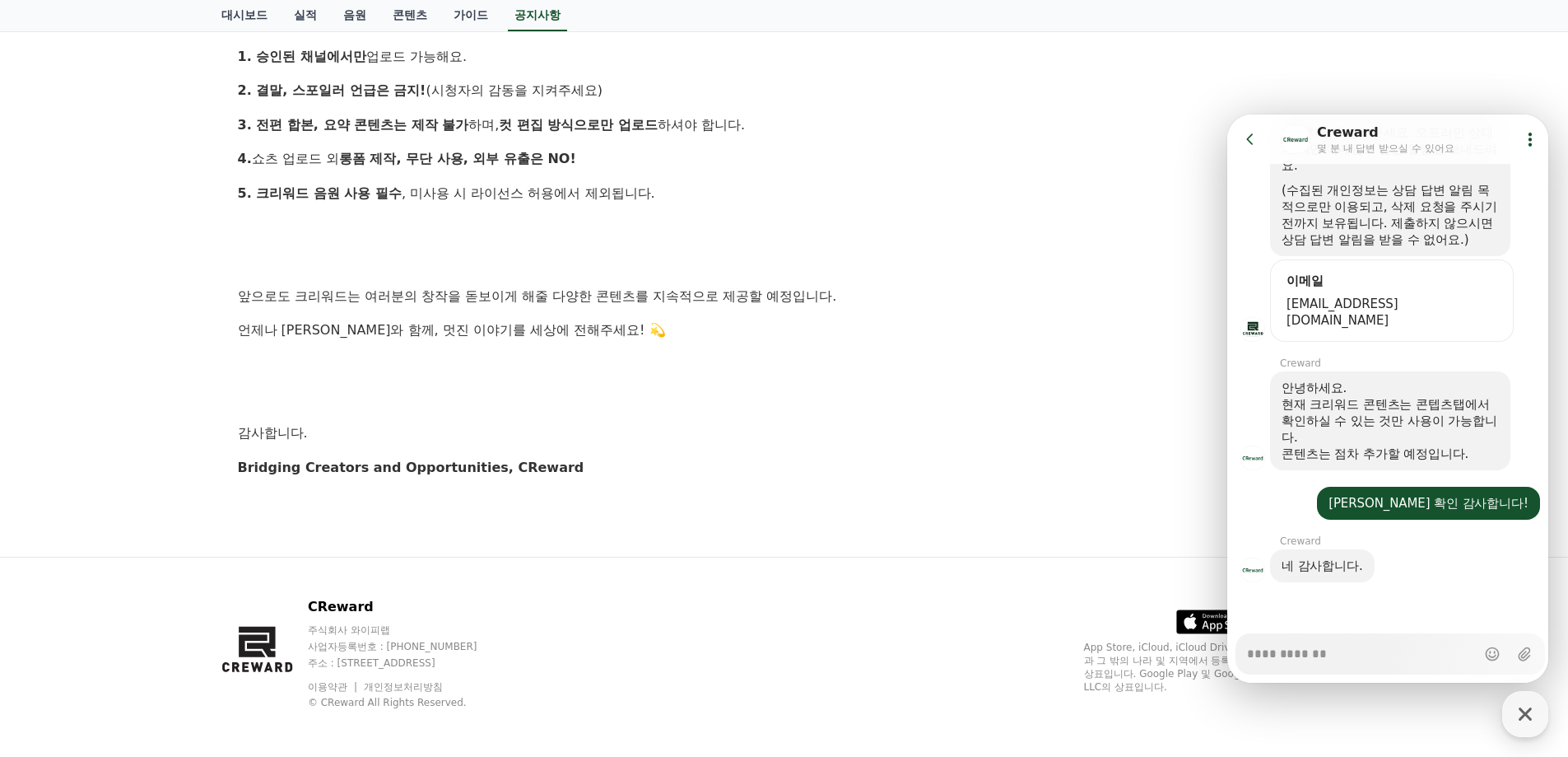
scroll to position [1640, 0]
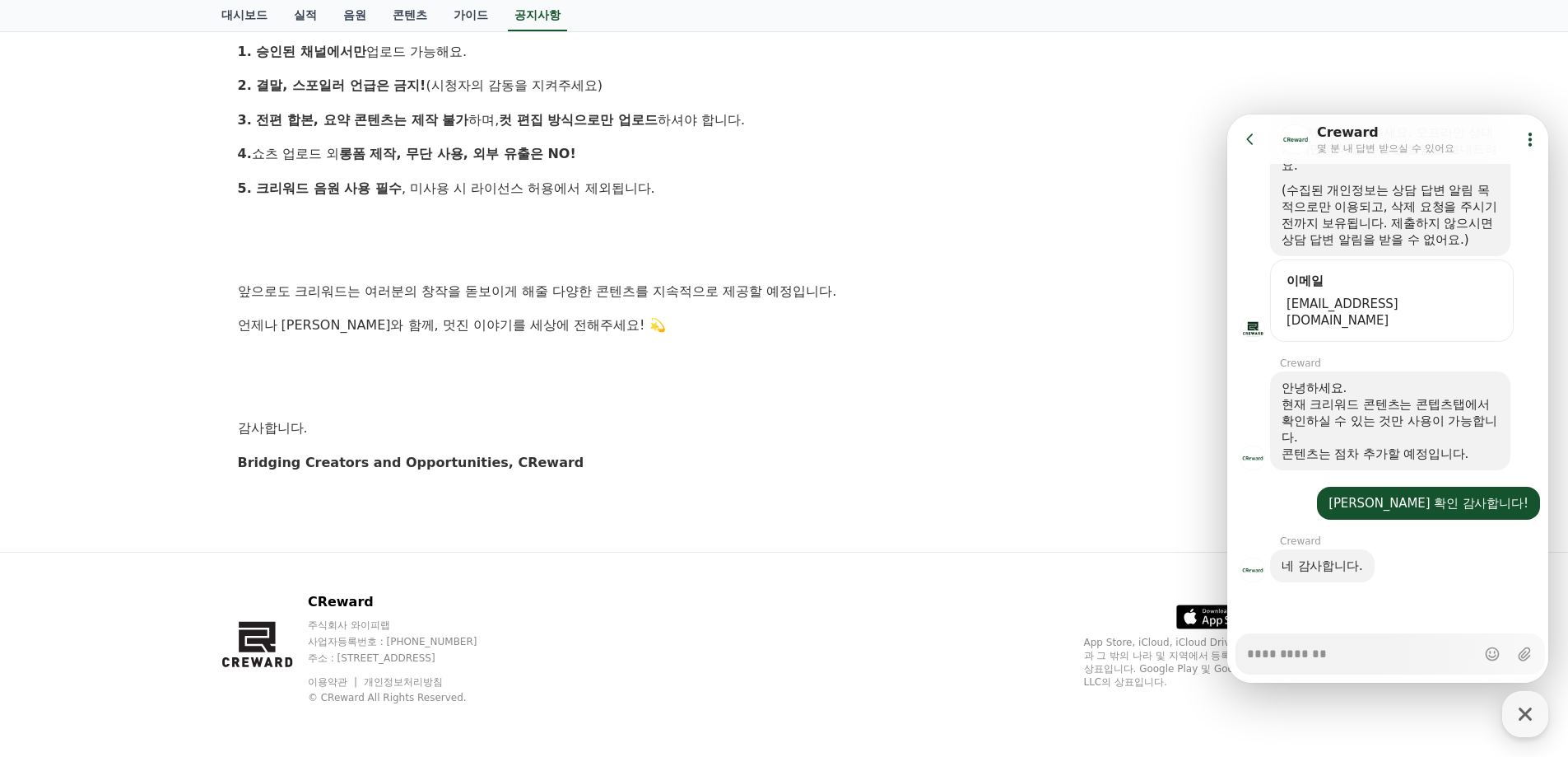
click at [1123, 123] on p "3. 전편 합본, 요약 콘텐츠는 제작 불가 하며, 컷 편집 방식으로만 업로드 하셔야 합니다." at bounding box center [784, 120] width 1094 height 22
click at [689, 323] on p "언제나 크리워드와 함께, 멋진 이야기를 세상에 전해주세요! 💫" at bounding box center [784, 325] width 1094 height 22
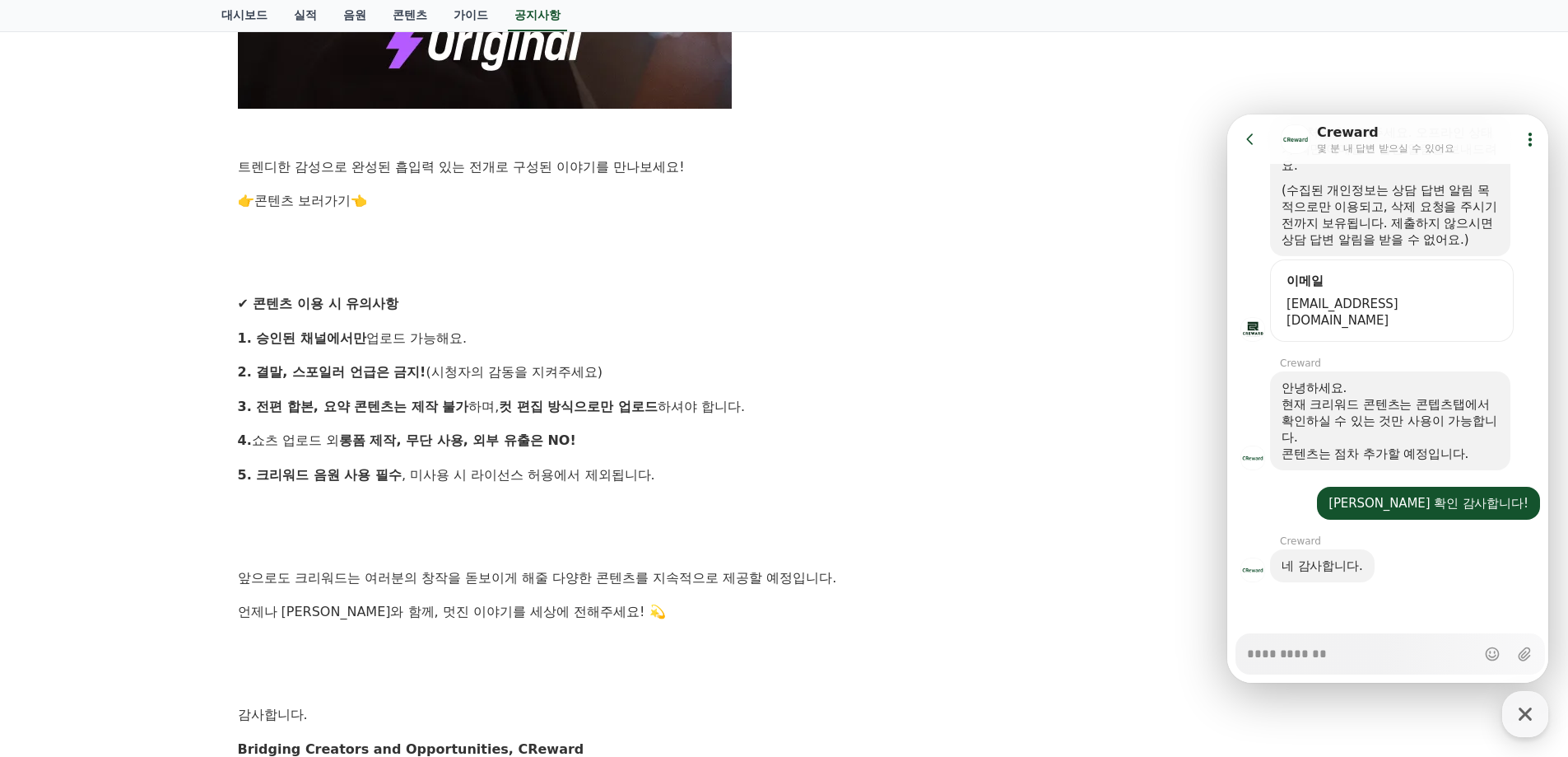
scroll to position [1228, 0]
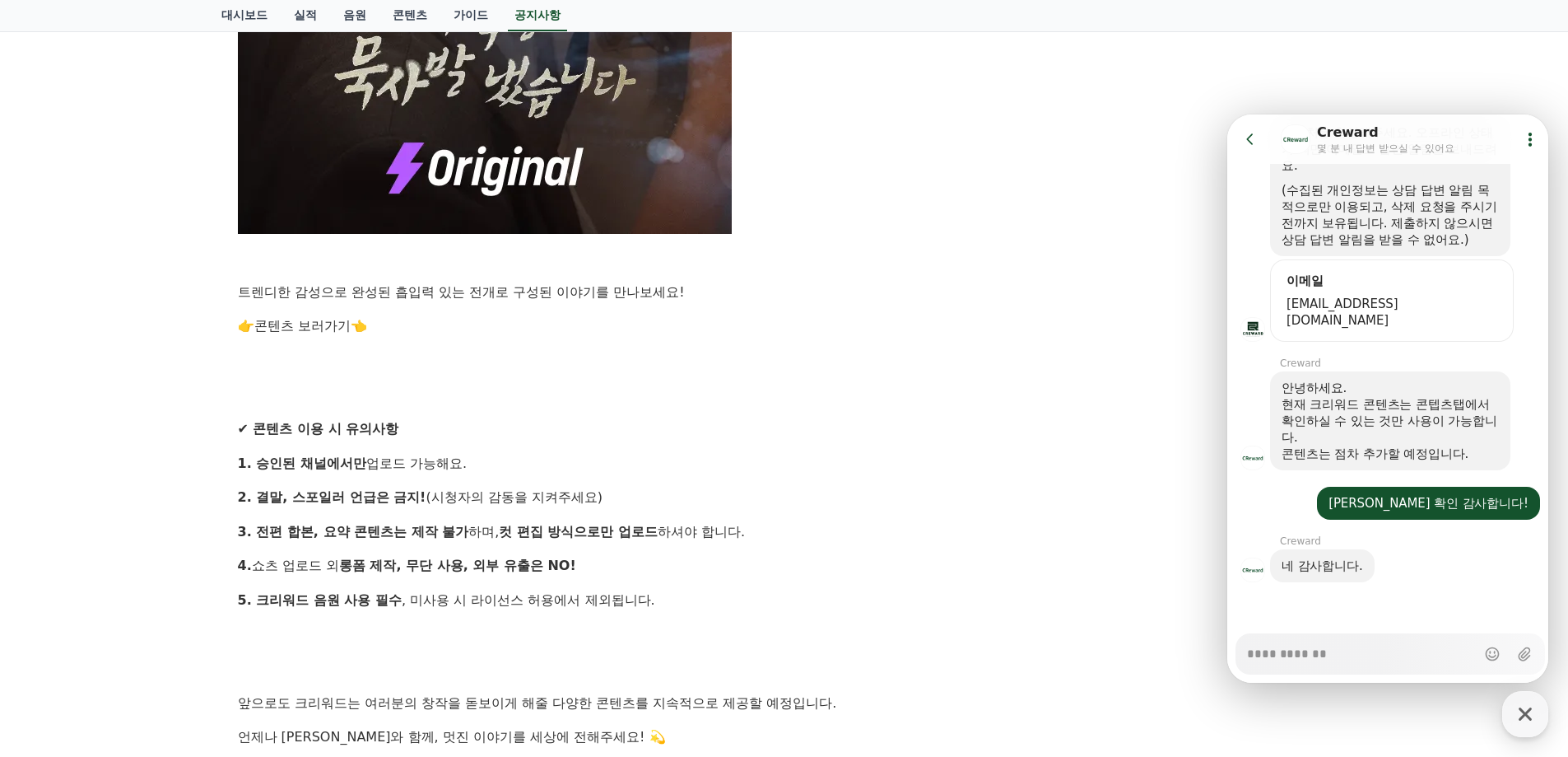
click at [711, 494] on p "2. 결말, 스포일러 언급은 금지! (시청자의 감동을 지켜주세요)" at bounding box center [784, 497] width 1094 height 22
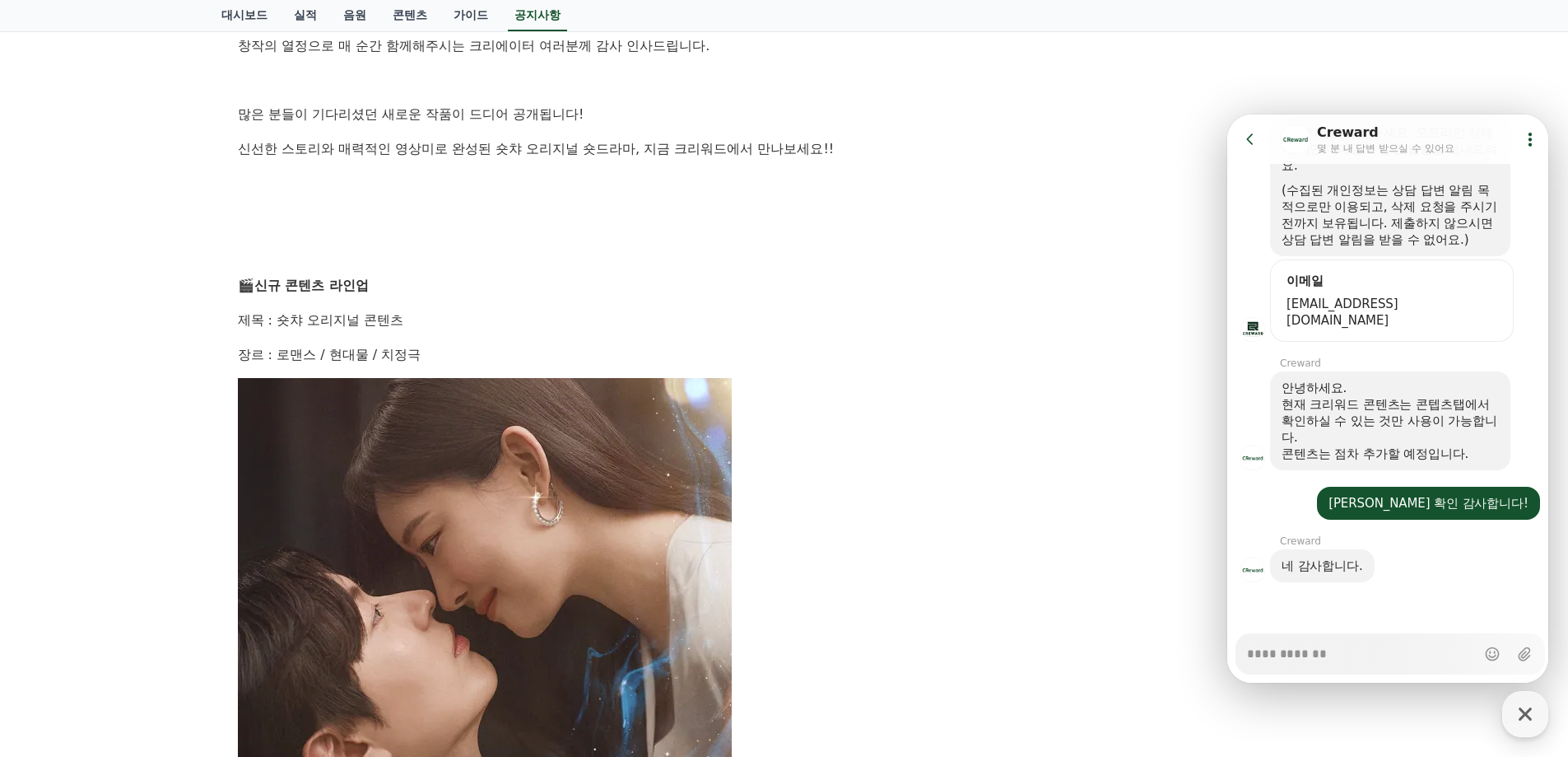
scroll to position [322, 0]
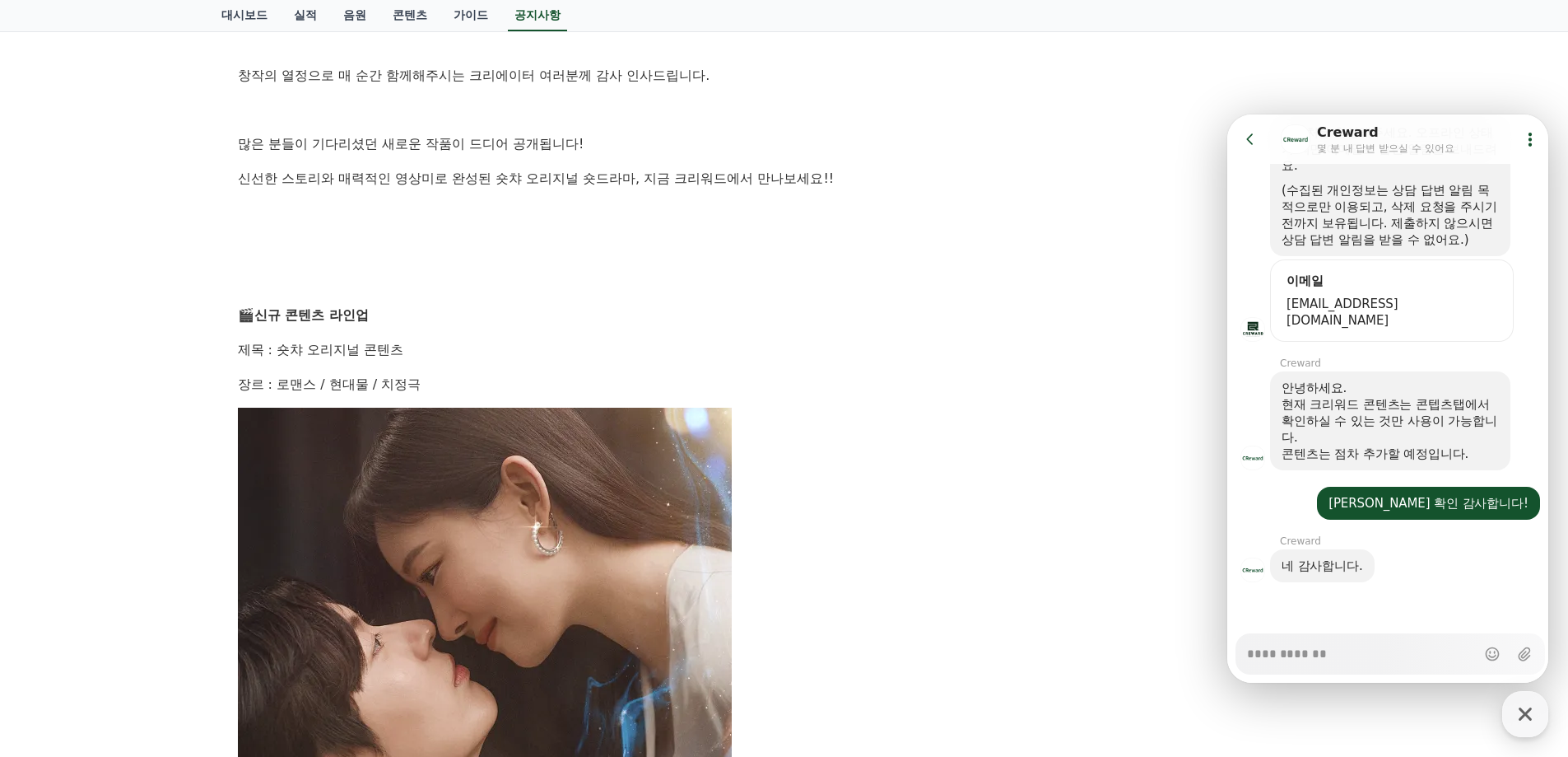
click at [423, 318] on p "🎬 신규 콘텐츠 라인업" at bounding box center [784, 316] width 1094 height 22
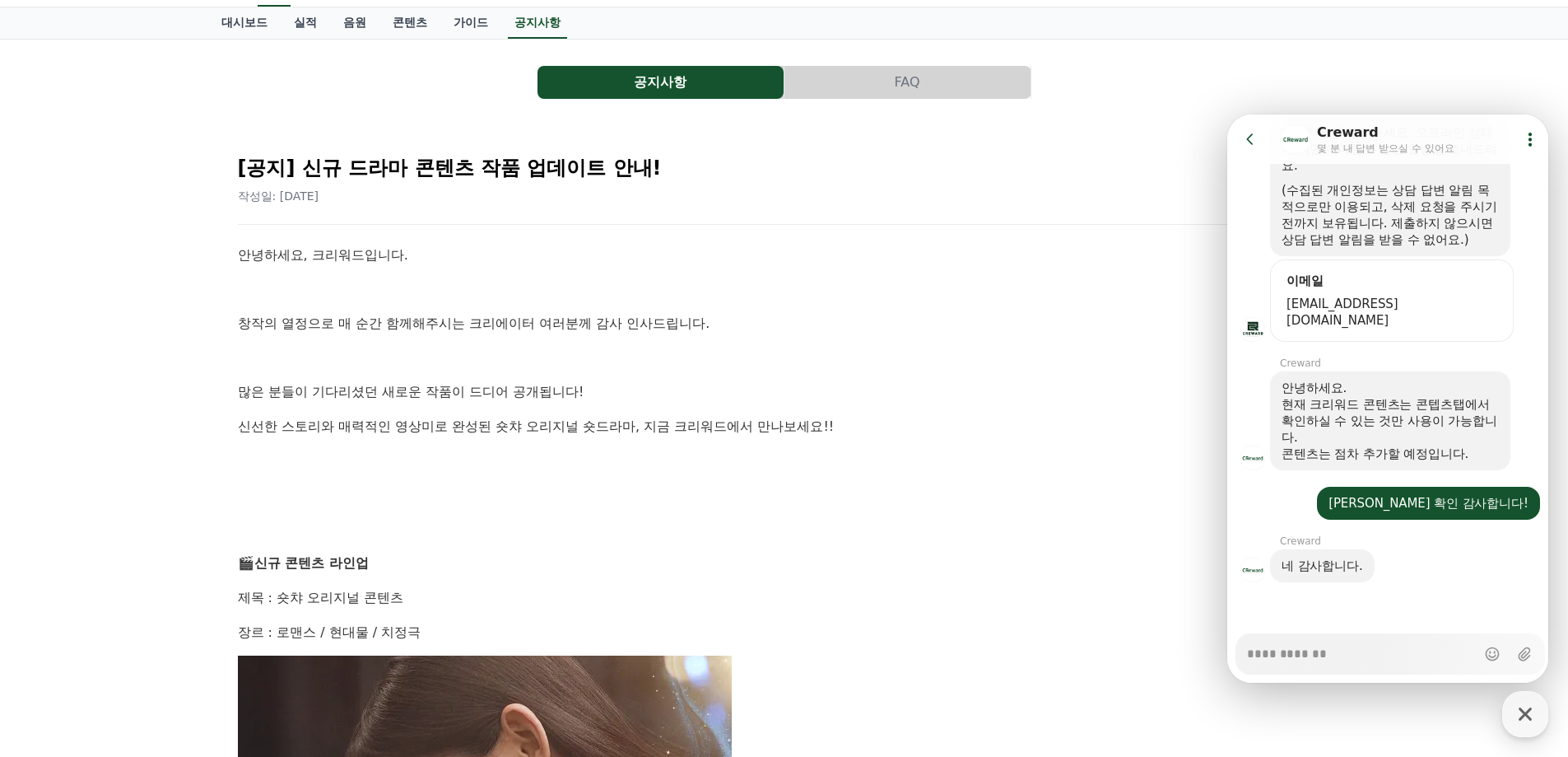
scroll to position [0, 0]
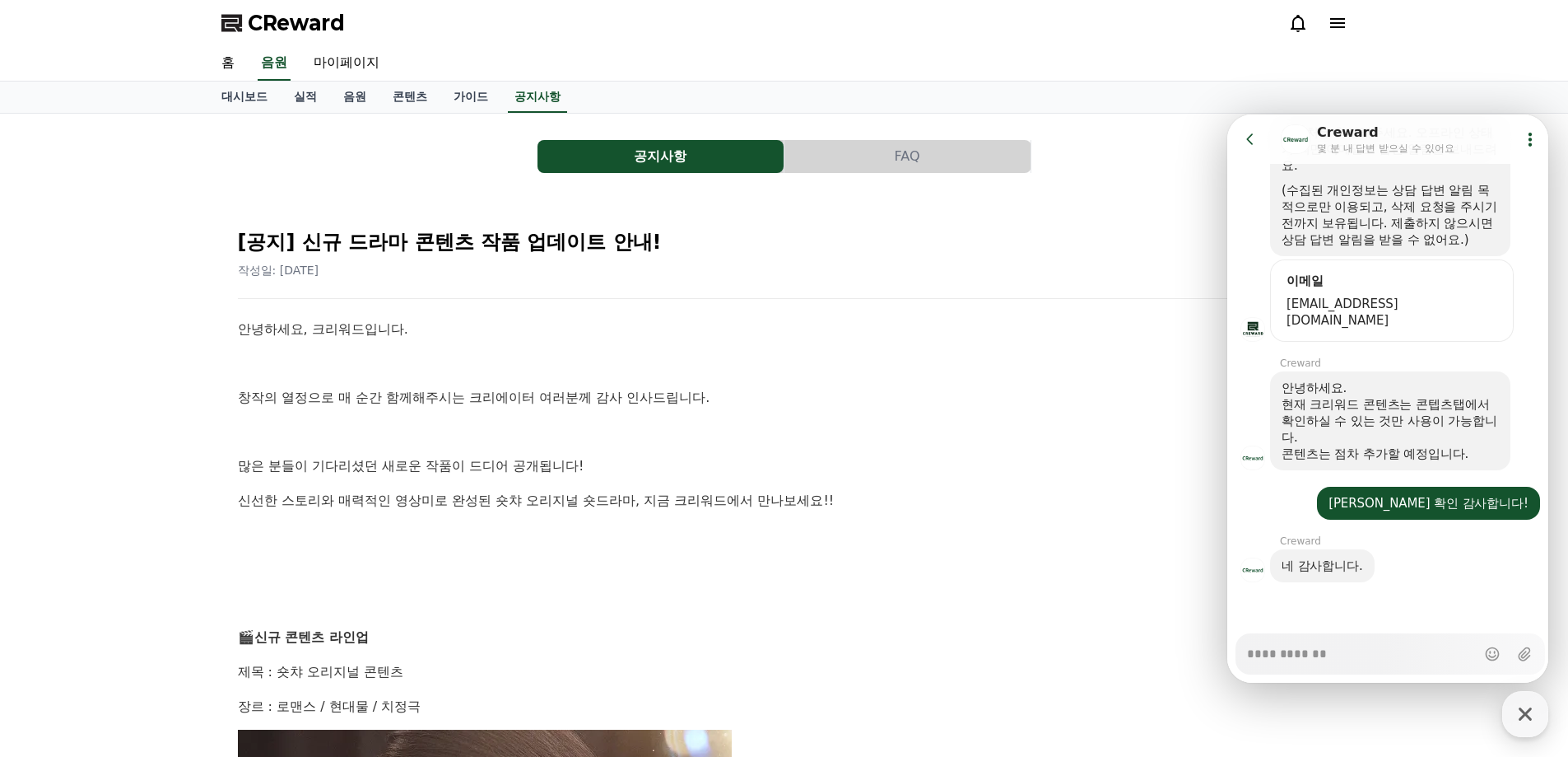
type textarea "*"
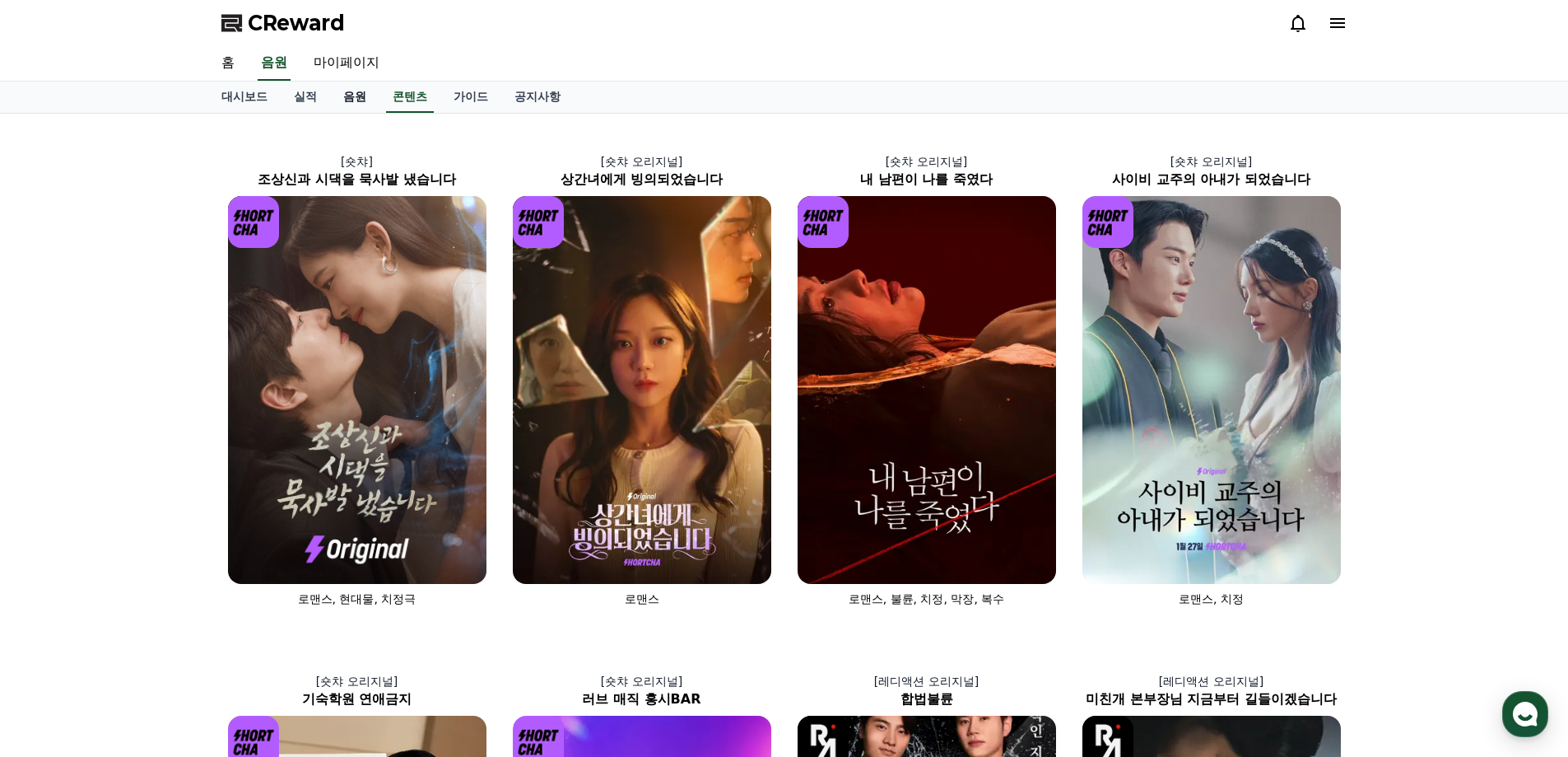
click at [363, 100] on link "음원" at bounding box center [354, 97] width 49 height 31
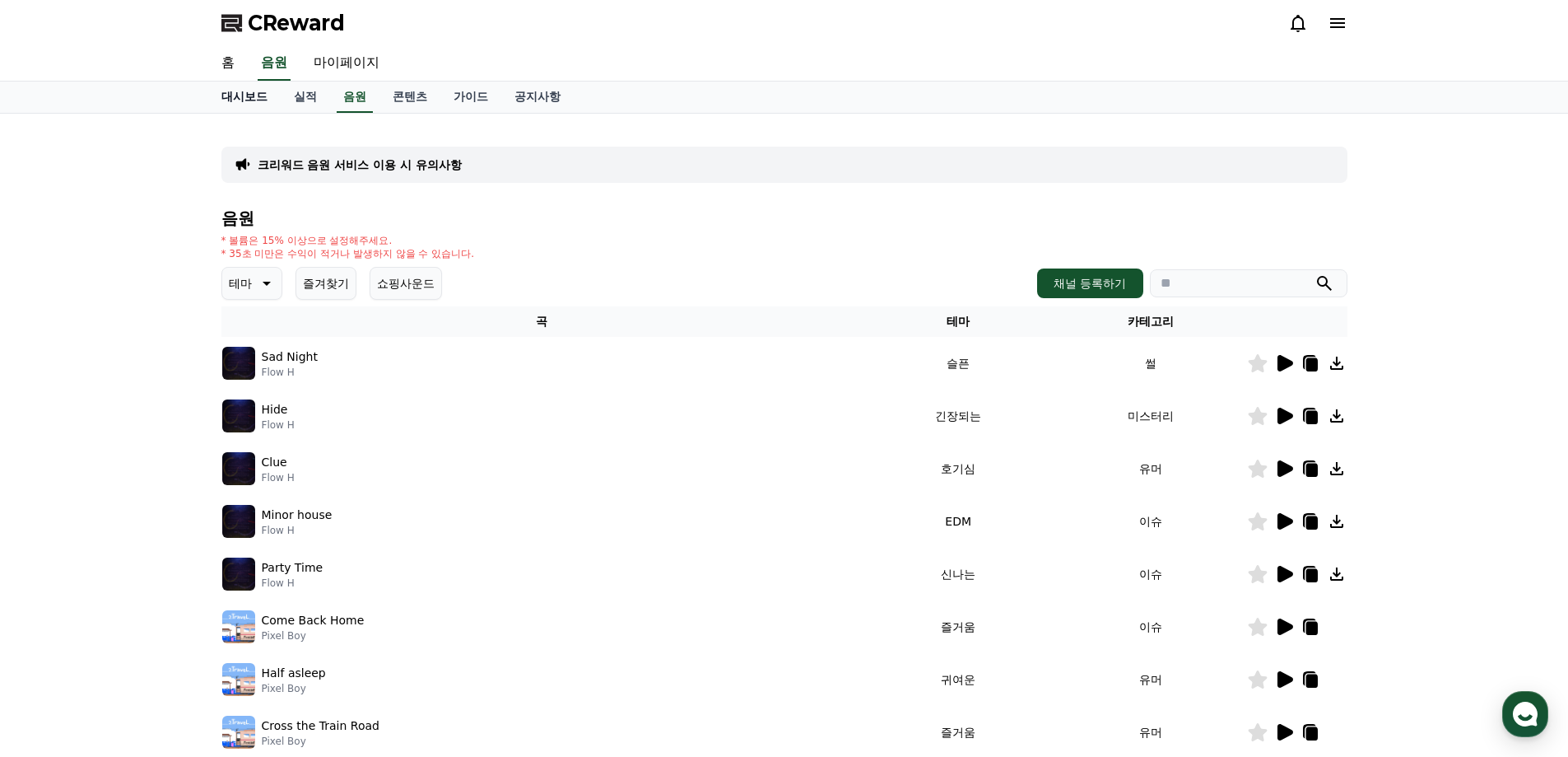
click at [252, 94] on link "대시보드" at bounding box center [244, 97] width 73 height 31
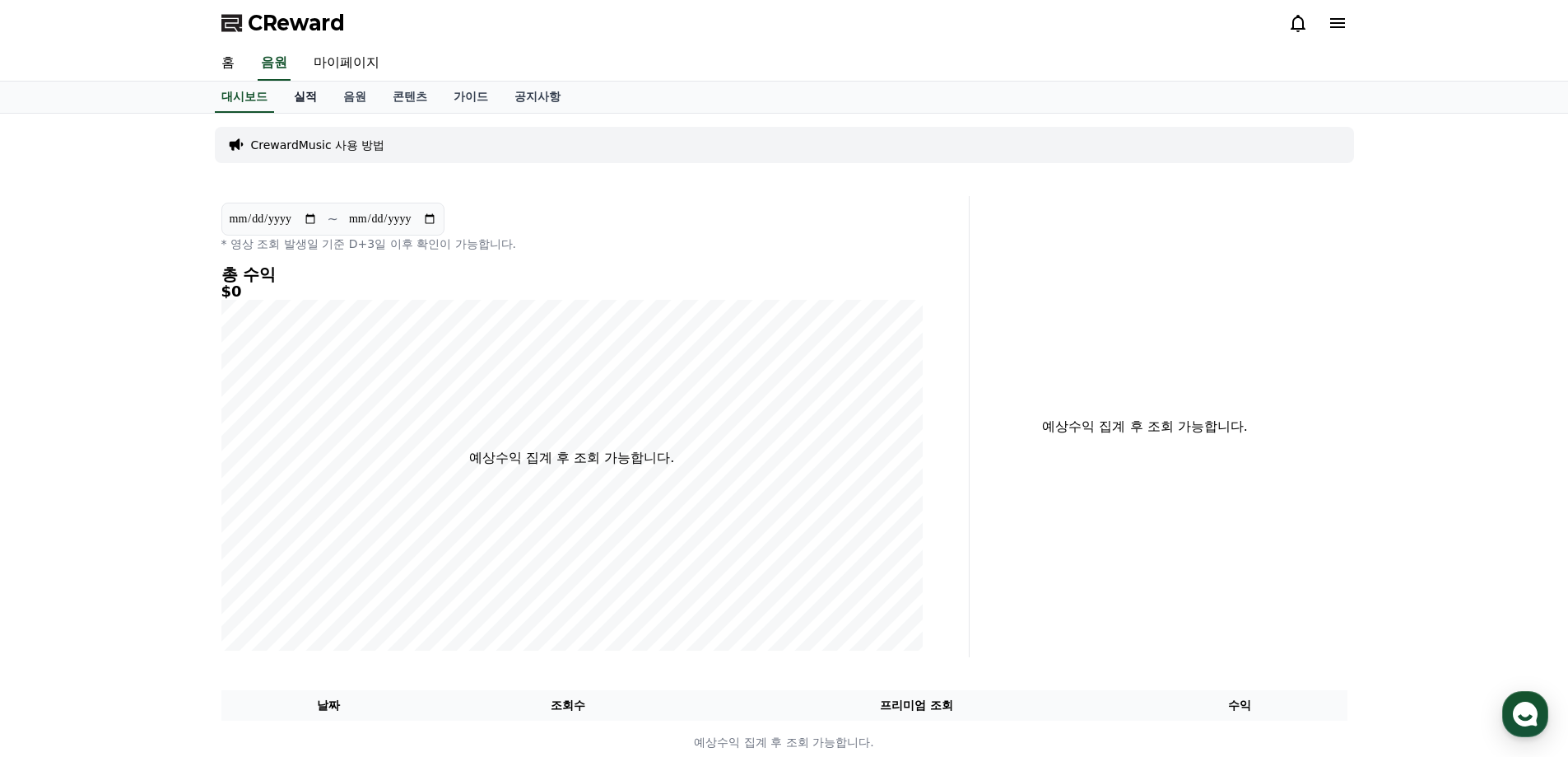
click at [310, 94] on link "실적" at bounding box center [305, 97] width 49 height 31
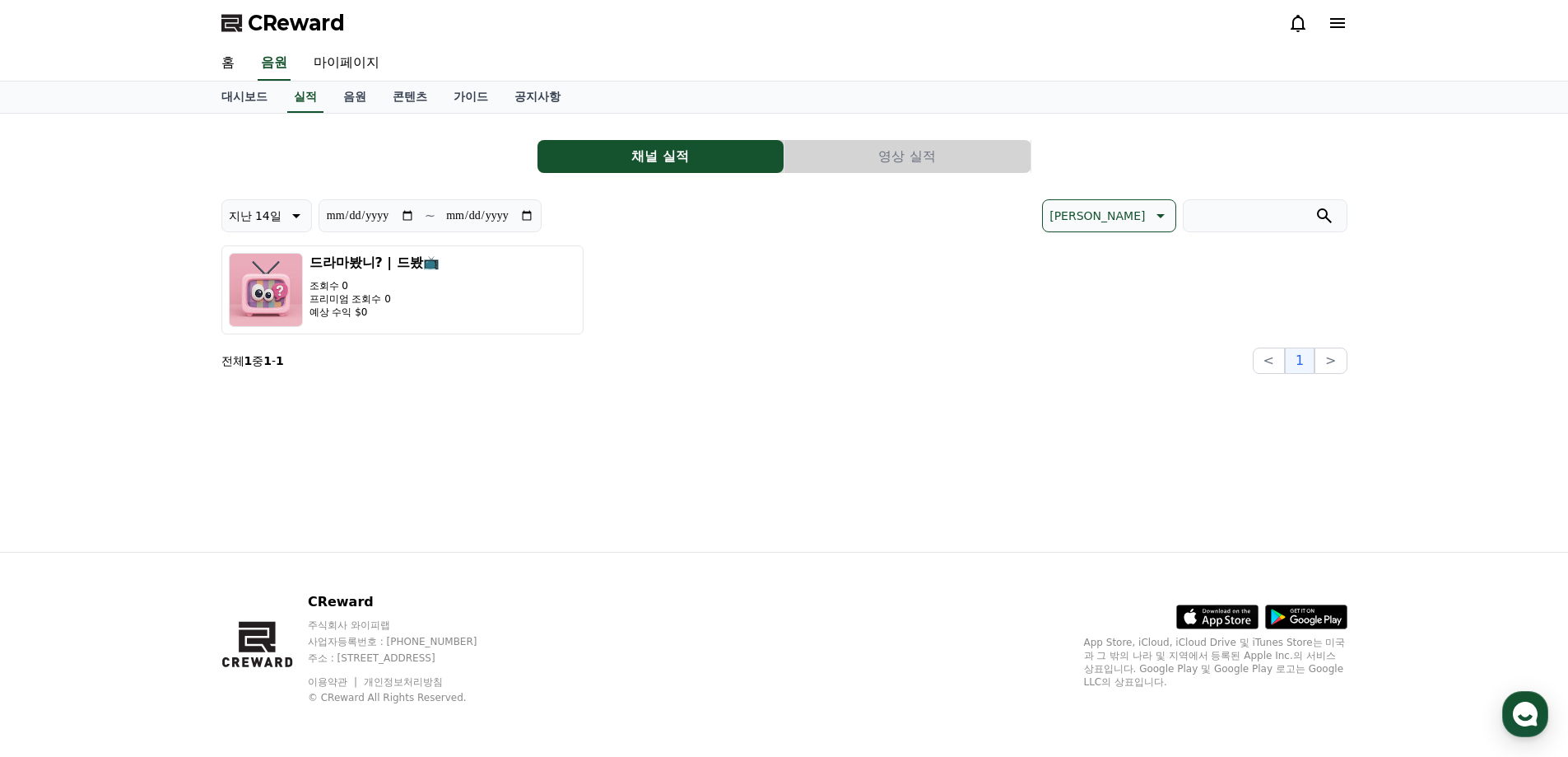
click at [891, 152] on button "영상 실적" at bounding box center [908, 156] width 246 height 33
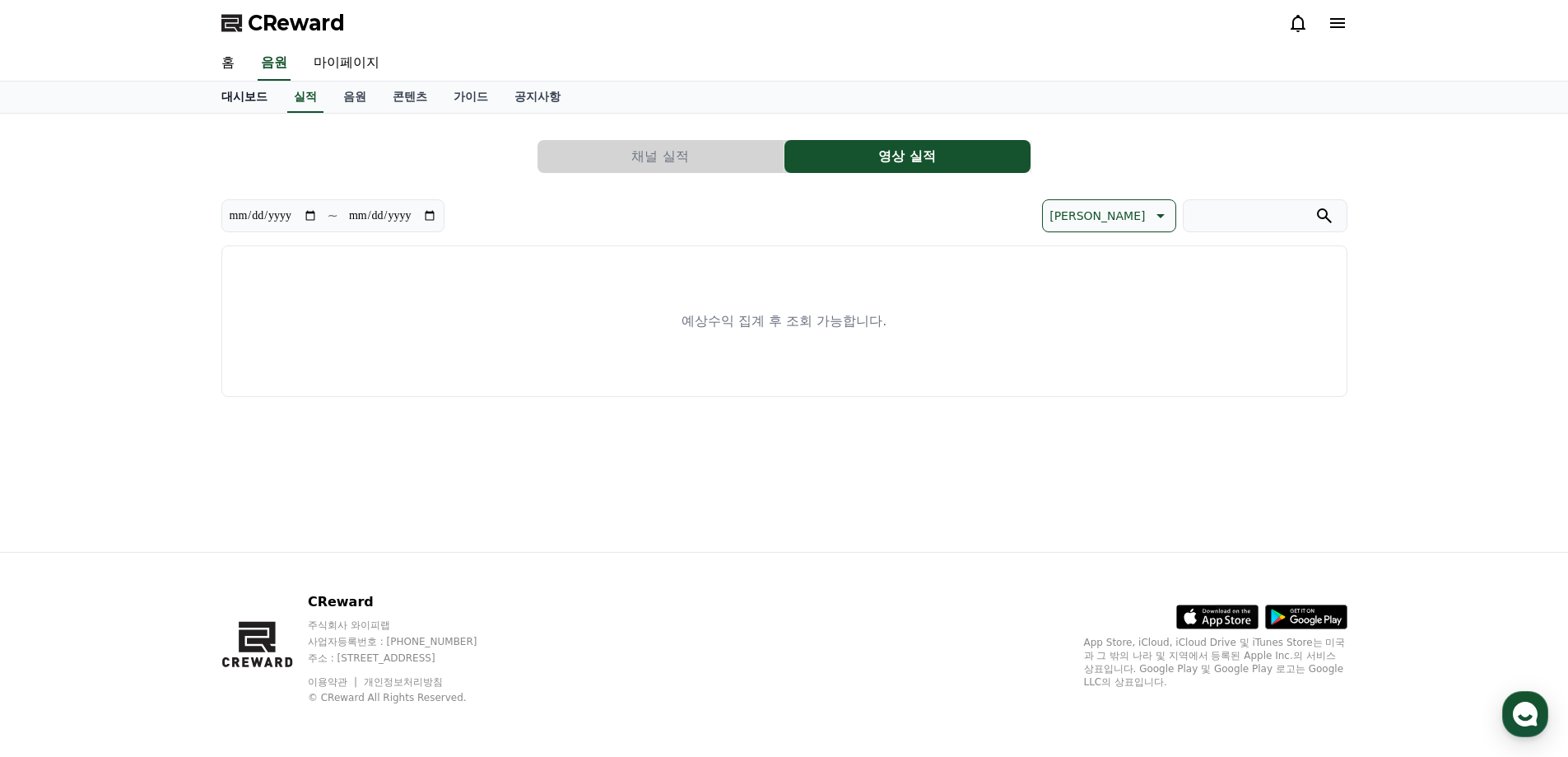
click at [237, 94] on link "대시보드" at bounding box center [244, 97] width 73 height 31
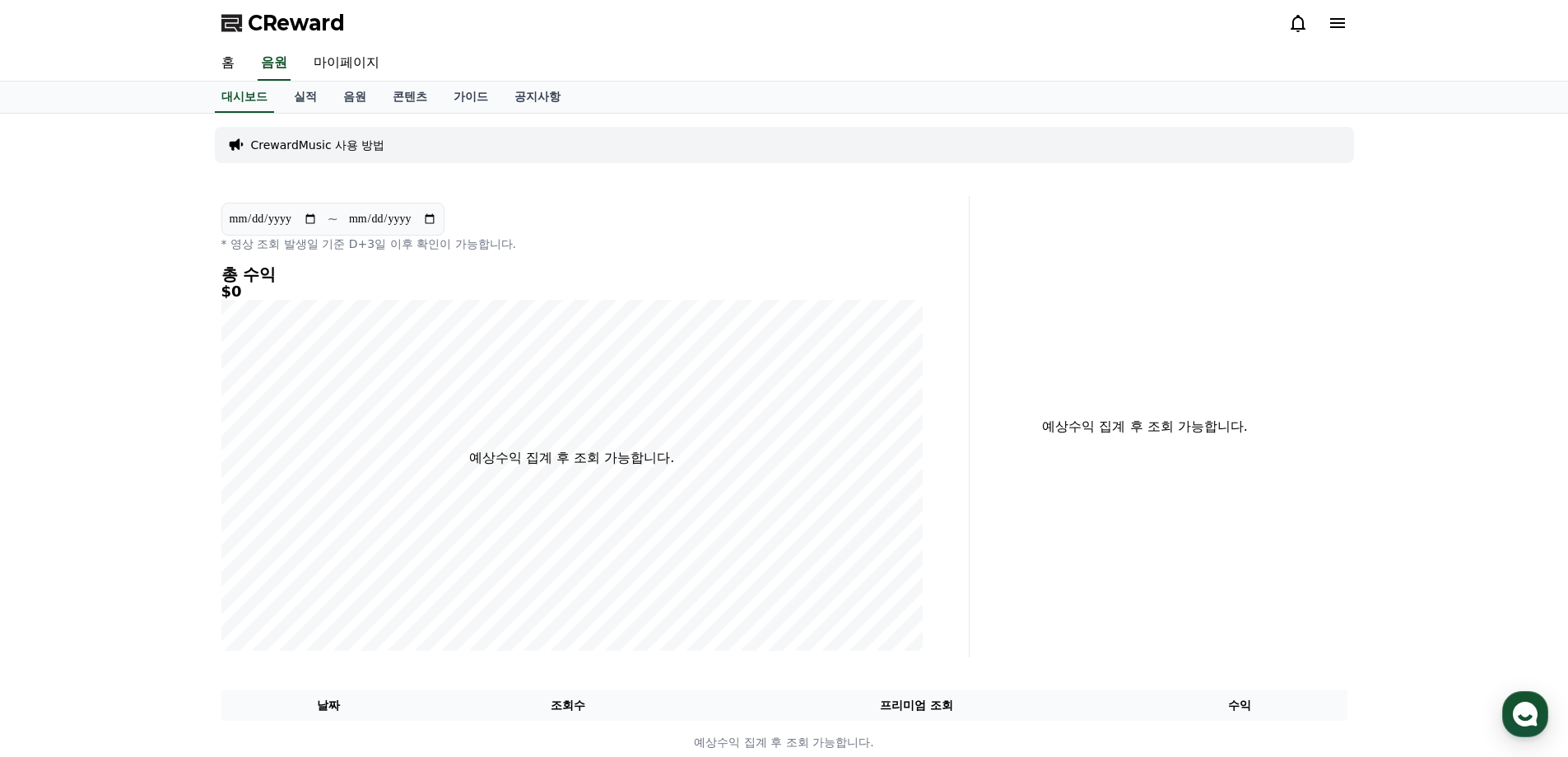
click at [284, 13] on span "CReward" at bounding box center [297, 22] width 97 height 26
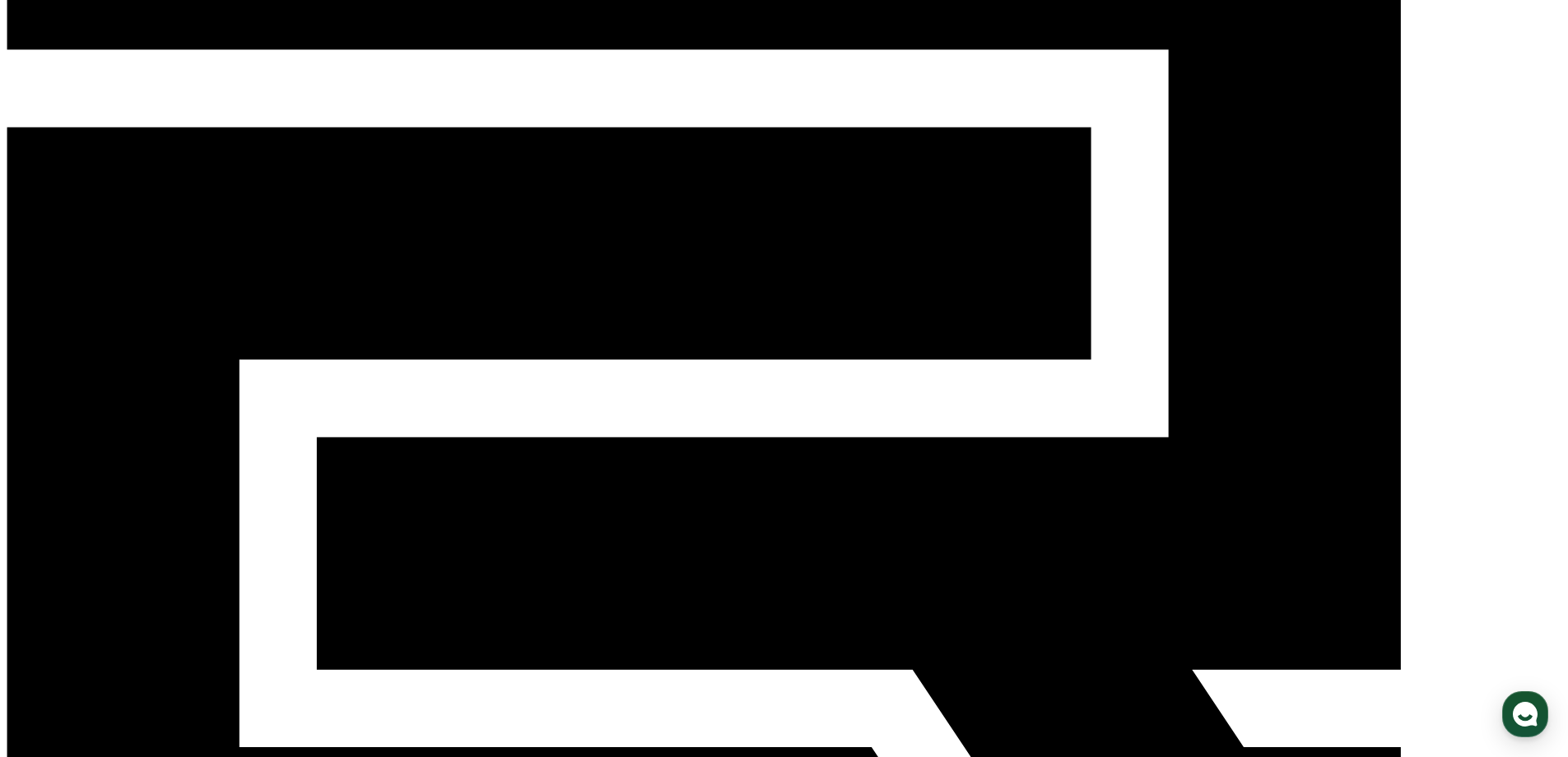
scroll to position [38, 0]
